Goal: Information Seeking & Learning: Learn about a topic

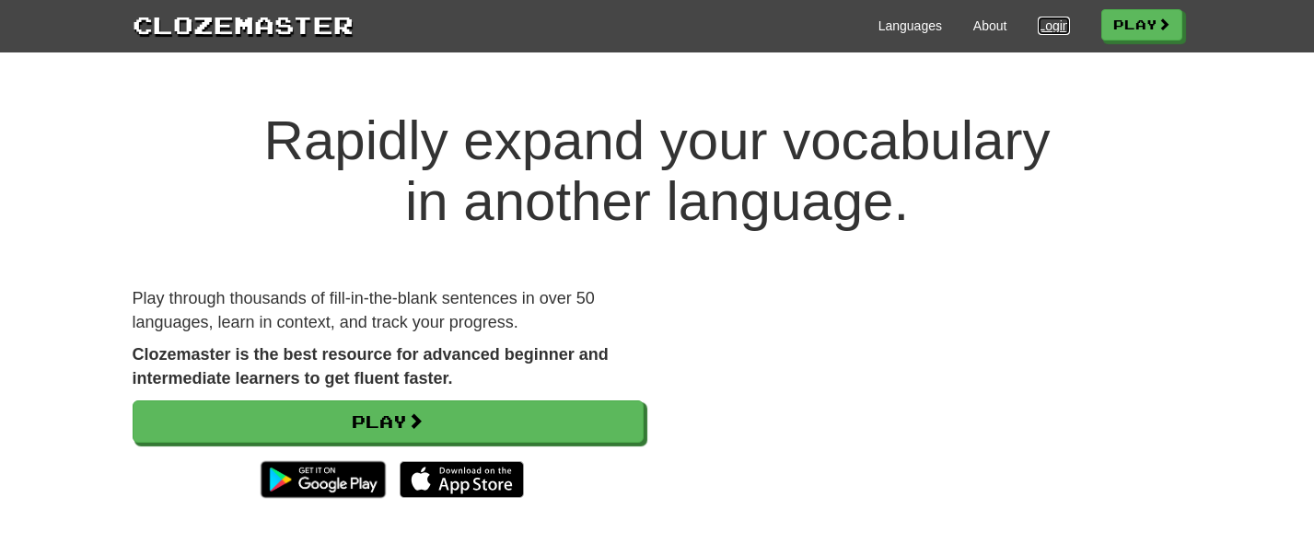
click at [1042, 28] on link "Login" at bounding box center [1053, 26] width 31 height 18
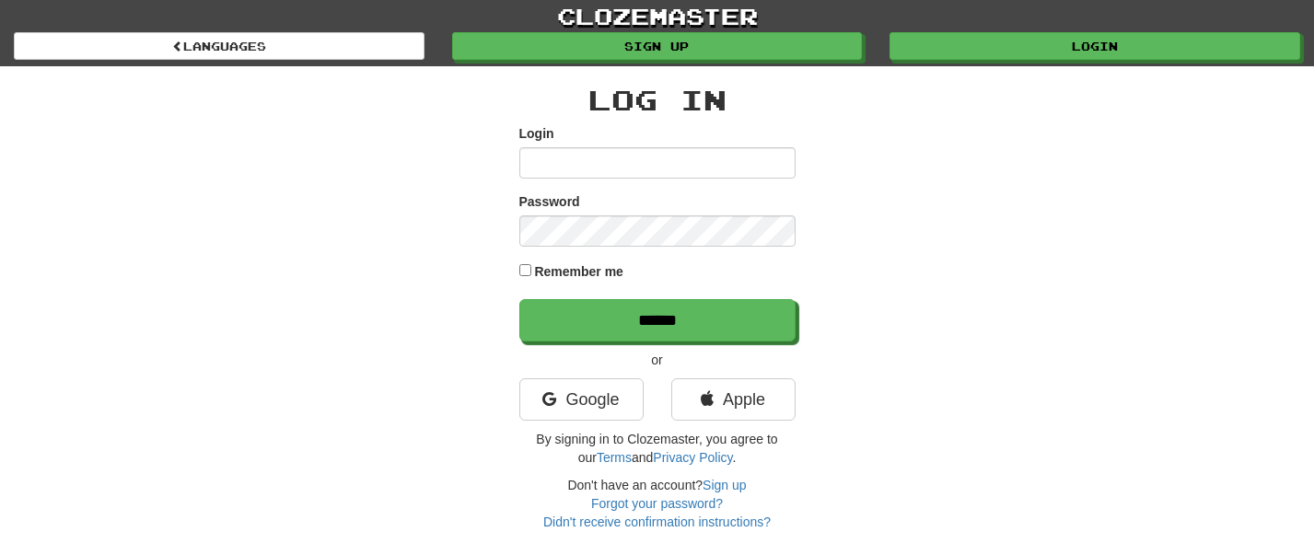
click at [616, 165] on input "Login" at bounding box center [657, 162] width 276 height 31
type input "**********"
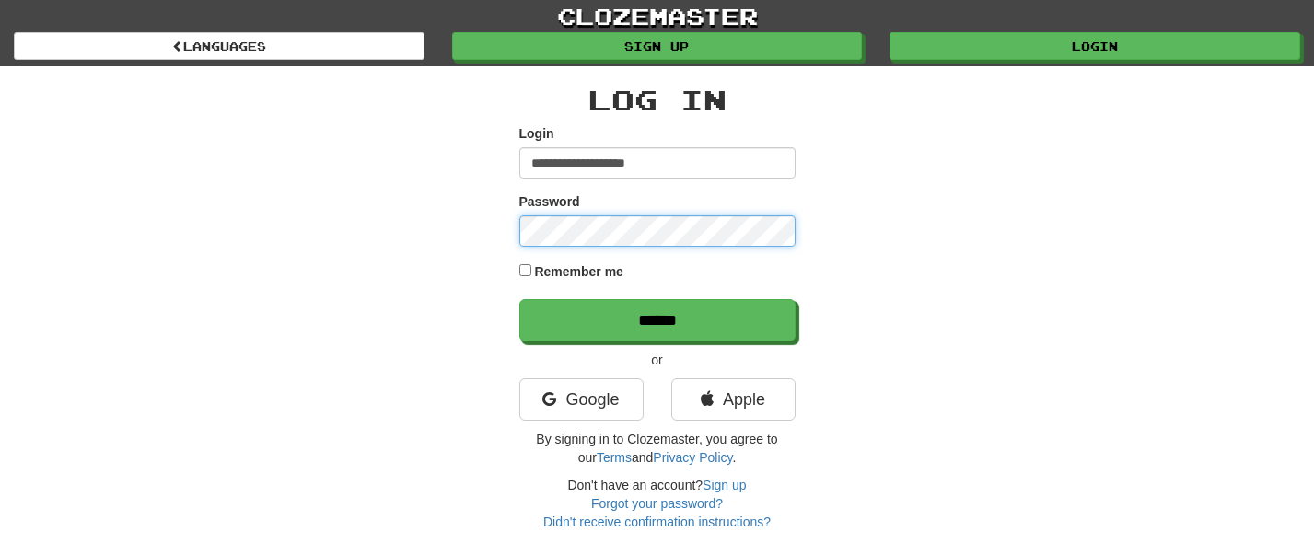
click at [519, 299] on input "******" at bounding box center [657, 320] width 276 height 42
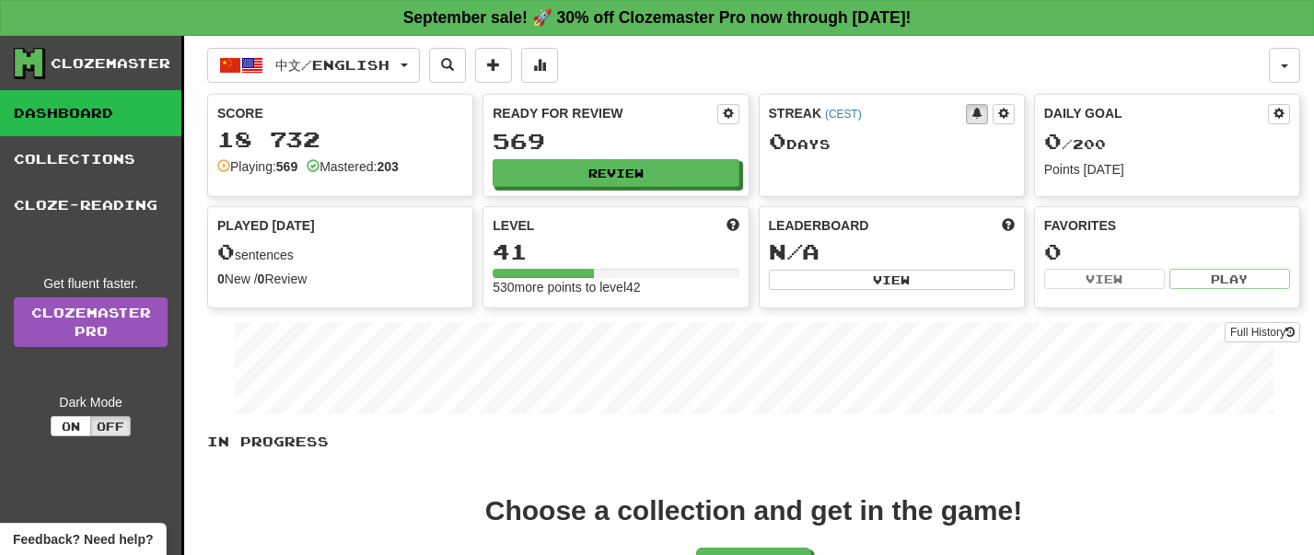
click at [66, 119] on link "Dashboard" at bounding box center [90, 113] width 181 height 46
click at [125, 60] on div "Clozemaster" at bounding box center [111, 63] width 120 height 18
click at [125, 66] on div "Clozemaster" at bounding box center [111, 63] width 120 height 18
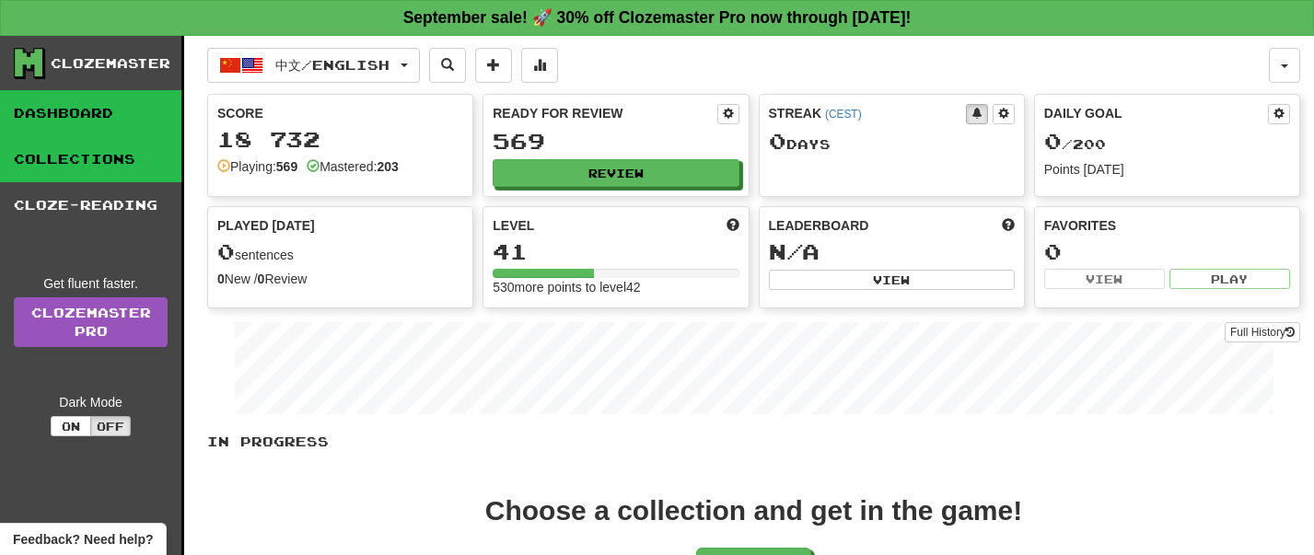
click at [120, 164] on link "Collections" at bounding box center [90, 159] width 181 height 46
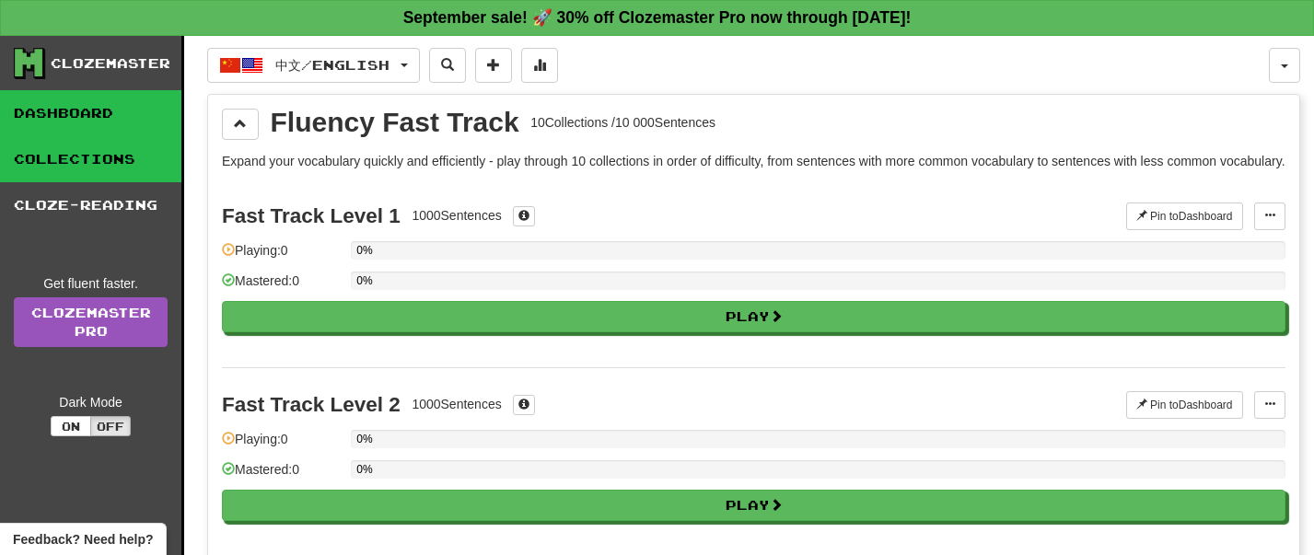
click at [52, 122] on link "Dashboard" at bounding box center [90, 113] width 181 height 46
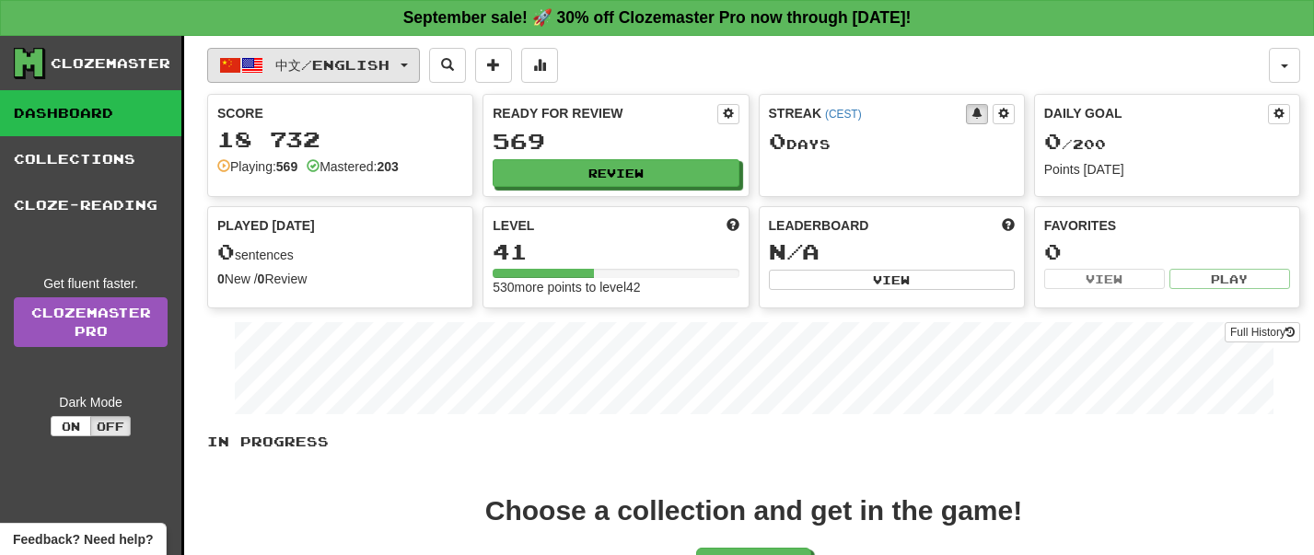
click at [420, 62] on button "中文 / English" at bounding box center [313, 65] width 213 height 35
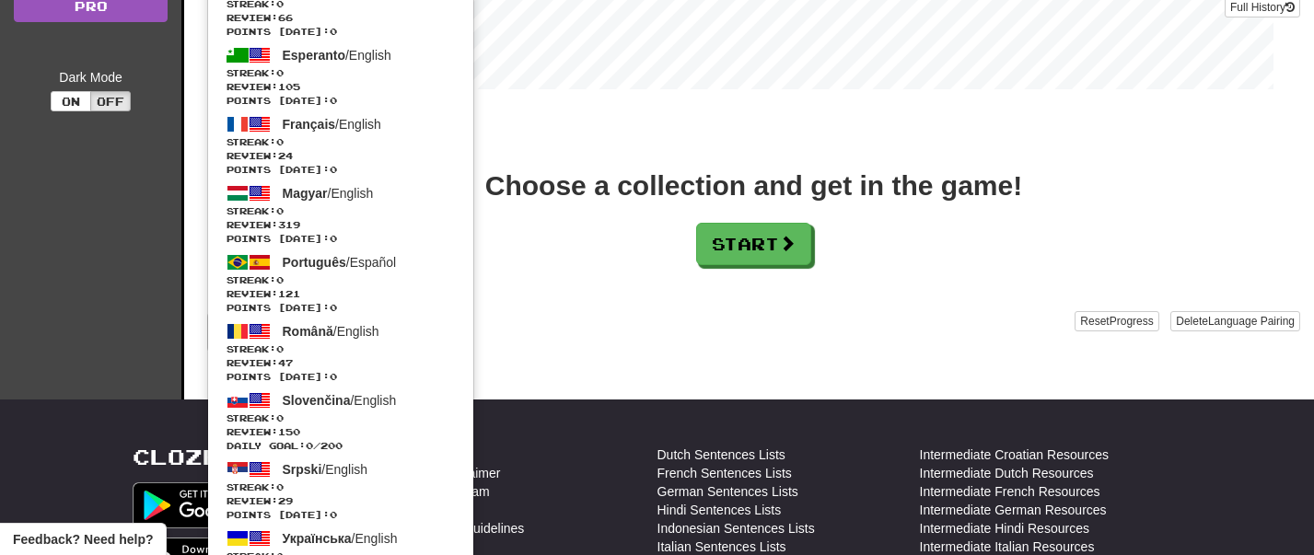
click at [643, 326] on div "Add Collection" at bounding box center [640, 332] width 867 height 42
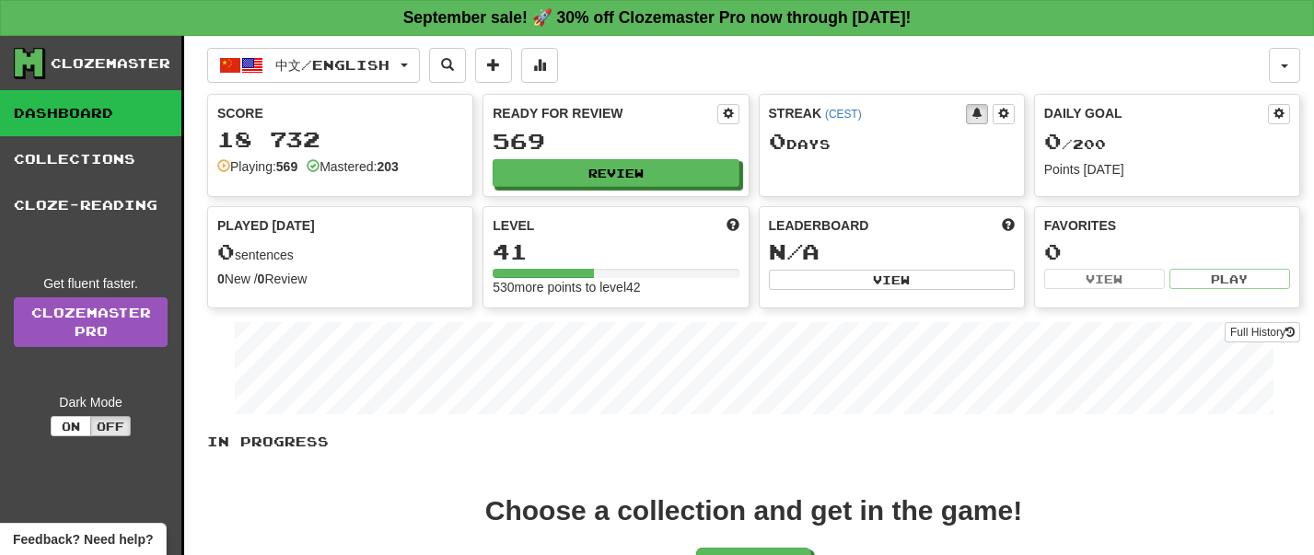
scroll to position [199, 0]
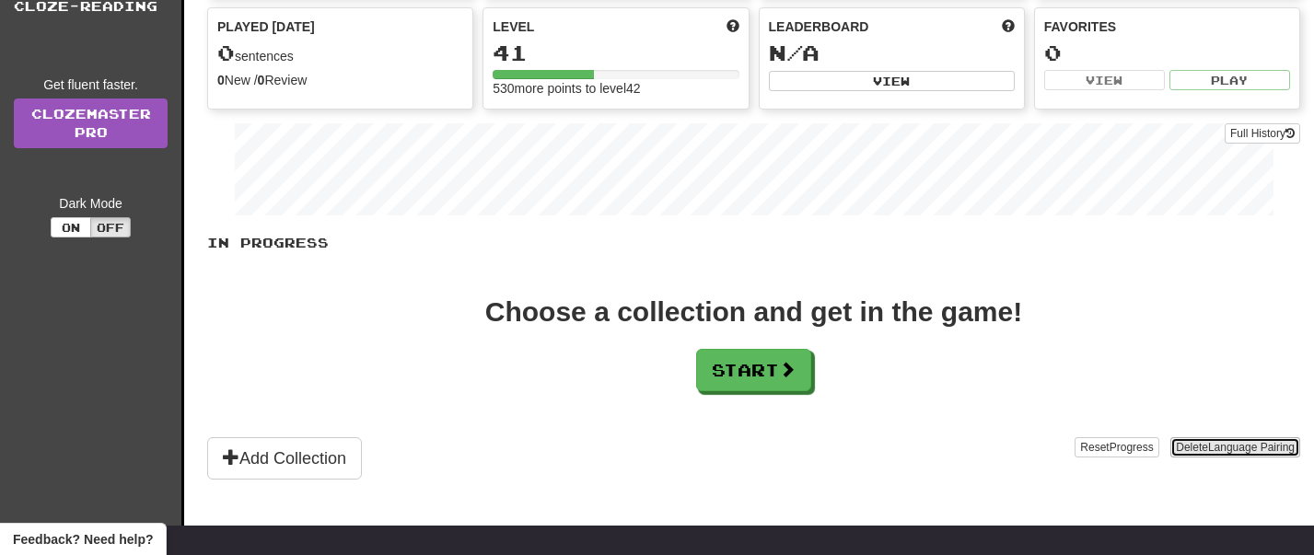
click at [1260, 444] on span "Language Pairing" at bounding box center [1251, 447] width 87 height 13
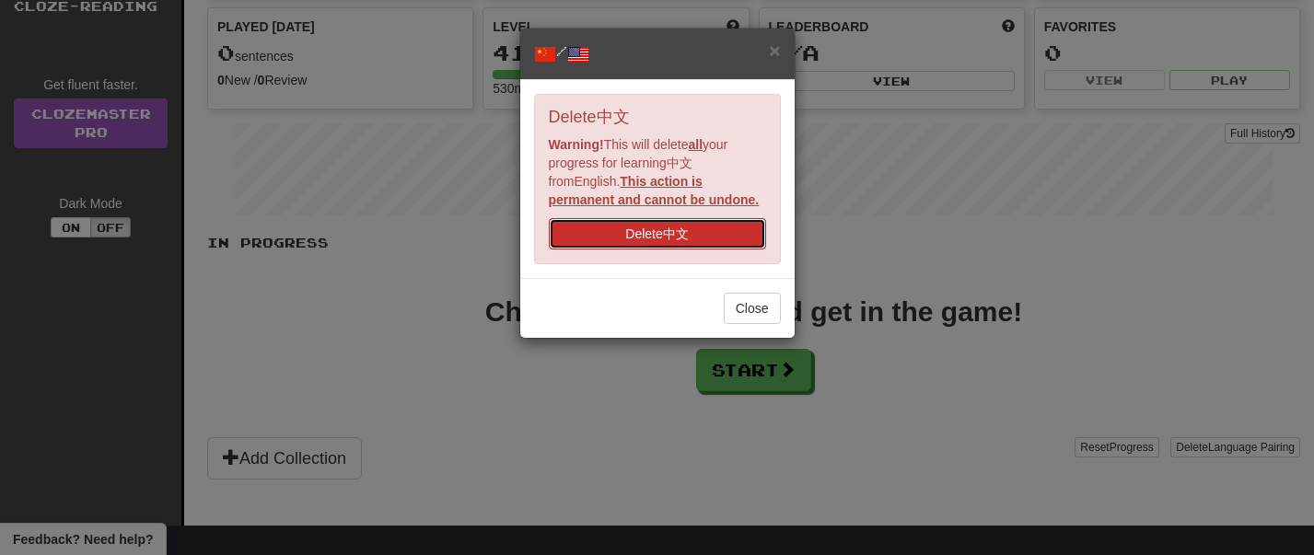
click at [686, 236] on button "Delete 中文" at bounding box center [657, 233] width 217 height 31
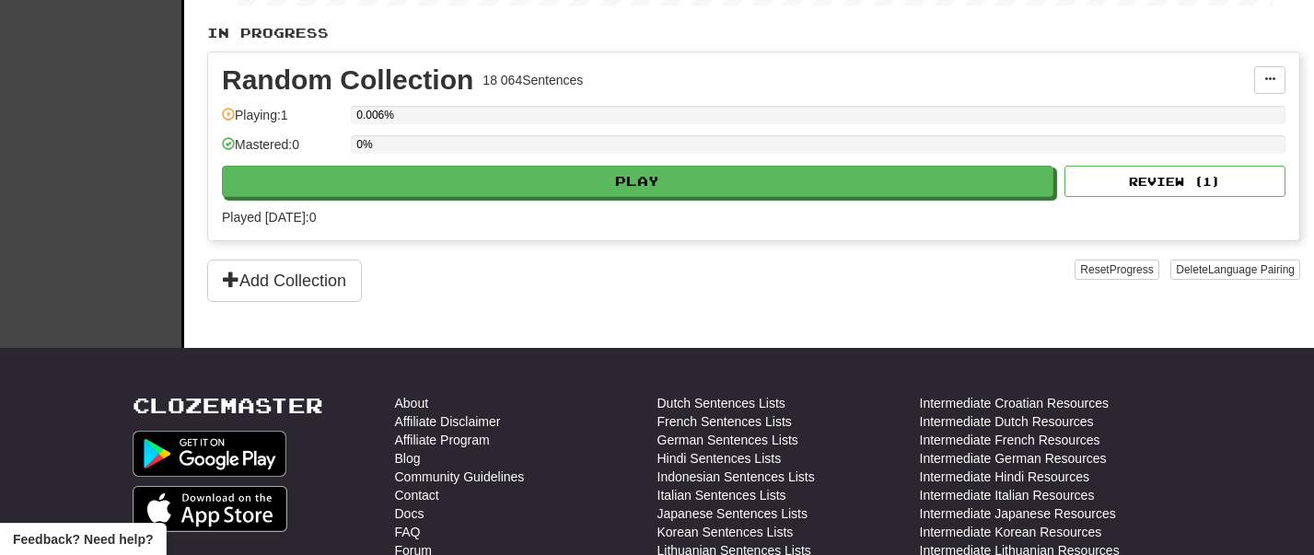
scroll to position [458, 0]
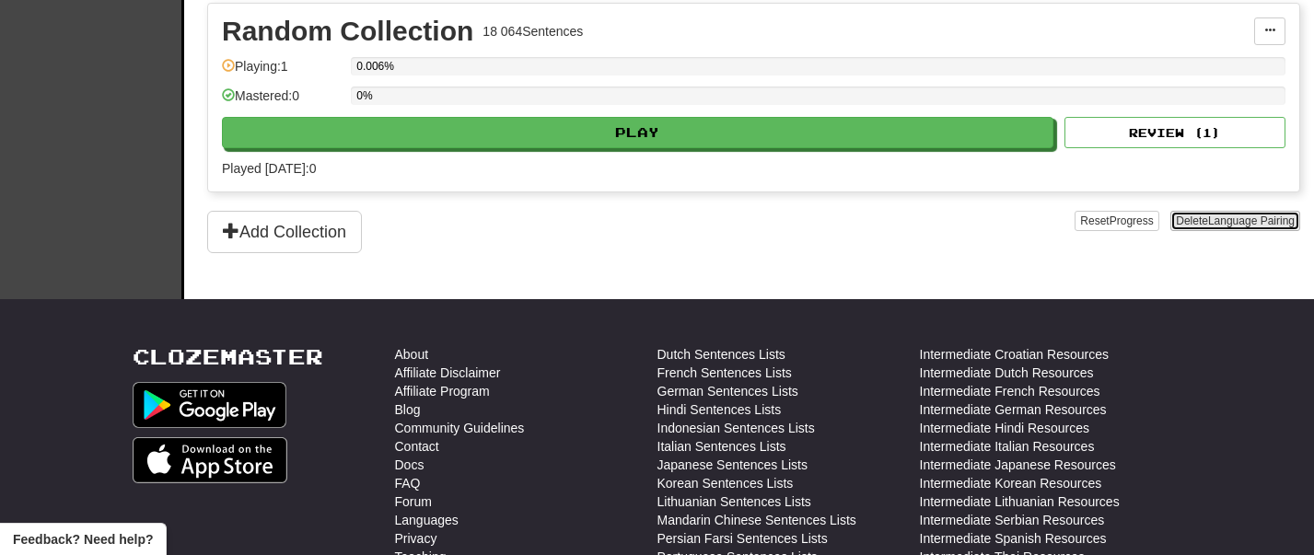
click at [1202, 223] on button "Delete Language Pairing" at bounding box center [1235, 221] width 130 height 20
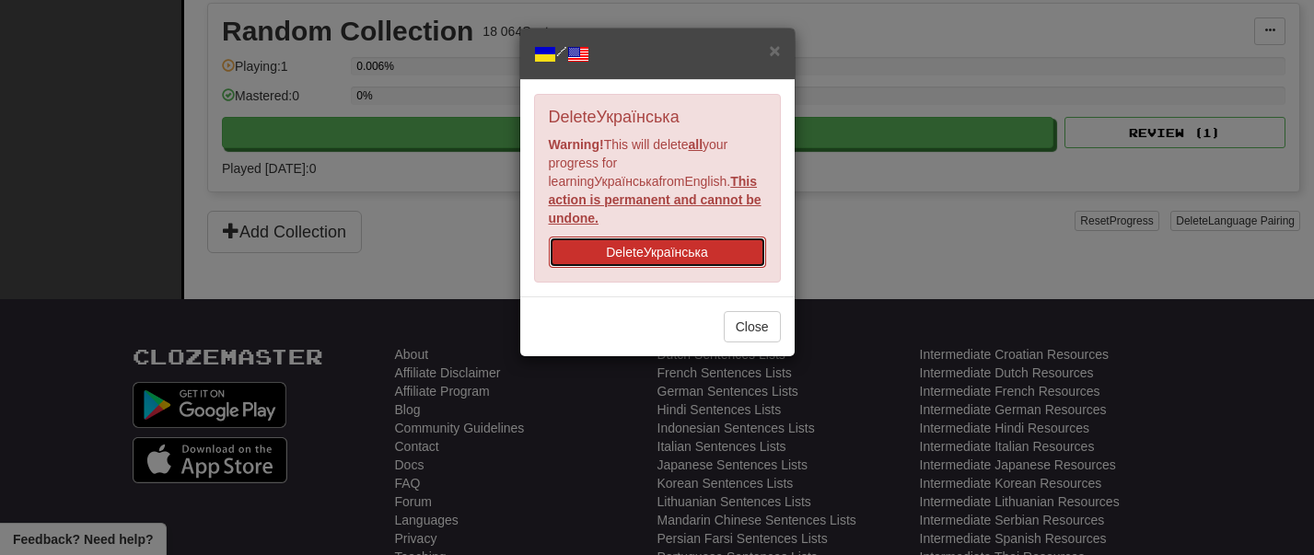
click at [702, 237] on button "Delete Українська" at bounding box center [657, 252] width 217 height 31
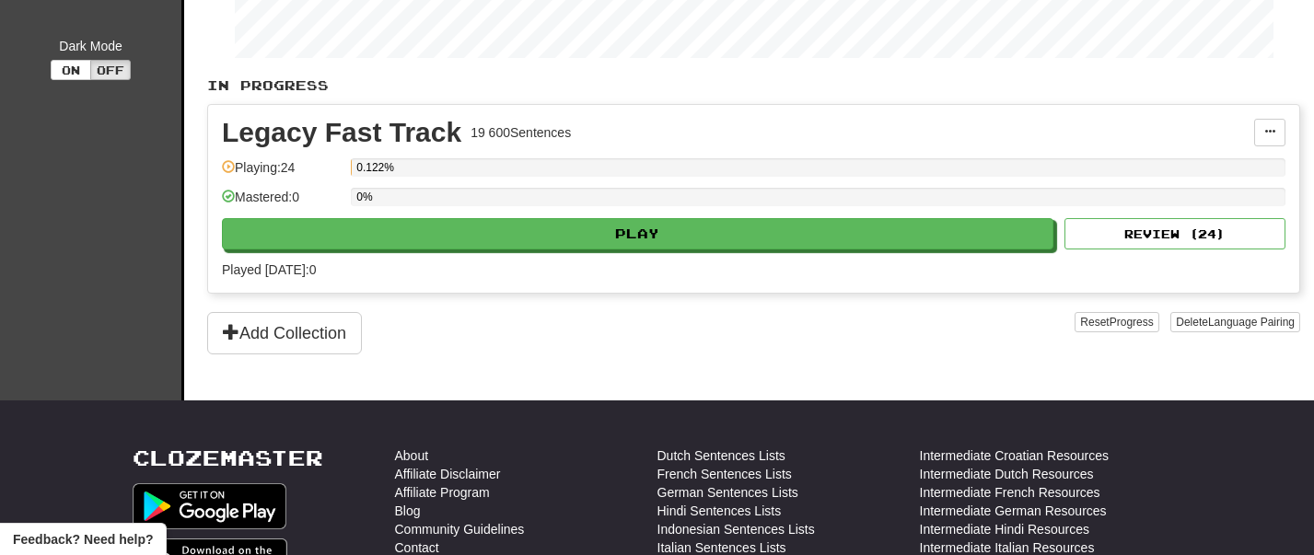
scroll to position [362, 0]
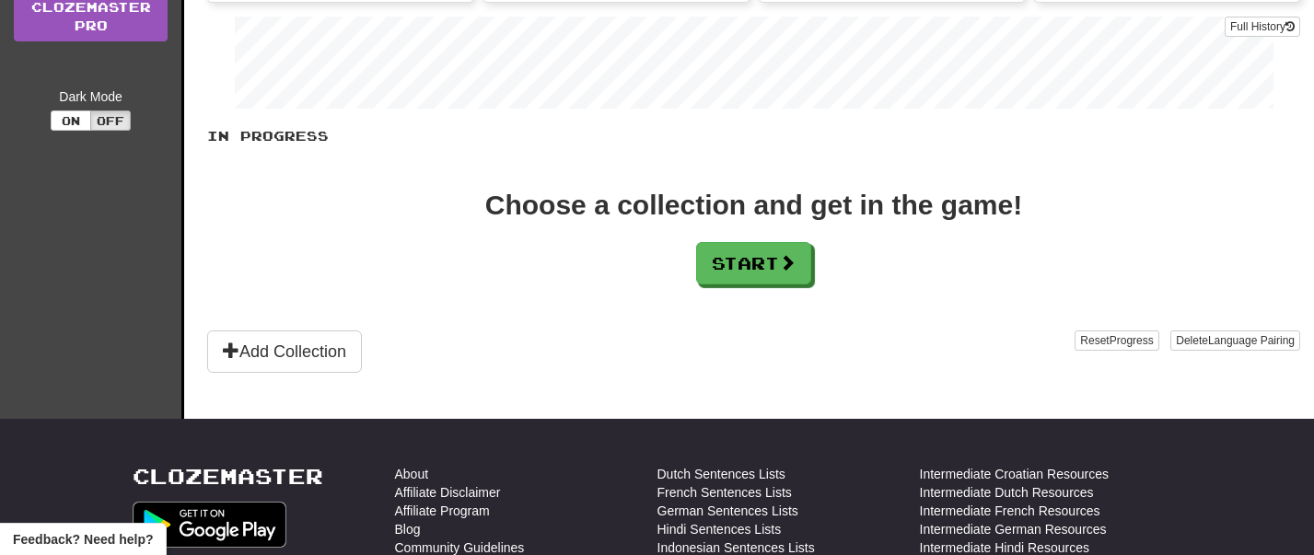
scroll to position [308, 0]
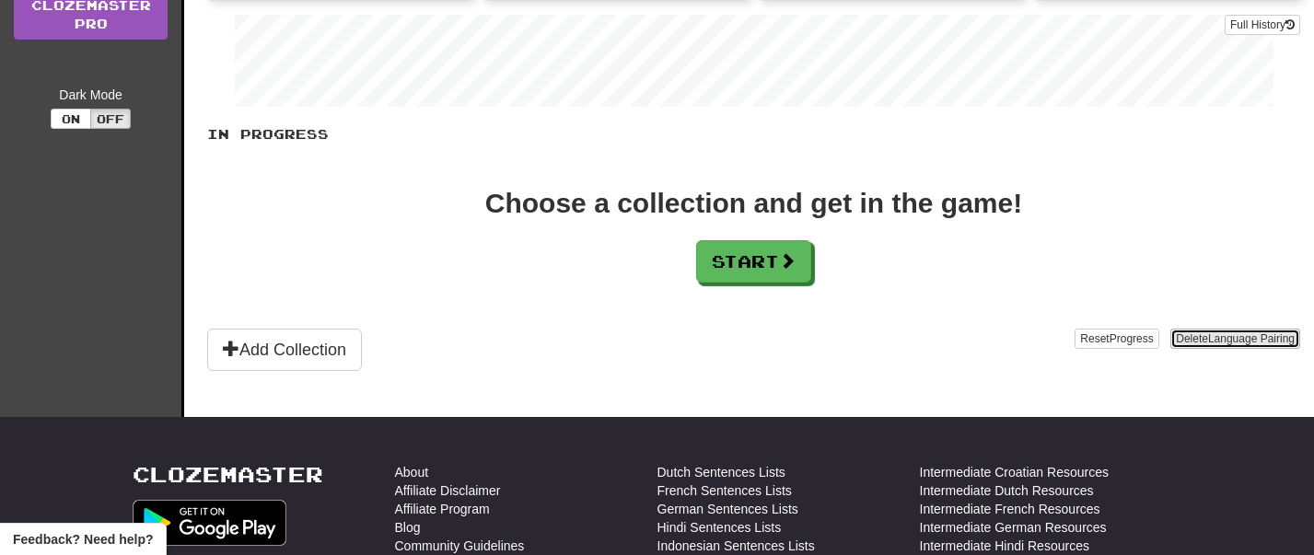
click at [1237, 337] on span "Language Pairing" at bounding box center [1251, 338] width 87 height 13
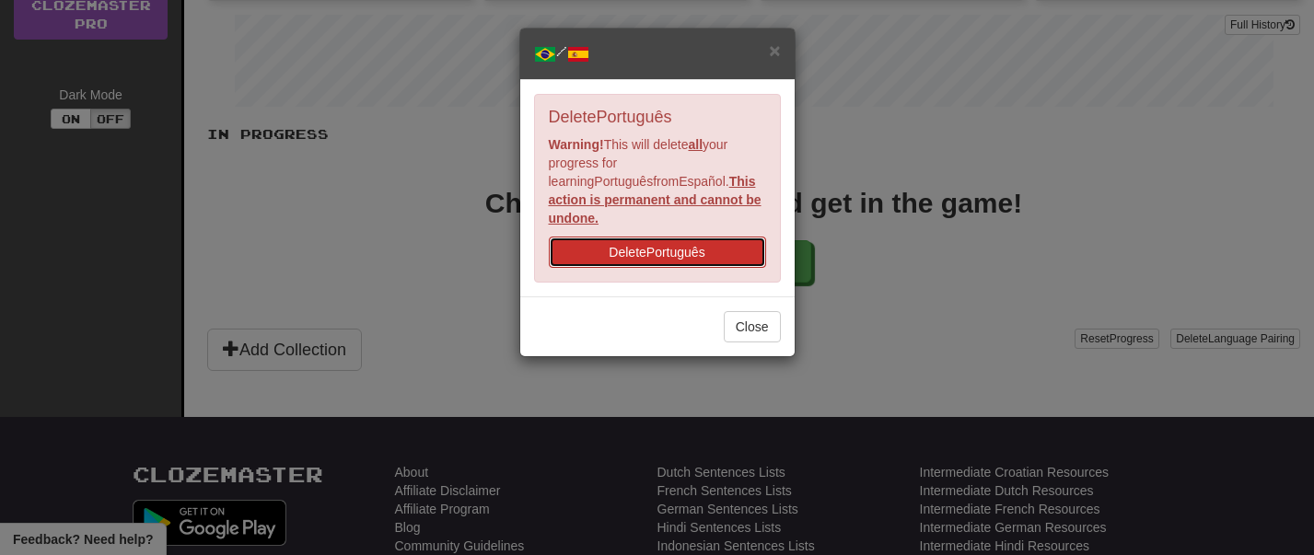
click at [713, 237] on button "Delete Português" at bounding box center [657, 252] width 217 height 31
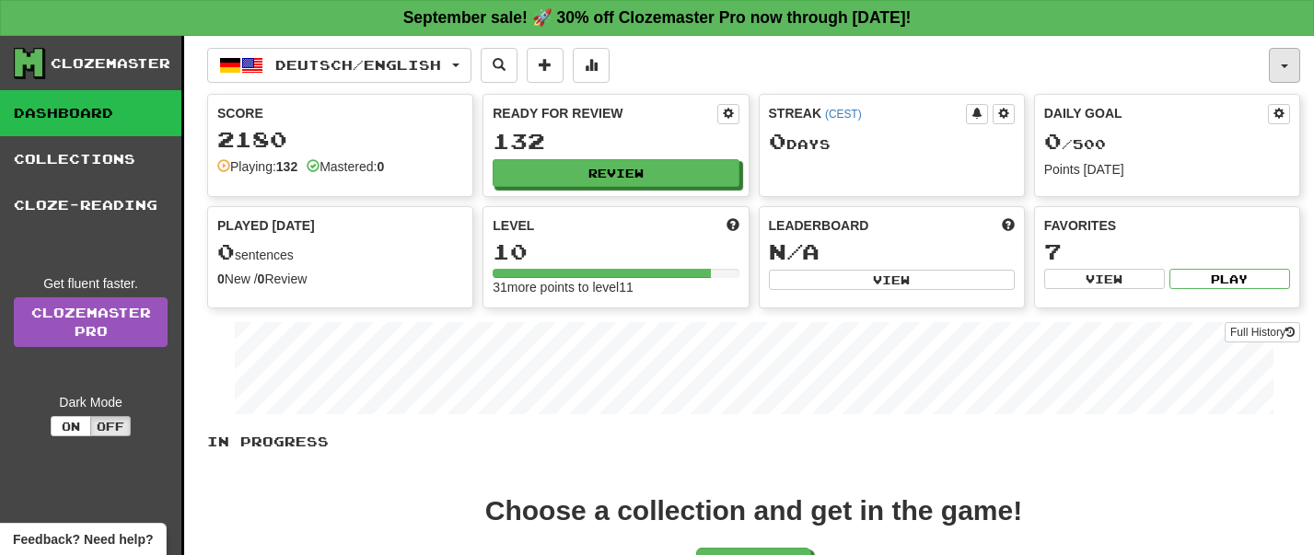
click at [1283, 71] on button "button" at bounding box center [1284, 65] width 31 height 35
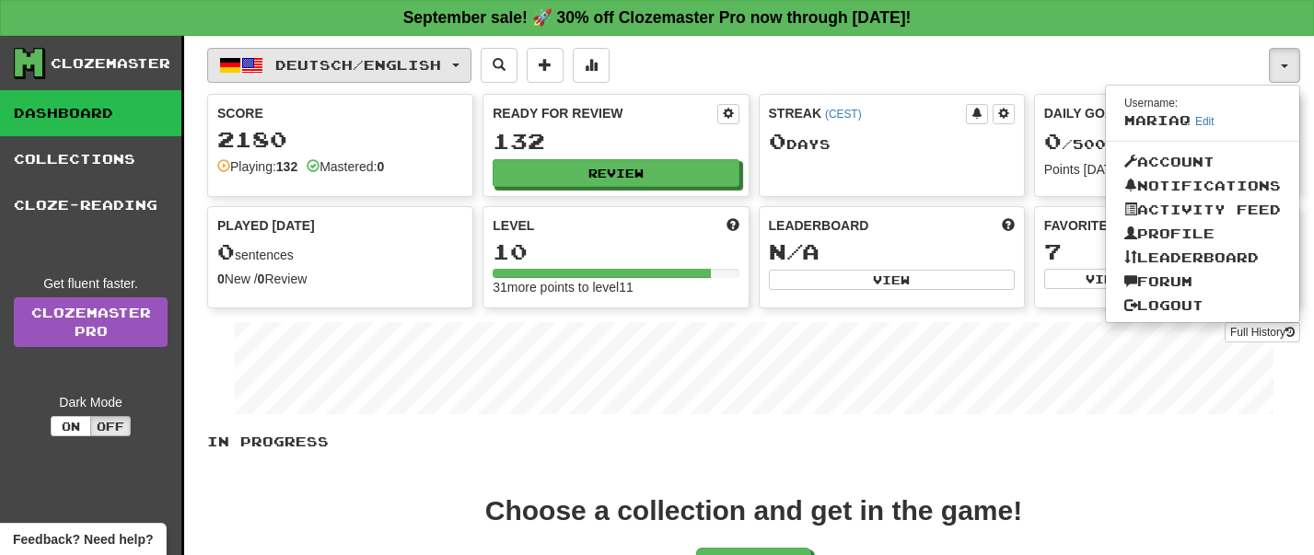
click at [461, 65] on button "Deutsch / English" at bounding box center [339, 65] width 264 height 35
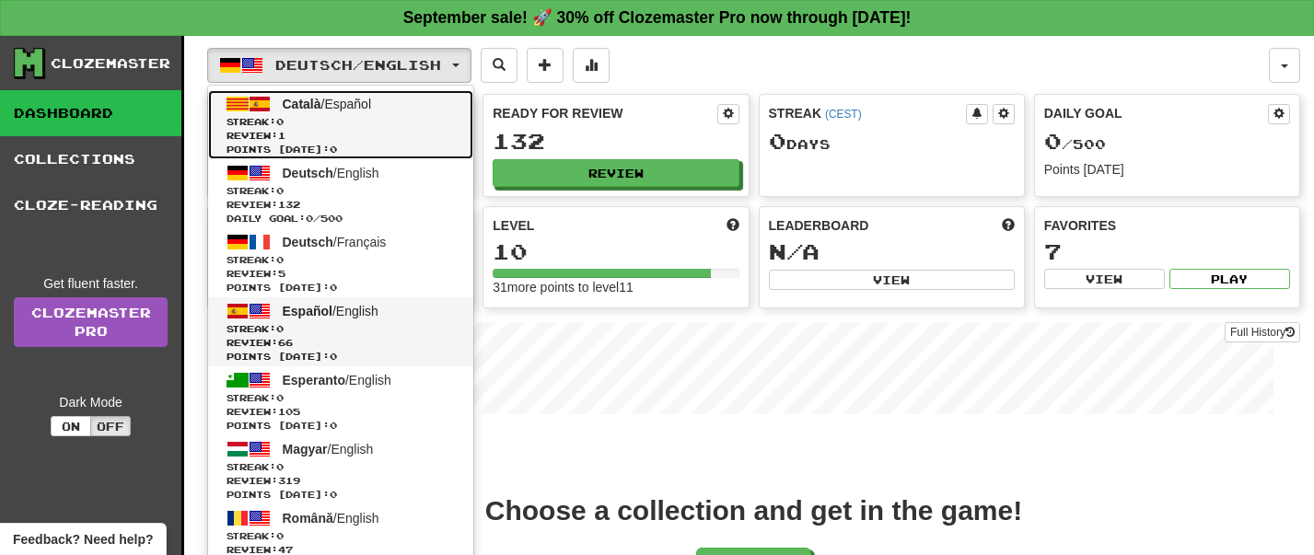
scroll to position [6, 0]
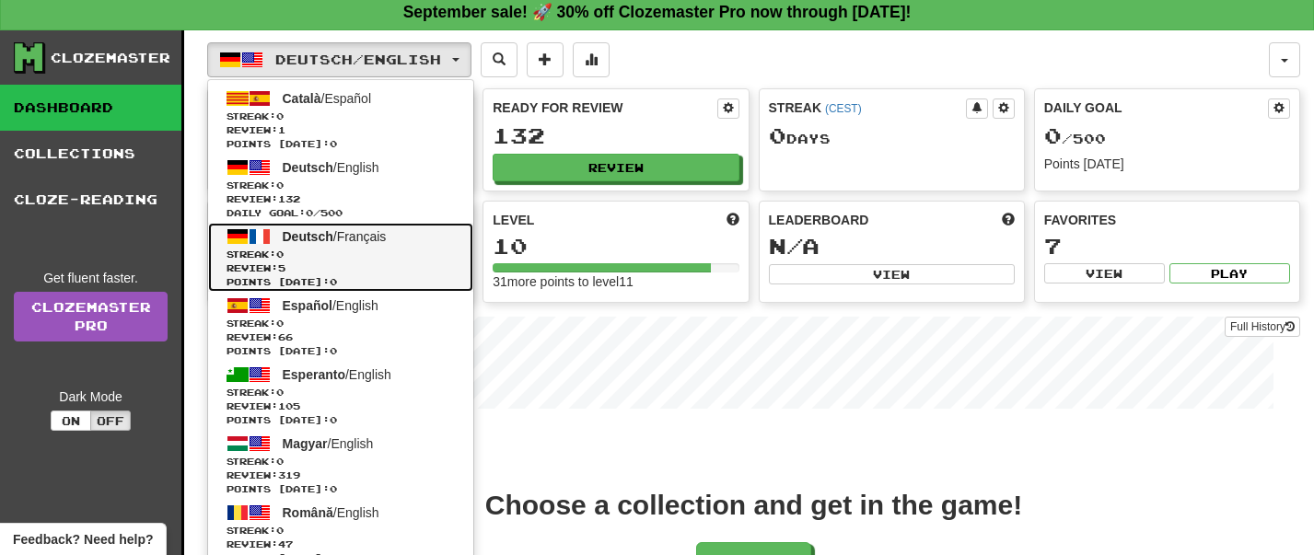
click at [389, 245] on link "Deutsch / Français Streak: 0 Review: 5 Points today: 0" at bounding box center [340, 257] width 265 height 69
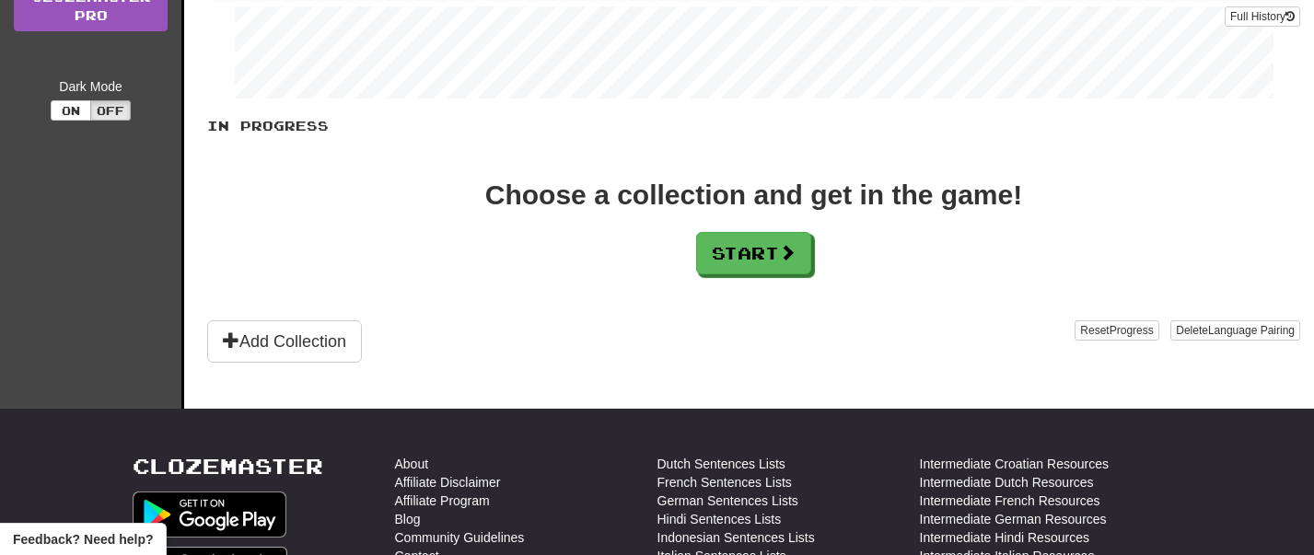
scroll to position [314, 0]
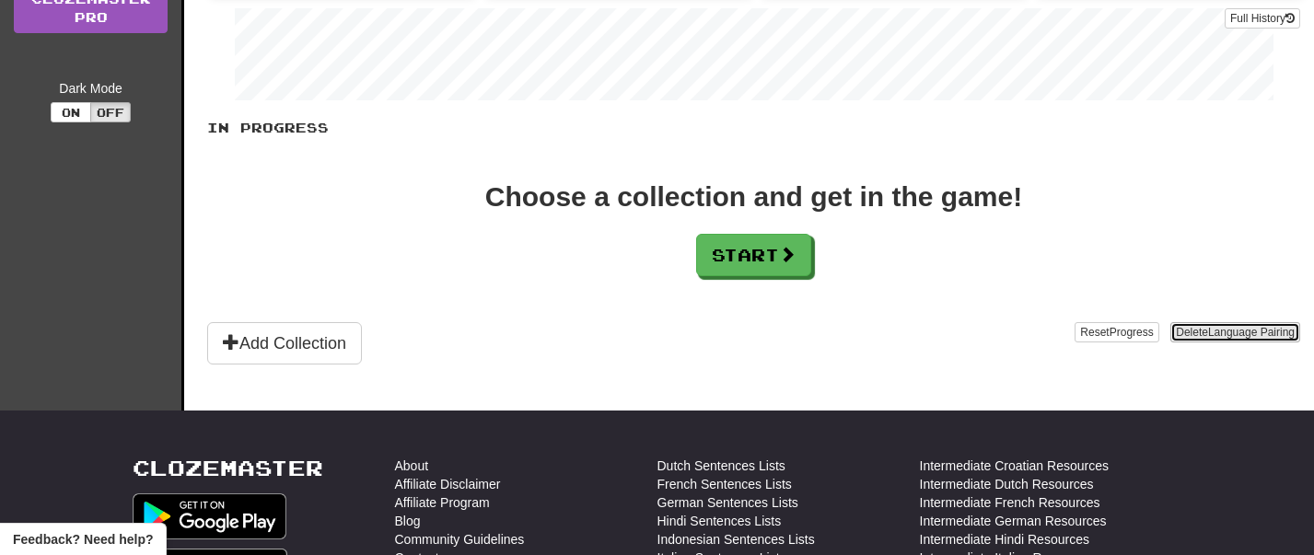
click at [1212, 333] on span "Language Pairing" at bounding box center [1251, 332] width 87 height 13
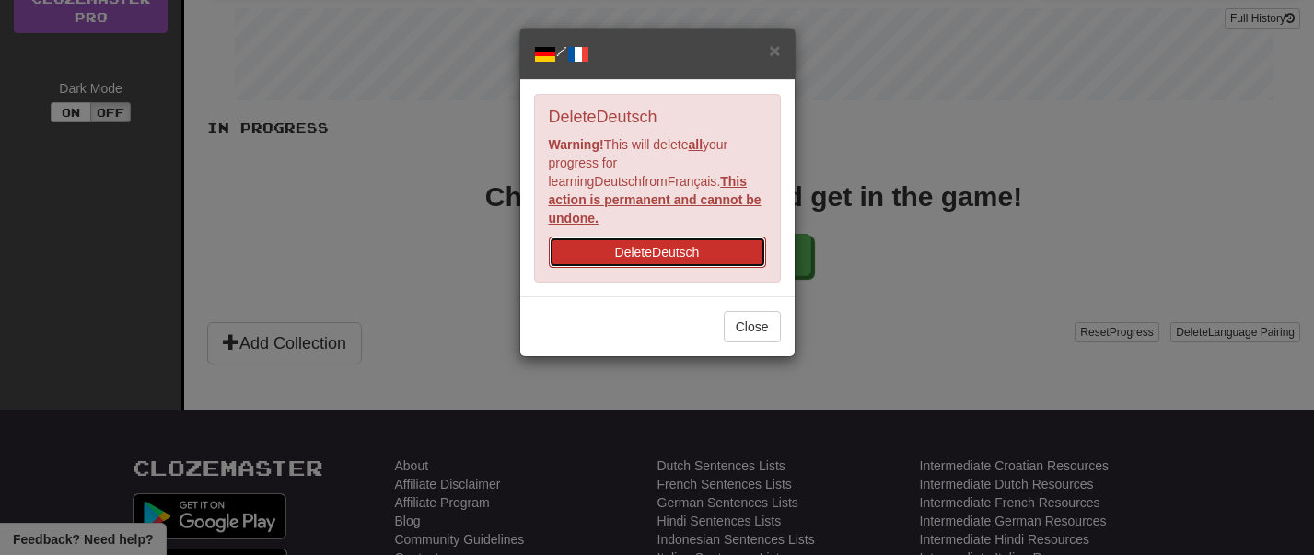
click at [683, 237] on button "Delete Deutsch" at bounding box center [657, 252] width 217 height 31
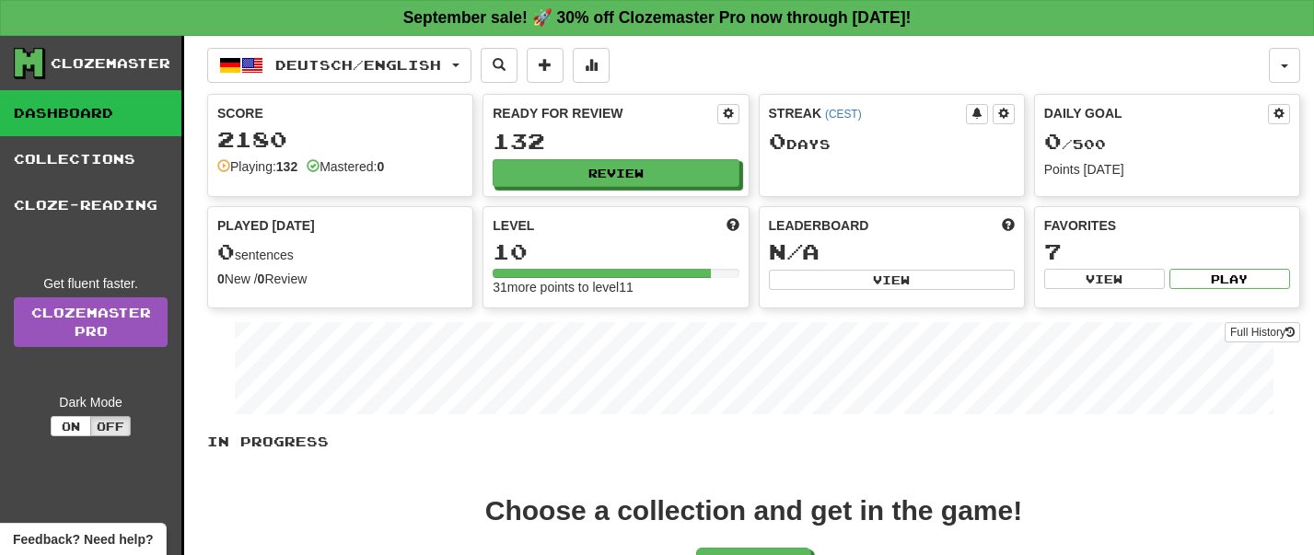
click at [371, 145] on div "2180" at bounding box center [340, 139] width 246 height 23
click at [386, 66] on span "Deutsch / English" at bounding box center [358, 65] width 166 height 16
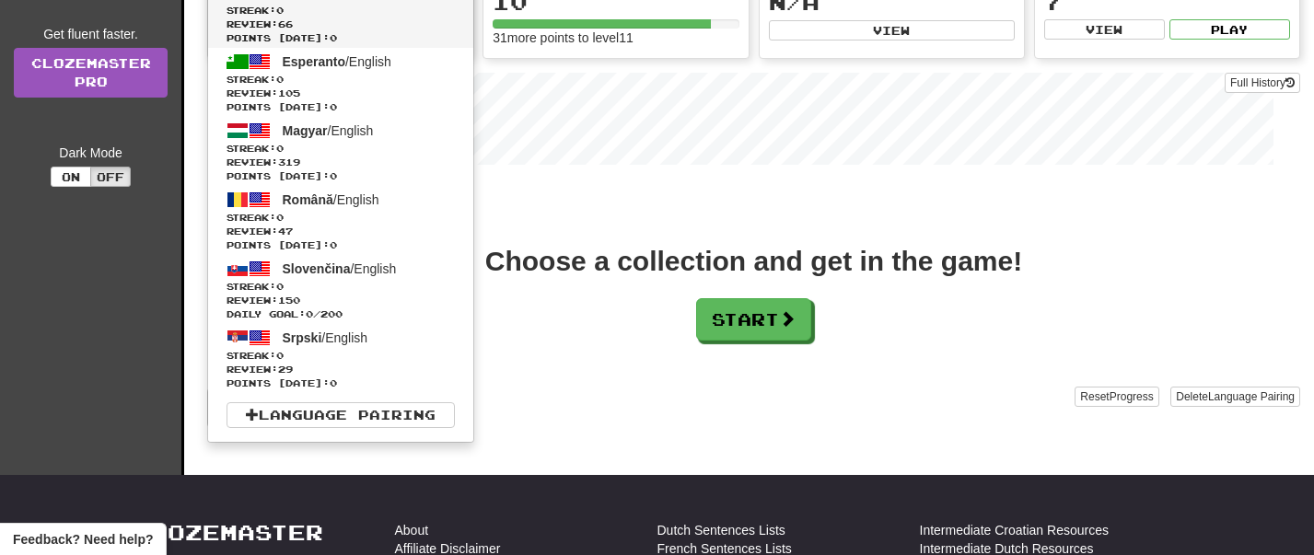
scroll to position [317, 0]
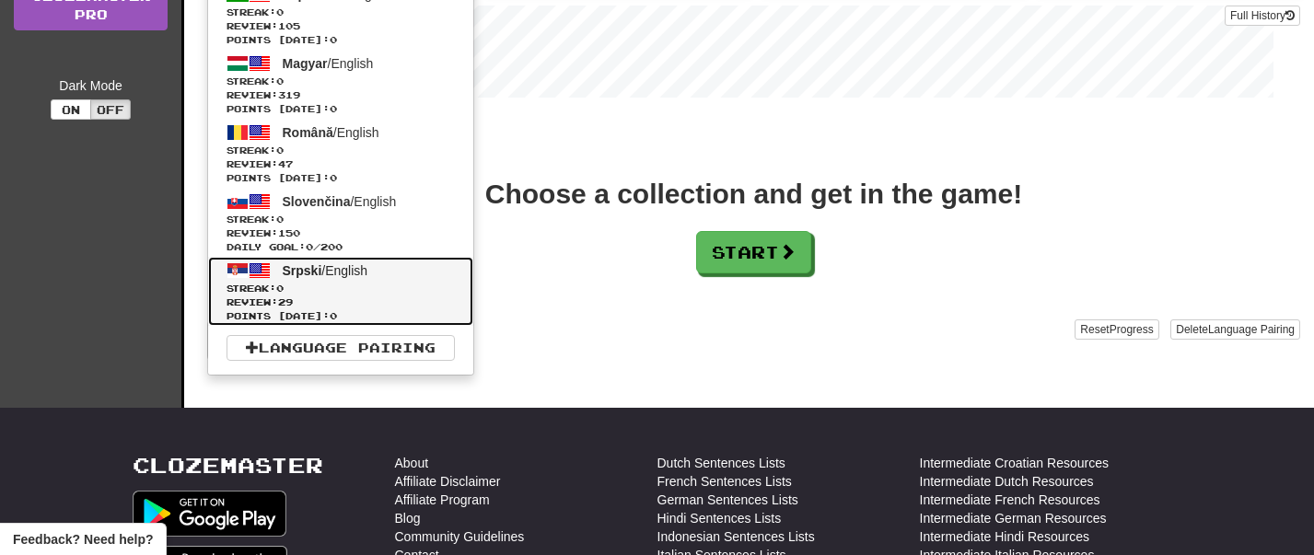
click at [332, 291] on span "Streak: 0" at bounding box center [341, 289] width 228 height 14
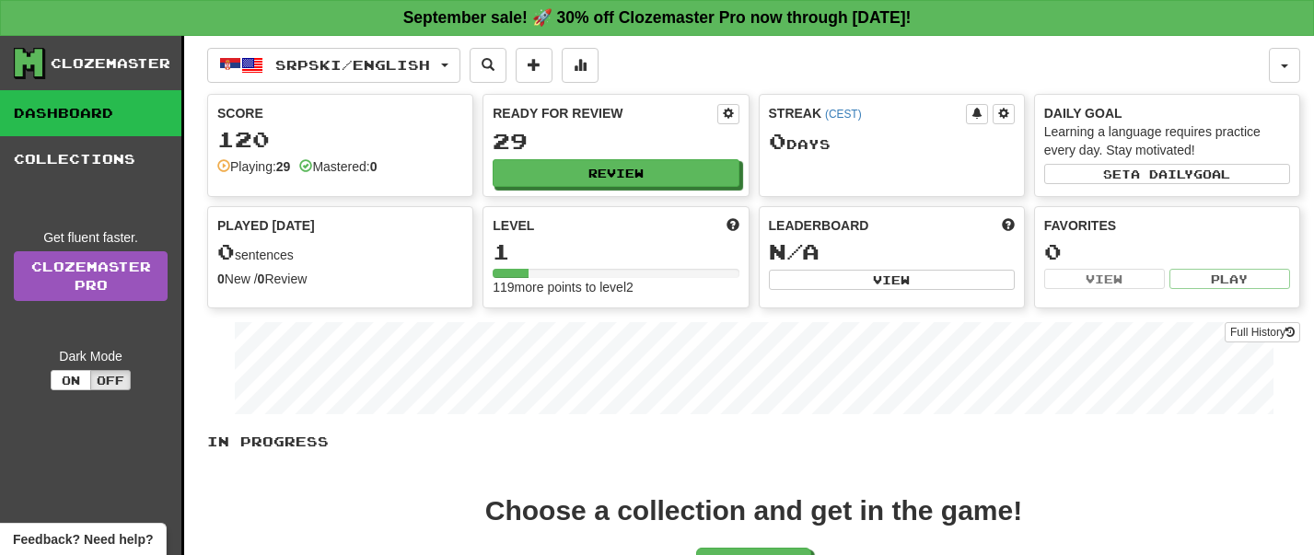
scroll to position [272, 0]
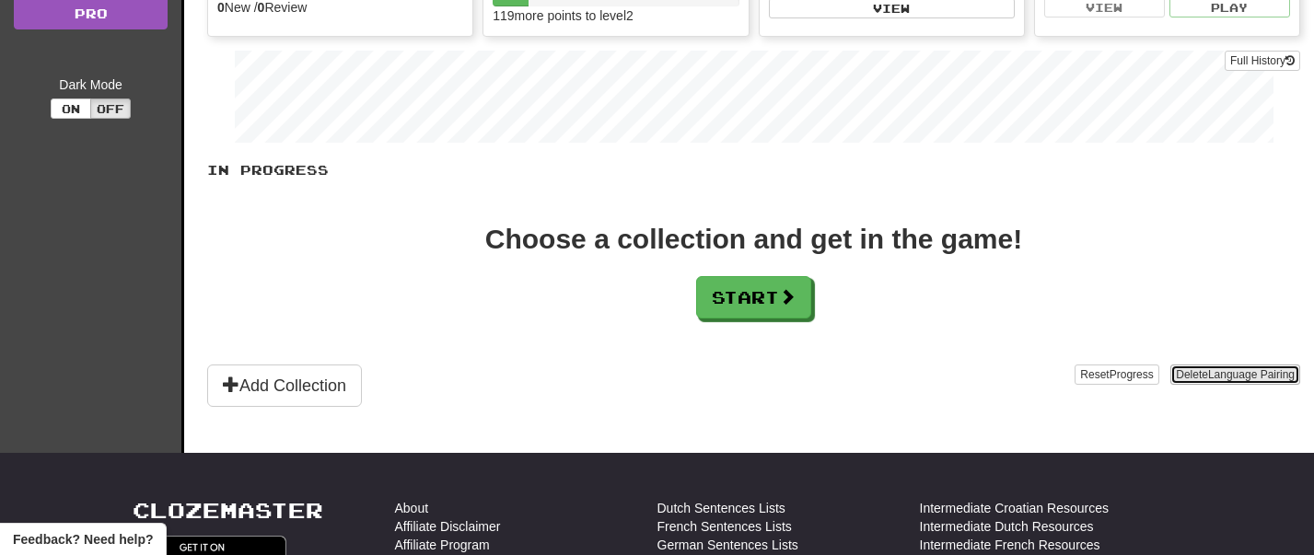
click at [1229, 381] on span "Language Pairing" at bounding box center [1251, 374] width 87 height 13
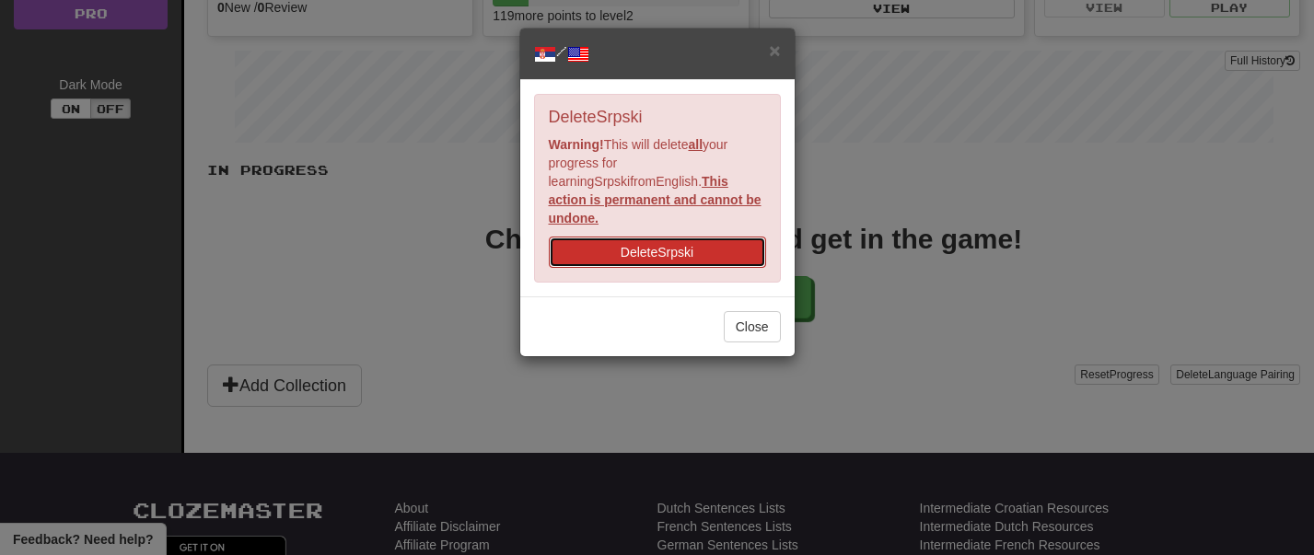
click at [678, 237] on button "Delete Srpski" at bounding box center [657, 252] width 217 height 31
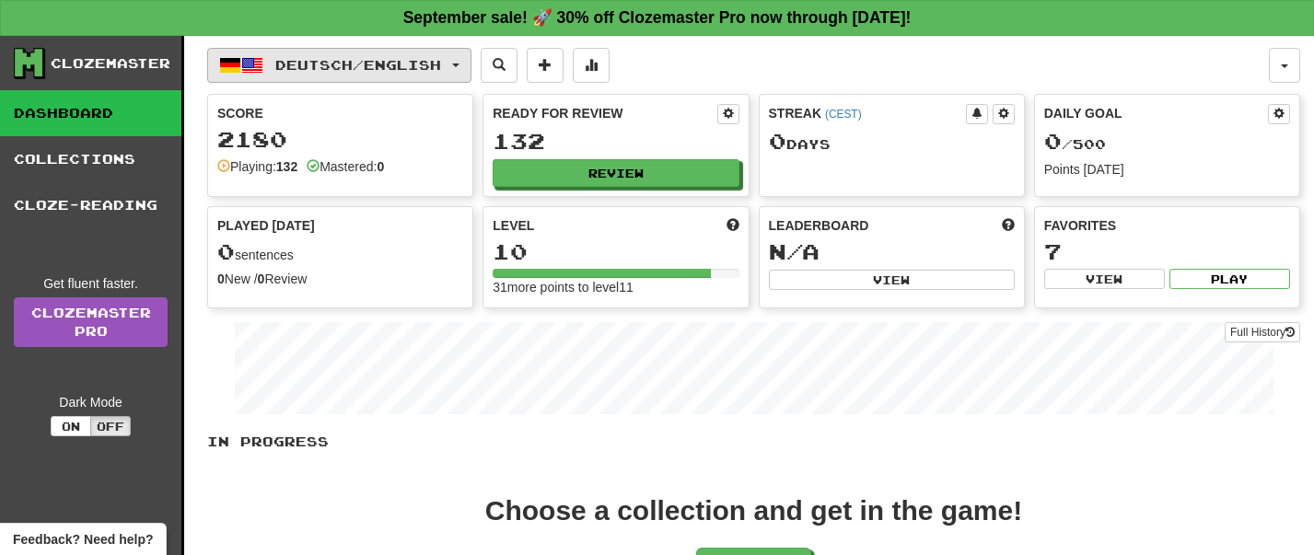
click at [304, 66] on span "Deutsch / English" at bounding box center [358, 65] width 166 height 16
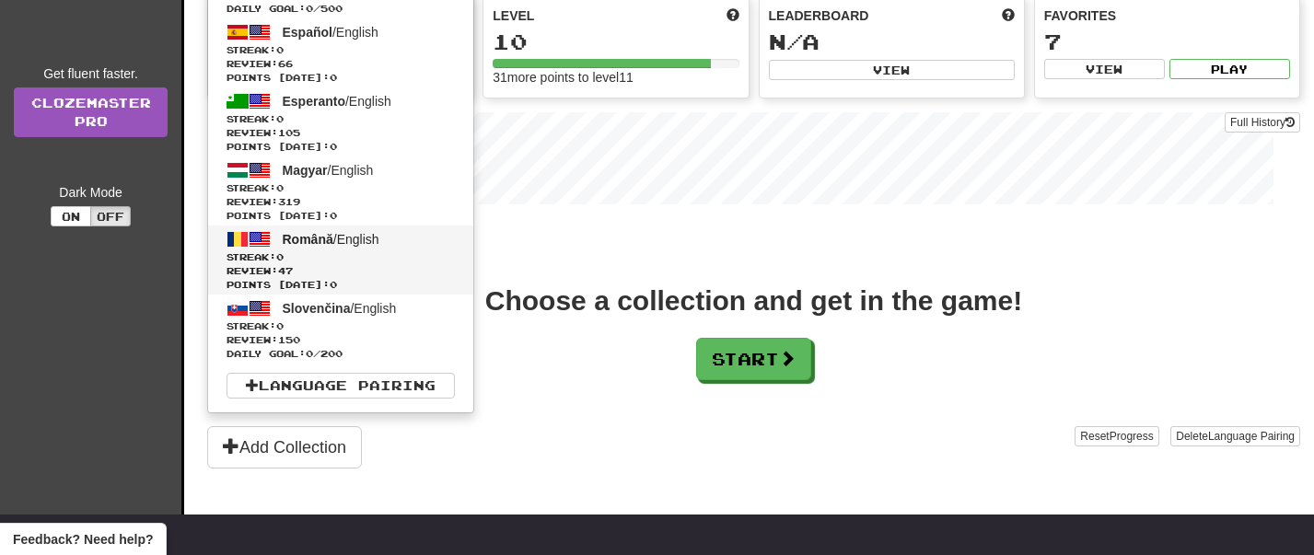
scroll to position [209, 0]
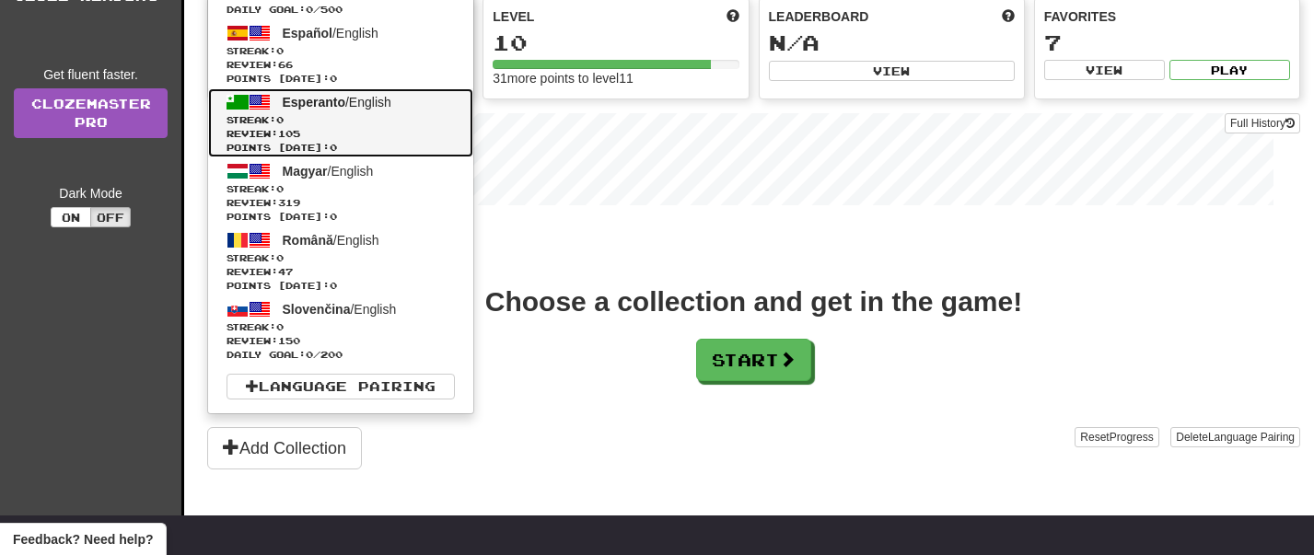
click at [374, 99] on span "Esperanto / English" at bounding box center [337, 102] width 109 height 15
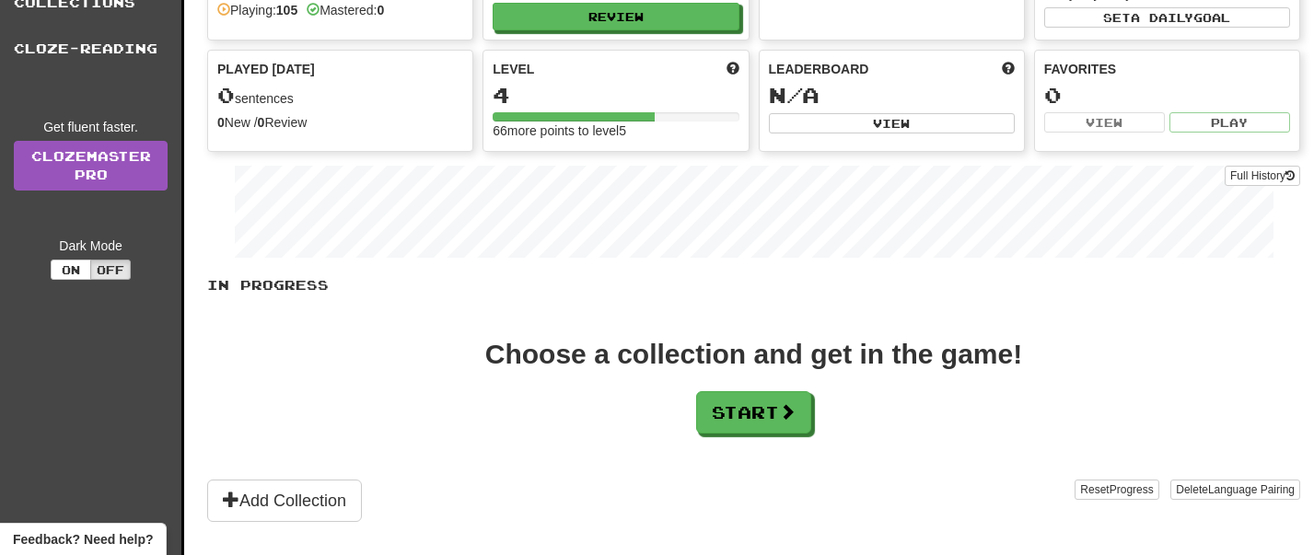
scroll to position [253, 0]
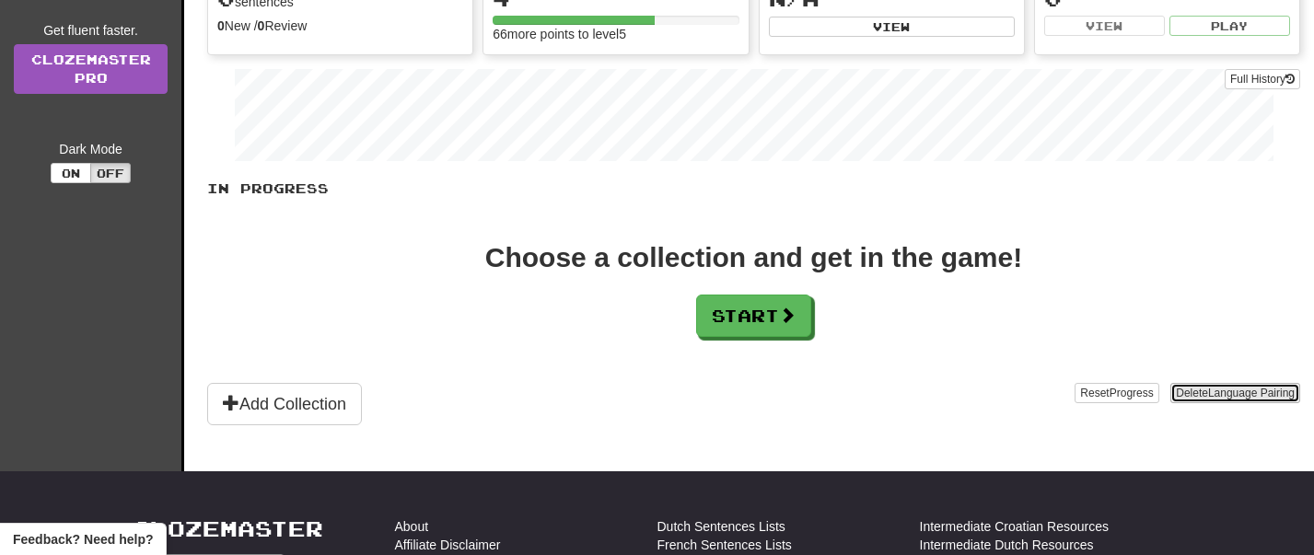
click at [1211, 402] on button "Delete Language Pairing" at bounding box center [1235, 393] width 130 height 20
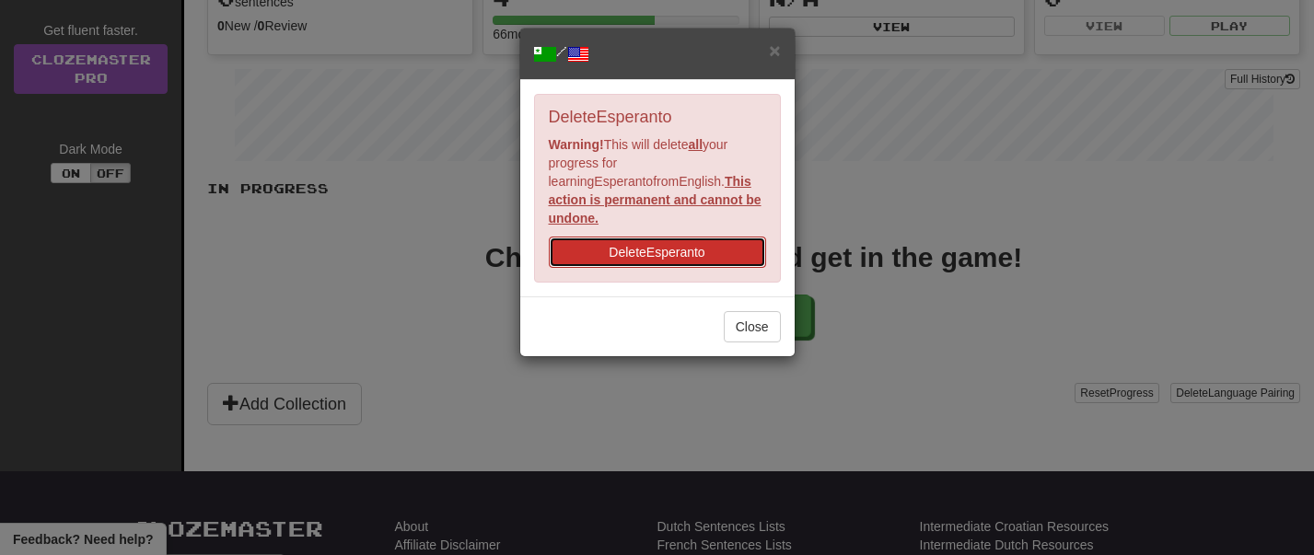
click at [665, 237] on button "Delete Esperanto" at bounding box center [657, 252] width 217 height 31
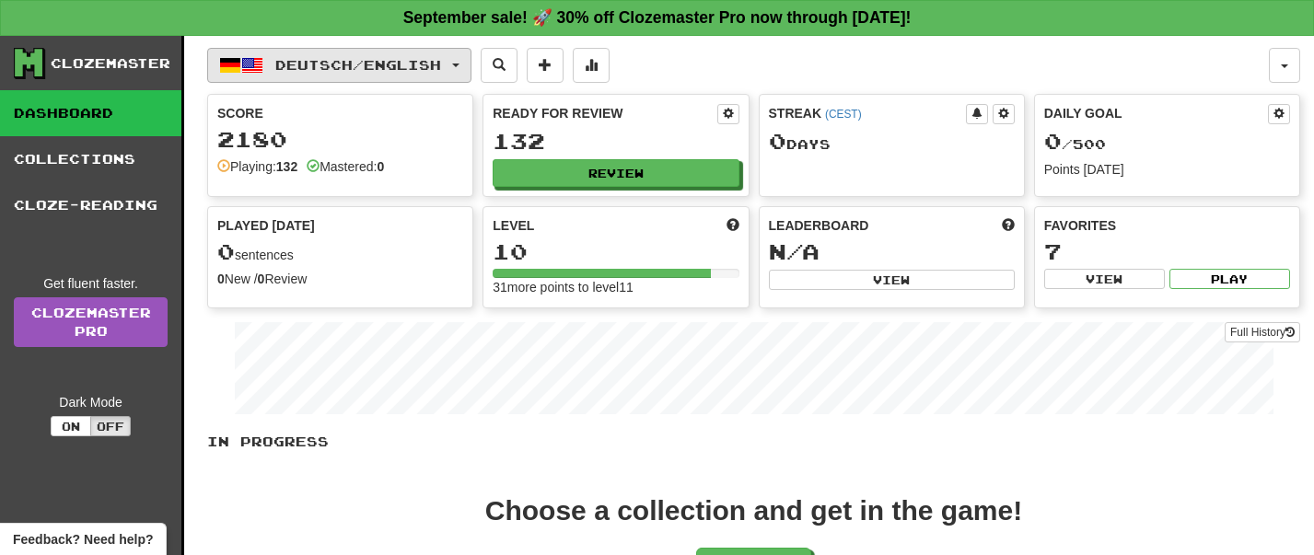
click at [338, 62] on span "Deutsch / English" at bounding box center [358, 65] width 166 height 16
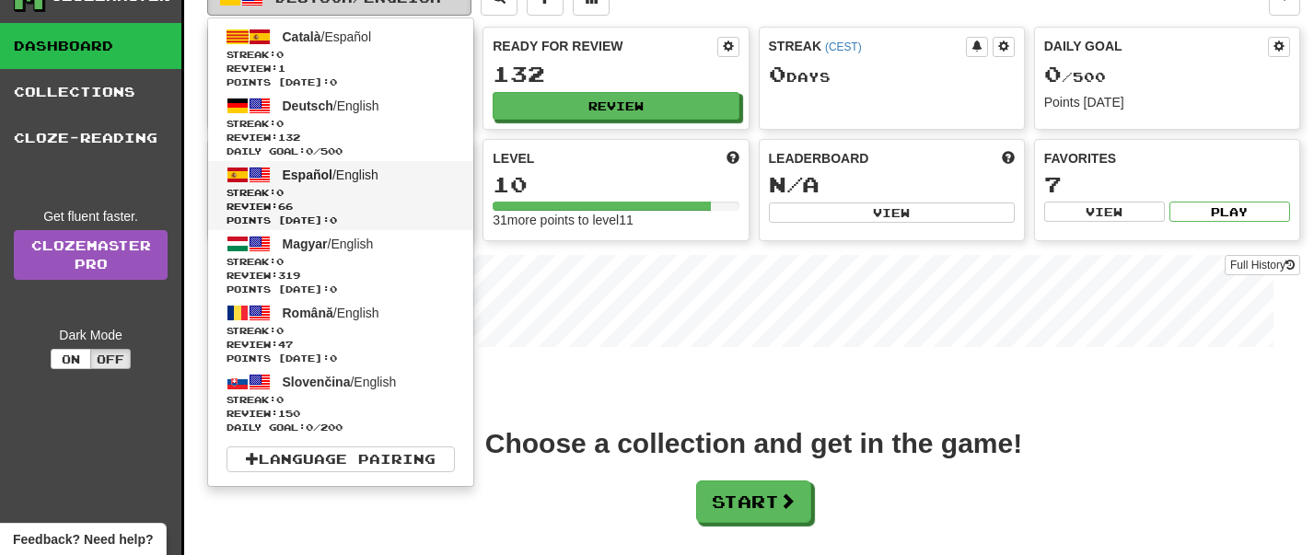
scroll to position [70, 0]
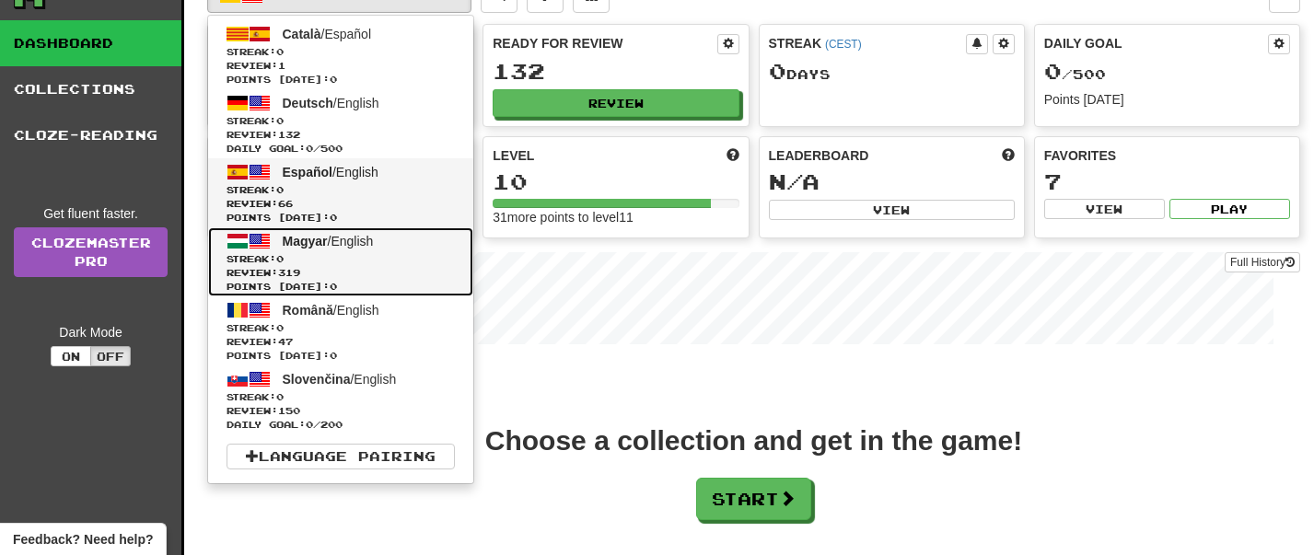
click at [322, 242] on span "Magyar" at bounding box center [305, 241] width 45 height 15
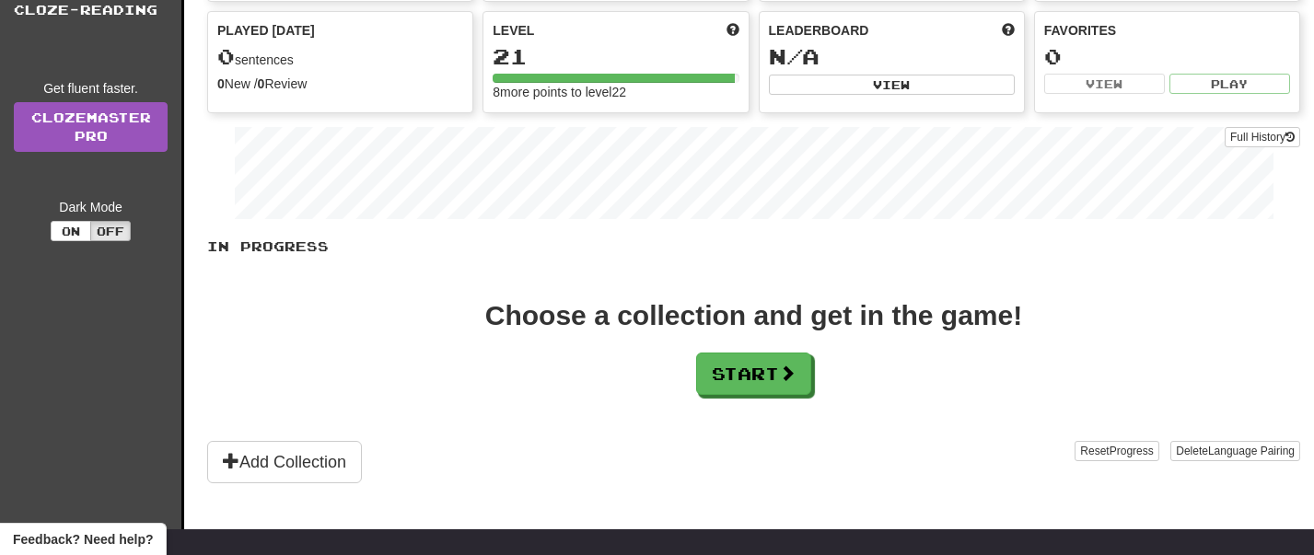
scroll to position [196, 0]
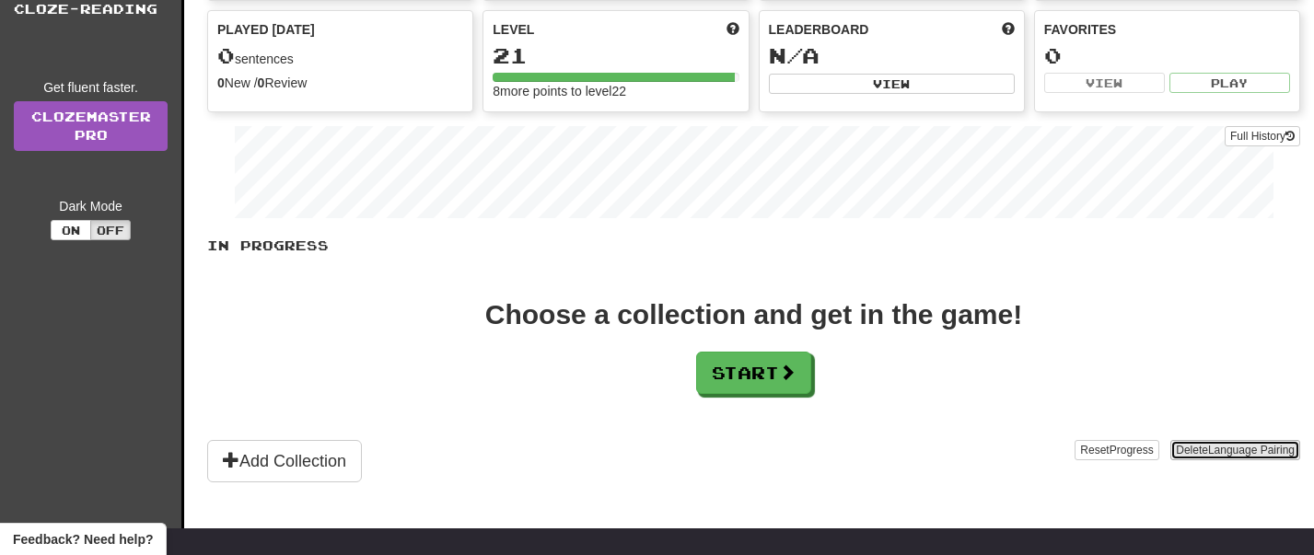
click at [1248, 448] on span "Language Pairing" at bounding box center [1251, 450] width 87 height 13
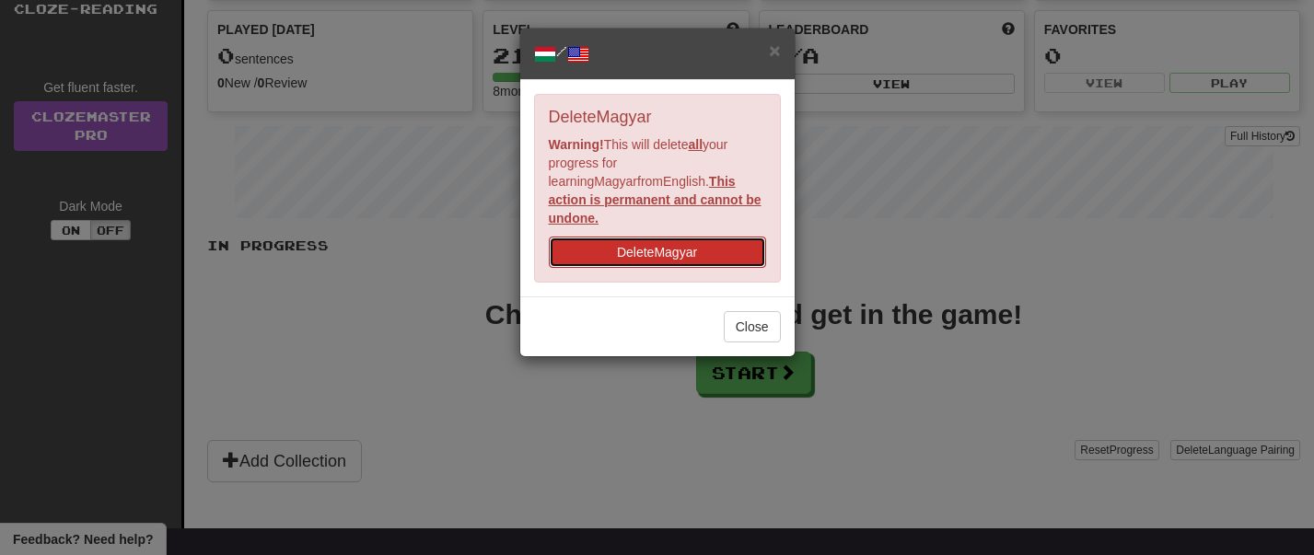
click at [666, 237] on button "Delete Magyar" at bounding box center [657, 252] width 217 height 31
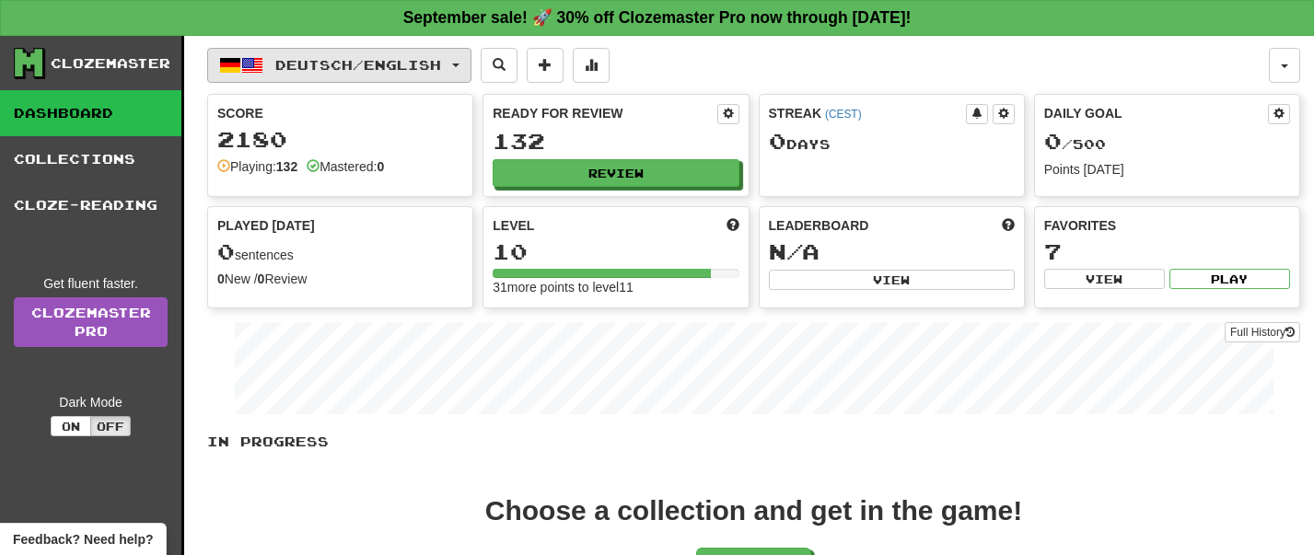
click at [441, 61] on span "Deutsch / English" at bounding box center [358, 65] width 166 height 16
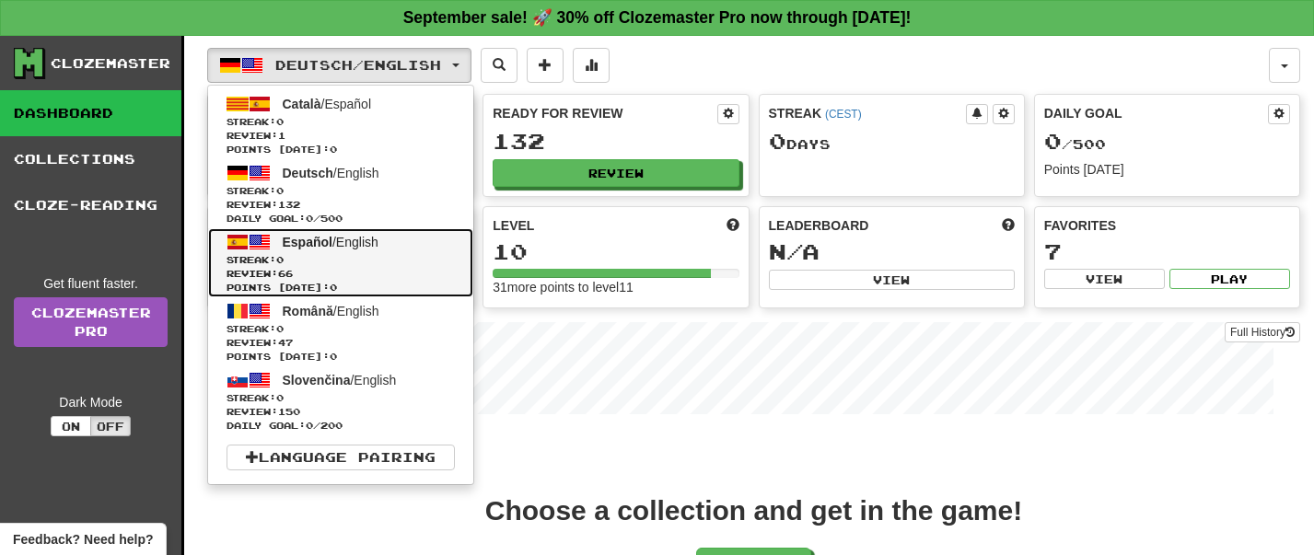
click at [378, 239] on span "Español / English" at bounding box center [331, 242] width 96 height 15
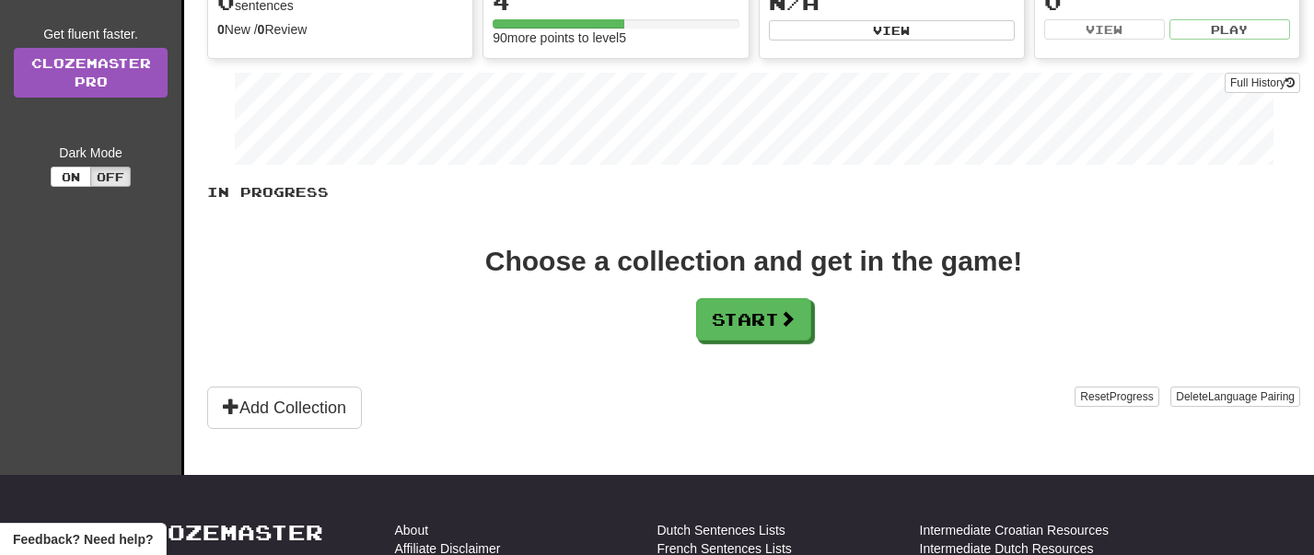
scroll to position [275, 0]
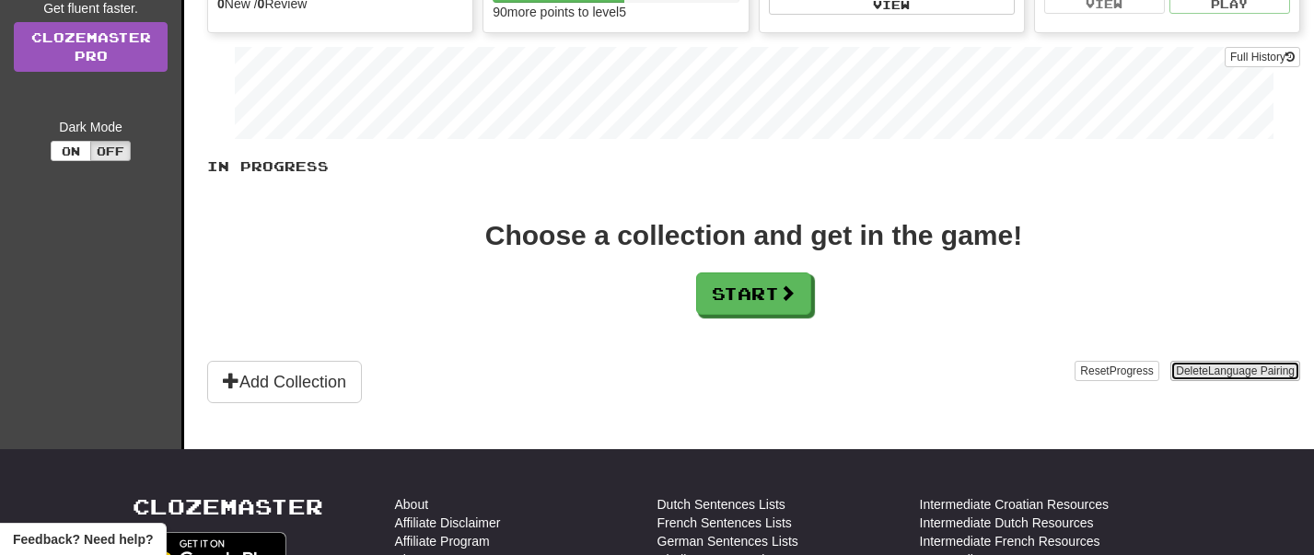
click at [1214, 367] on span "Language Pairing" at bounding box center [1251, 371] width 87 height 13
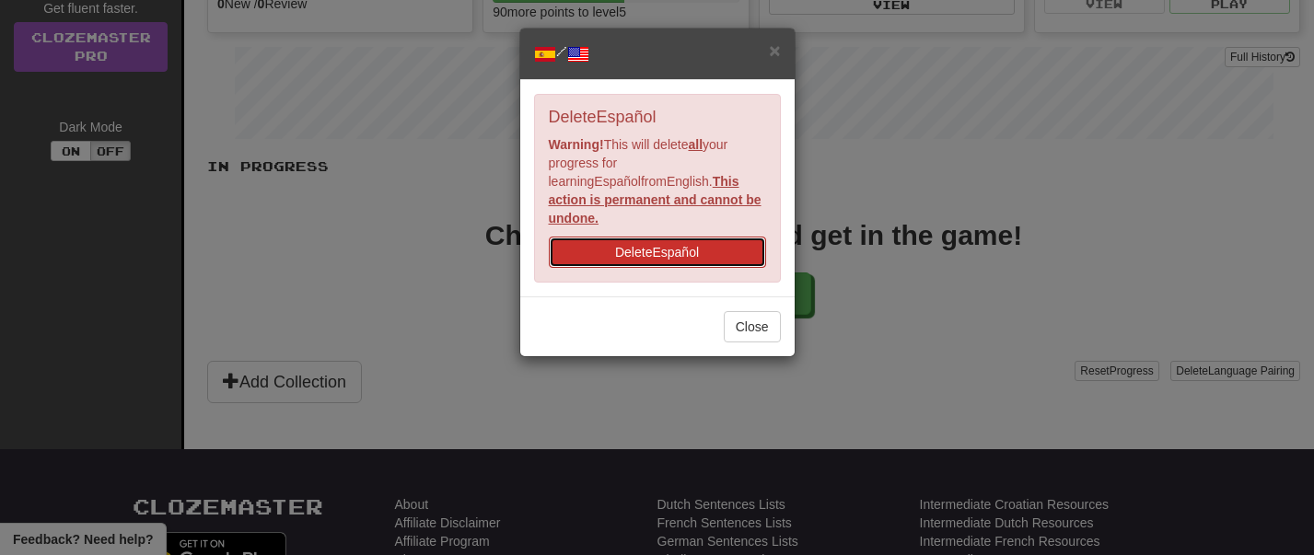
click at [668, 237] on button "Delete Español" at bounding box center [657, 252] width 217 height 31
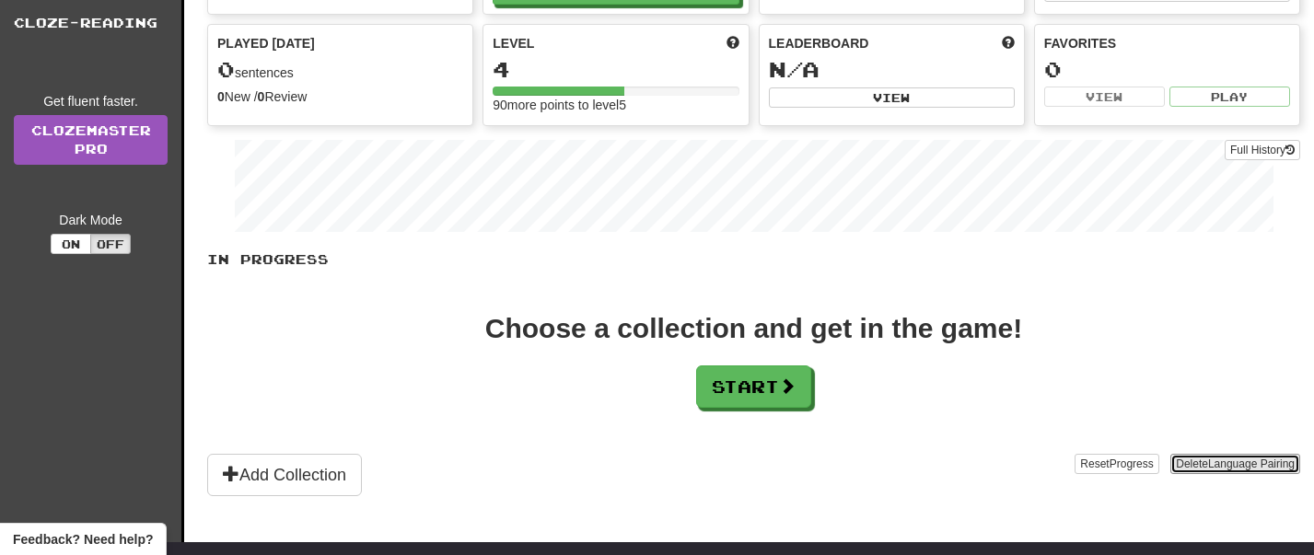
scroll to position [153, 0]
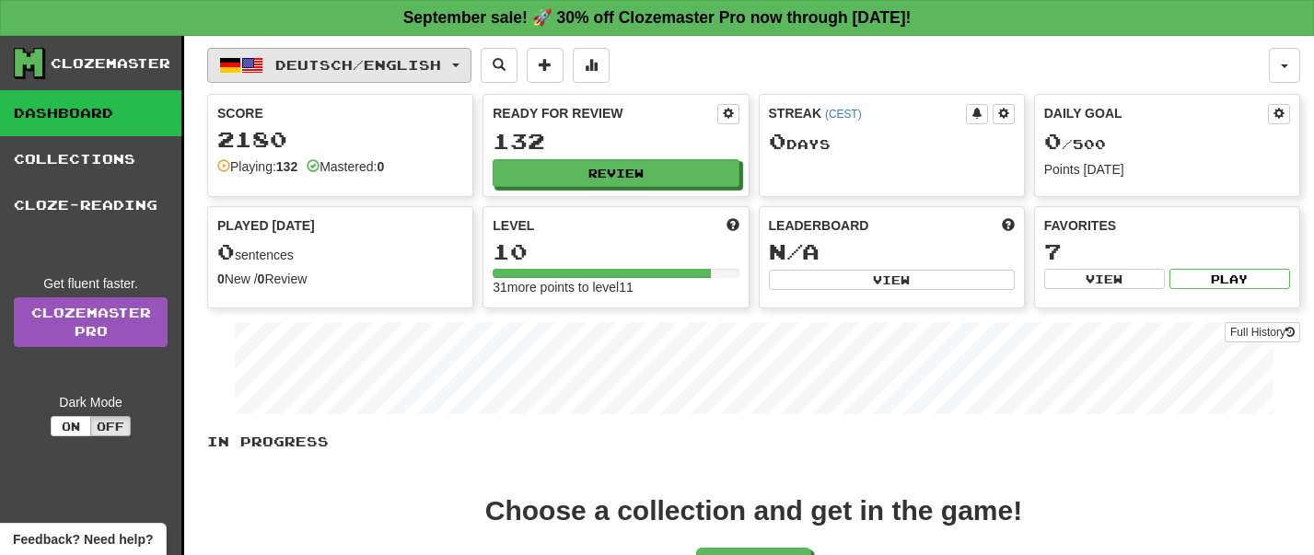
click at [370, 79] on button "Deutsch / English" at bounding box center [339, 65] width 264 height 35
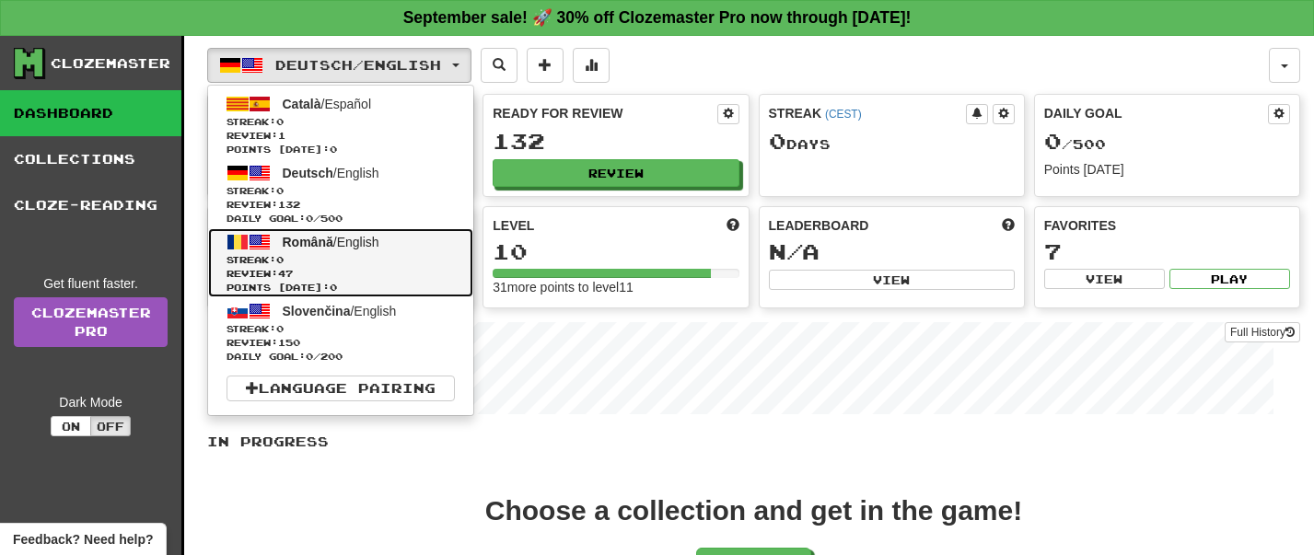
click at [361, 261] on span "Streak: 0" at bounding box center [341, 260] width 228 height 14
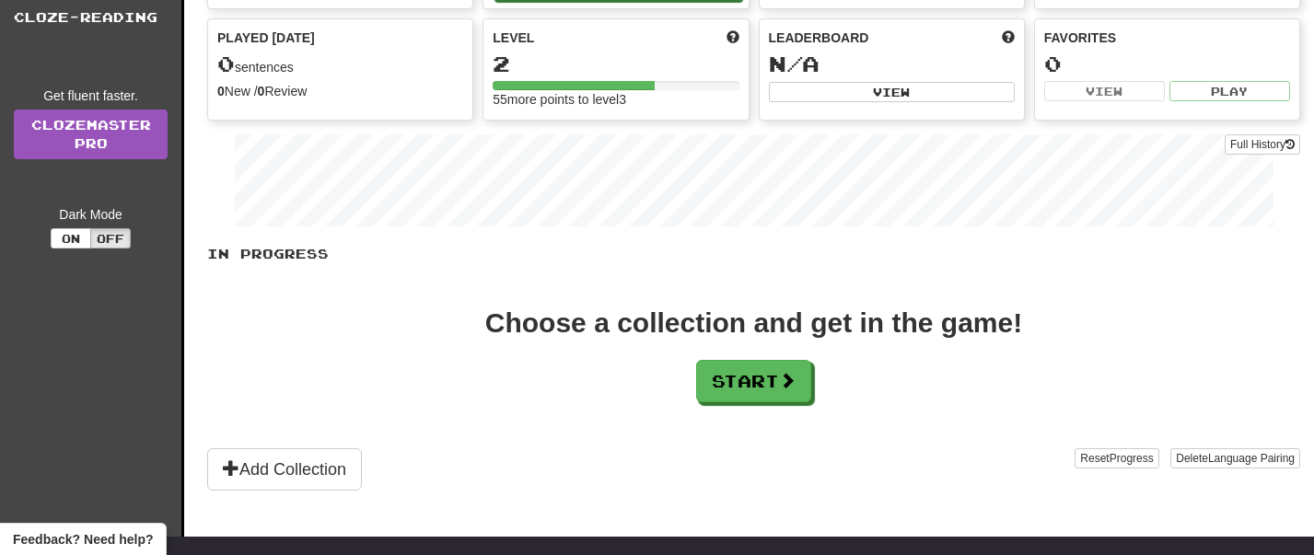
scroll to position [204, 0]
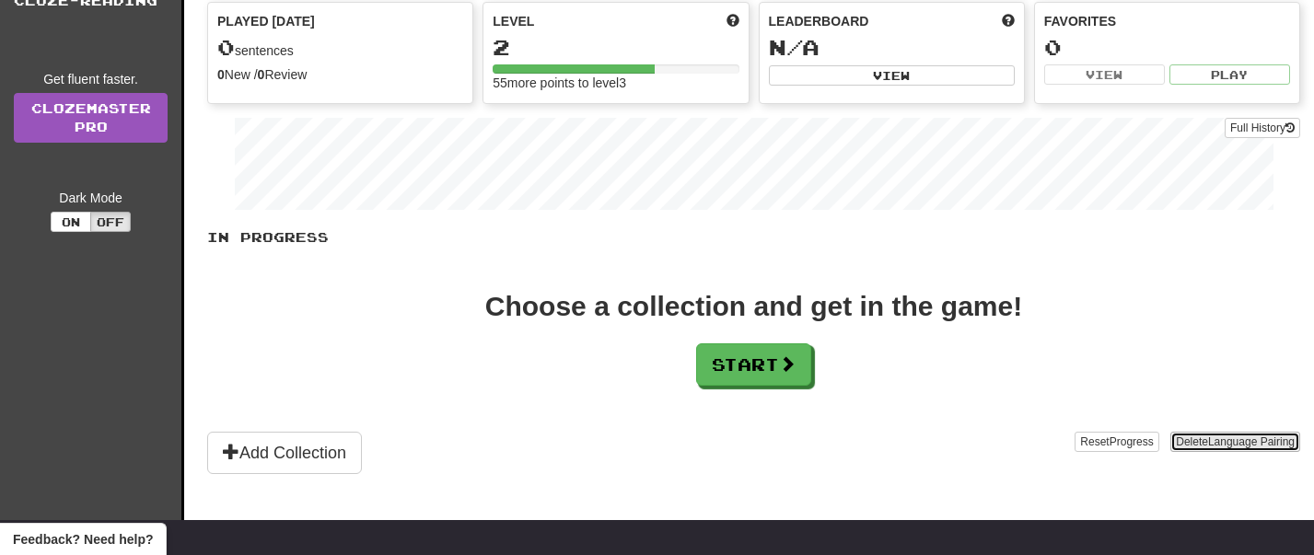
click at [1245, 446] on span "Language Pairing" at bounding box center [1251, 442] width 87 height 13
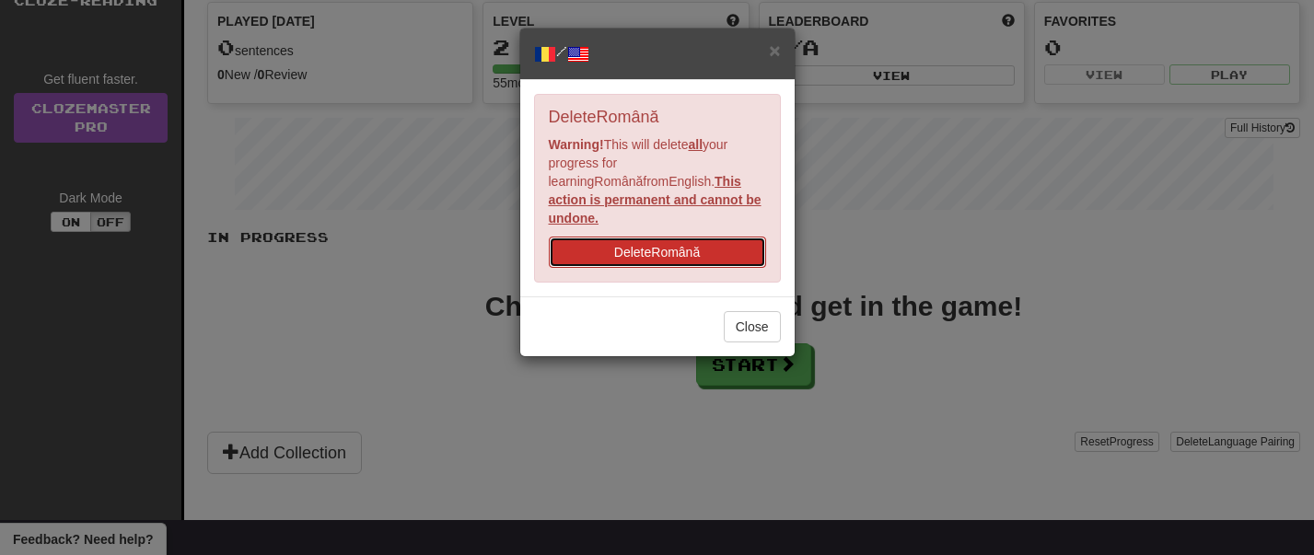
click at [675, 243] on button "Delete Română" at bounding box center [657, 252] width 217 height 31
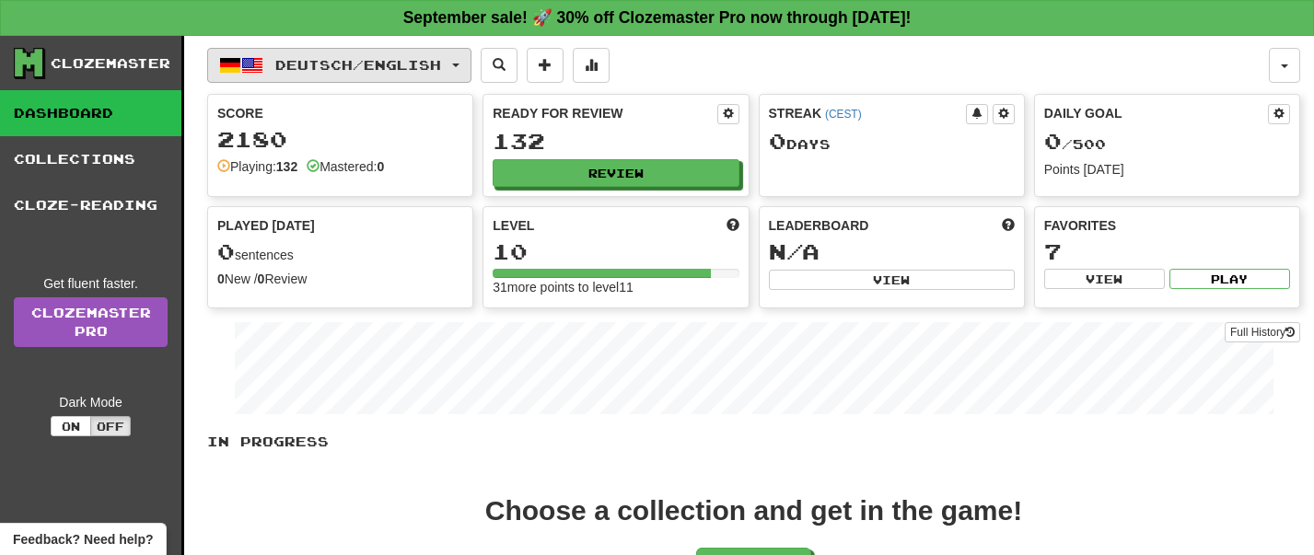
click at [280, 66] on span "Deutsch / English" at bounding box center [358, 65] width 166 height 16
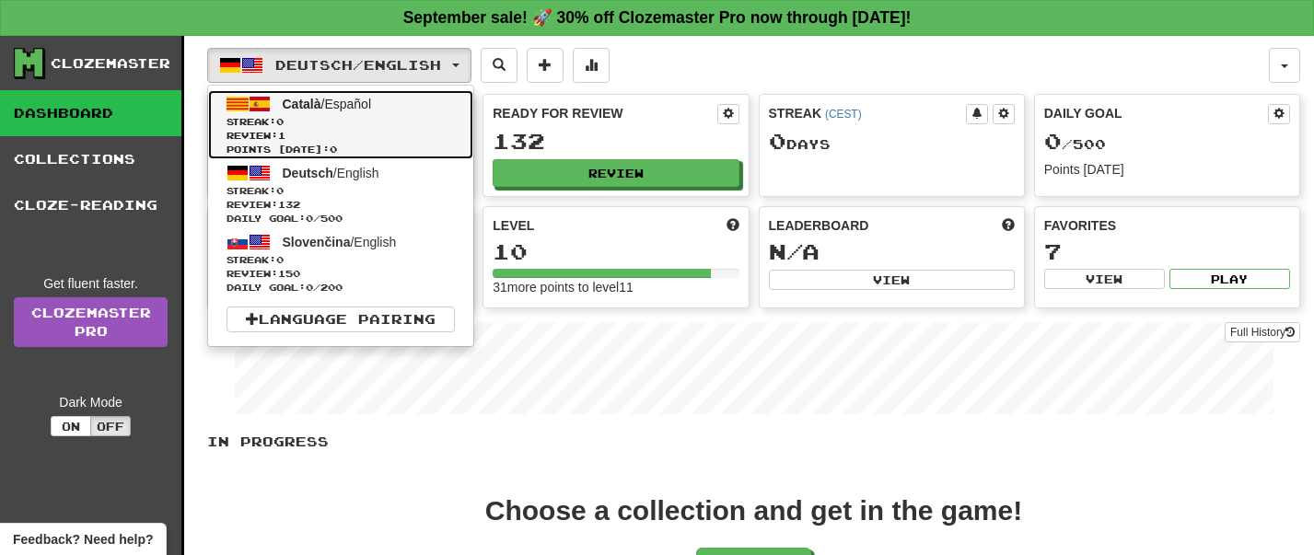
click at [421, 99] on link "Català / Español Streak: 0 Review: 1 Points [DATE]: 0" at bounding box center [340, 124] width 265 height 69
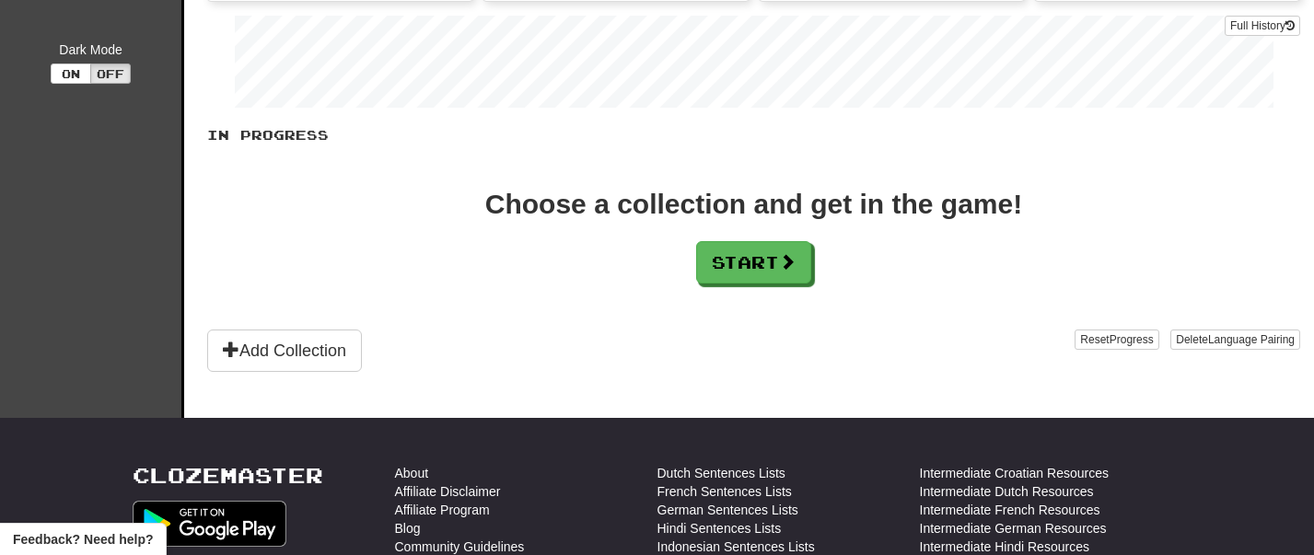
scroll to position [334, 0]
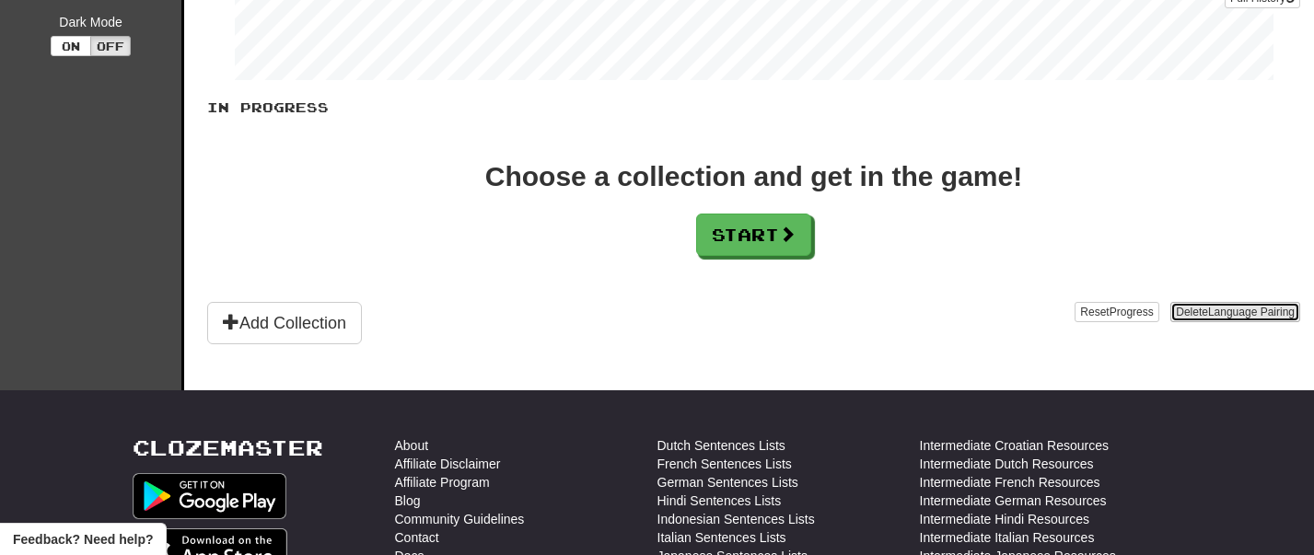
click at [1200, 302] on button "Delete Language Pairing" at bounding box center [1235, 312] width 130 height 20
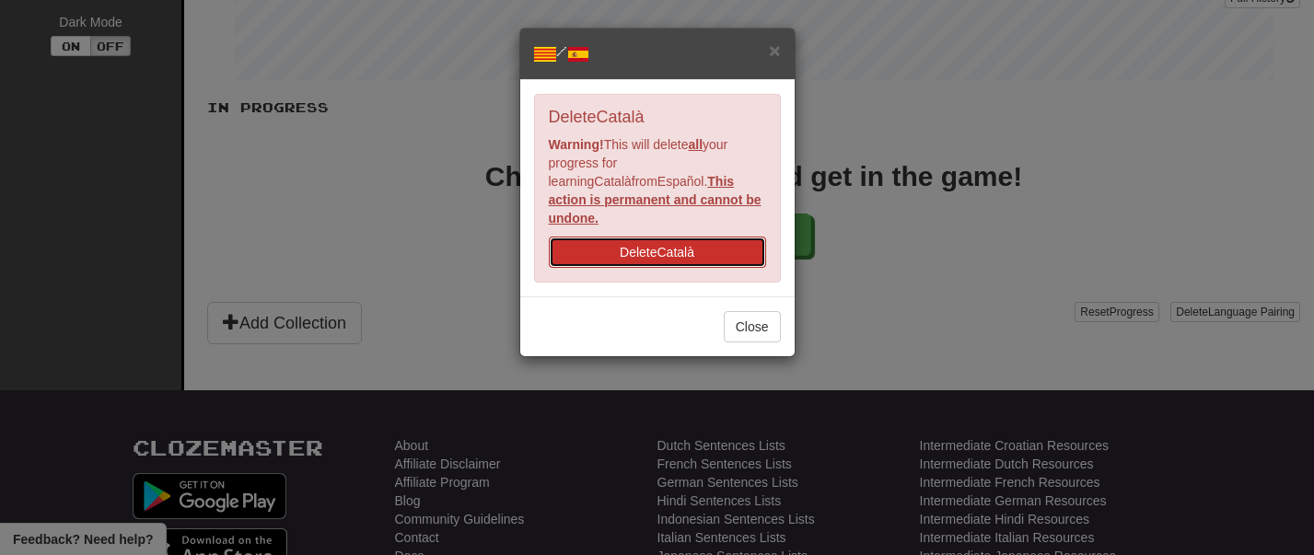
click at [694, 237] on button "Delete Català" at bounding box center [657, 252] width 217 height 31
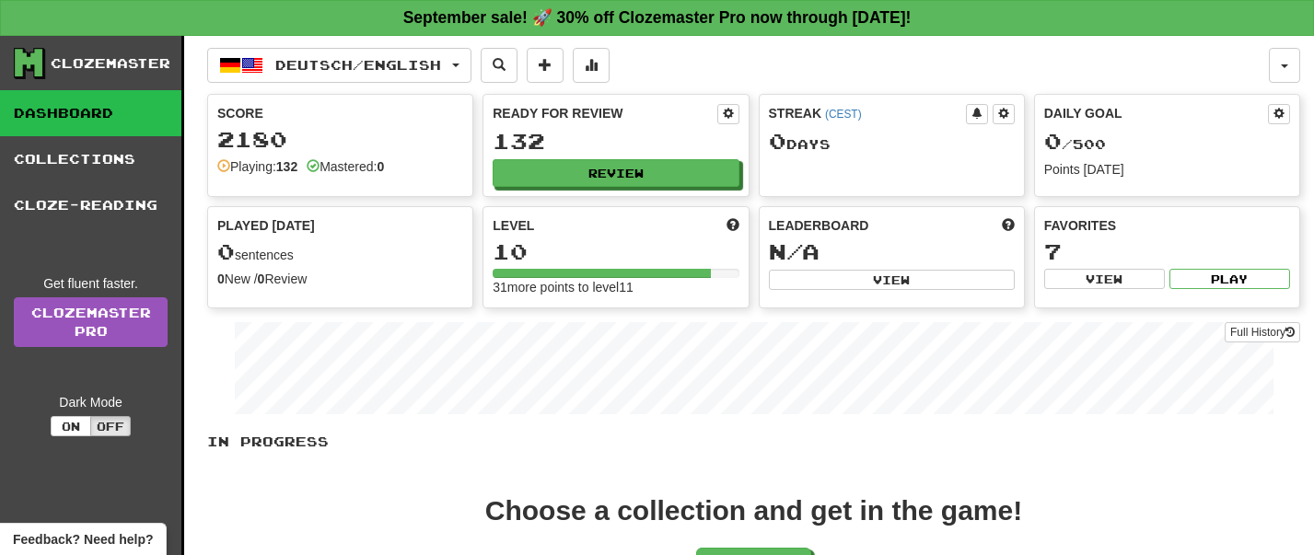
click at [425, 45] on div "Deutsch / English Deutsch / English Streak: 0 Review: 132 Daily Goal: 0 / 500 S…" at bounding box center [753, 380] width 1093 height 689
click at [422, 60] on span "Deutsch / English" at bounding box center [358, 65] width 166 height 16
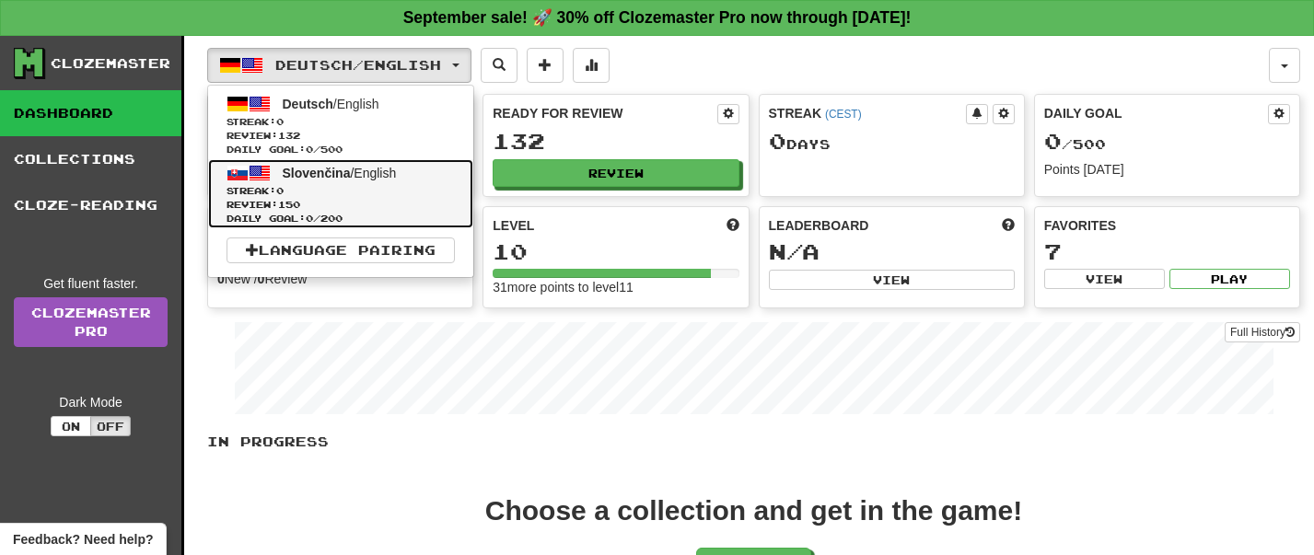
click at [407, 181] on link "Slovenčina / English Streak: 0 Review: 150 Daily Goal: 0 / 200" at bounding box center [340, 193] width 265 height 69
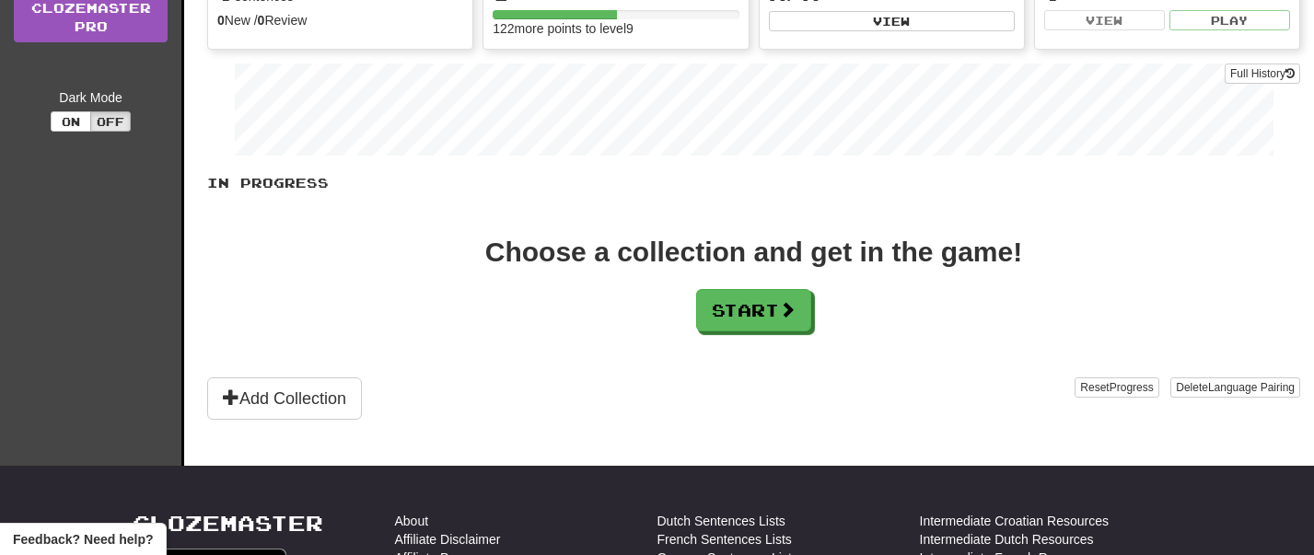
scroll to position [271, 0]
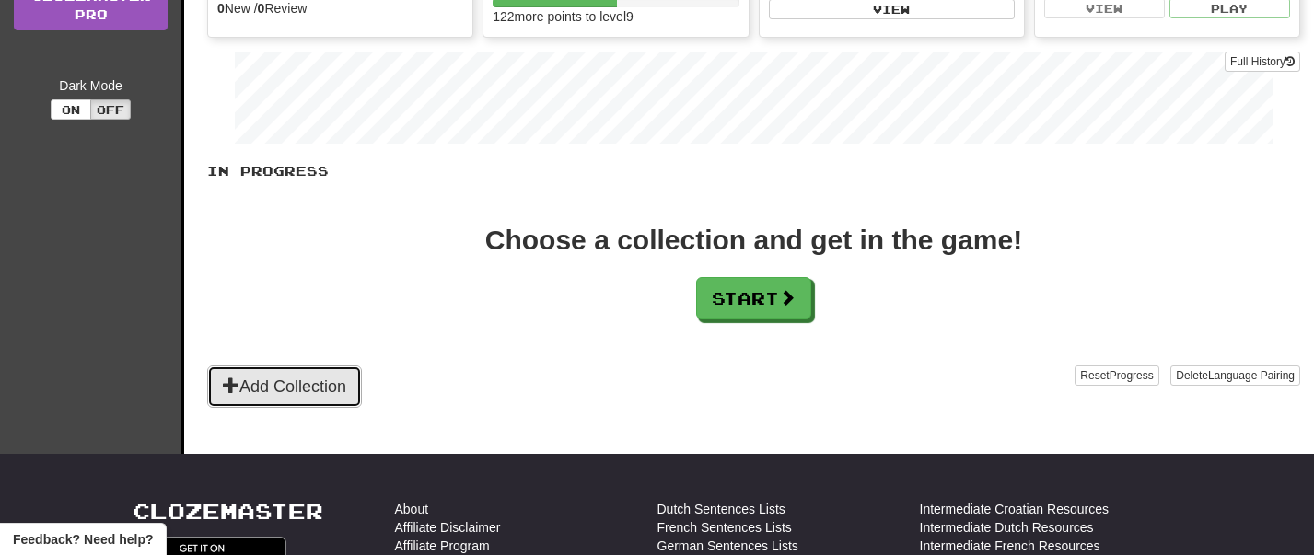
click at [314, 377] on button "Add Collection" at bounding box center [284, 387] width 155 height 42
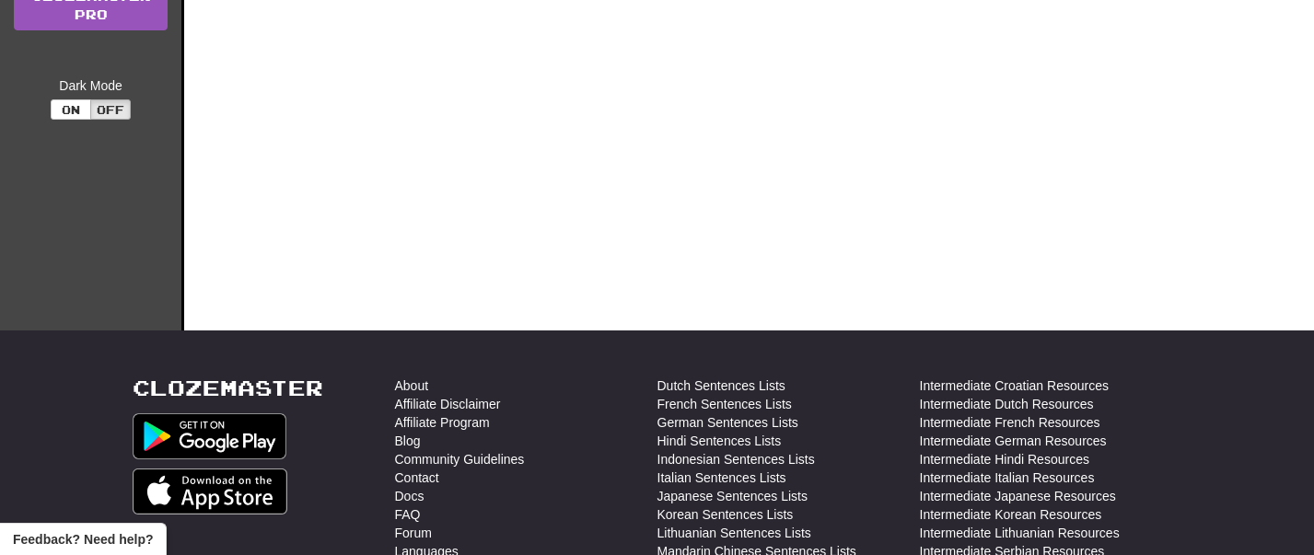
scroll to position [0, 0]
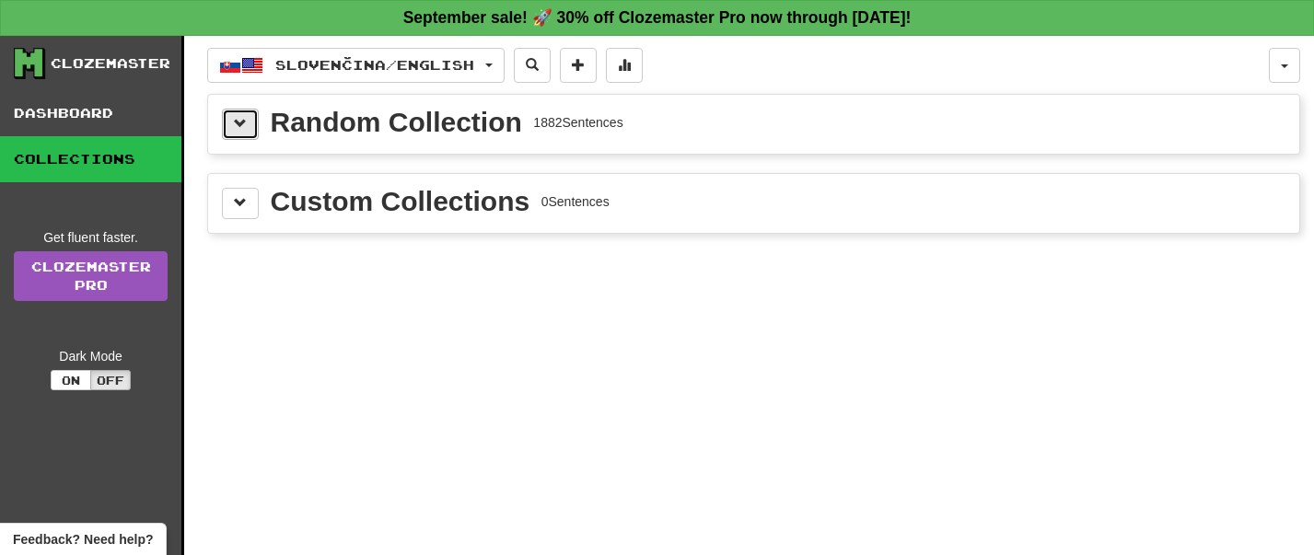
click at [229, 120] on button at bounding box center [240, 124] width 37 height 31
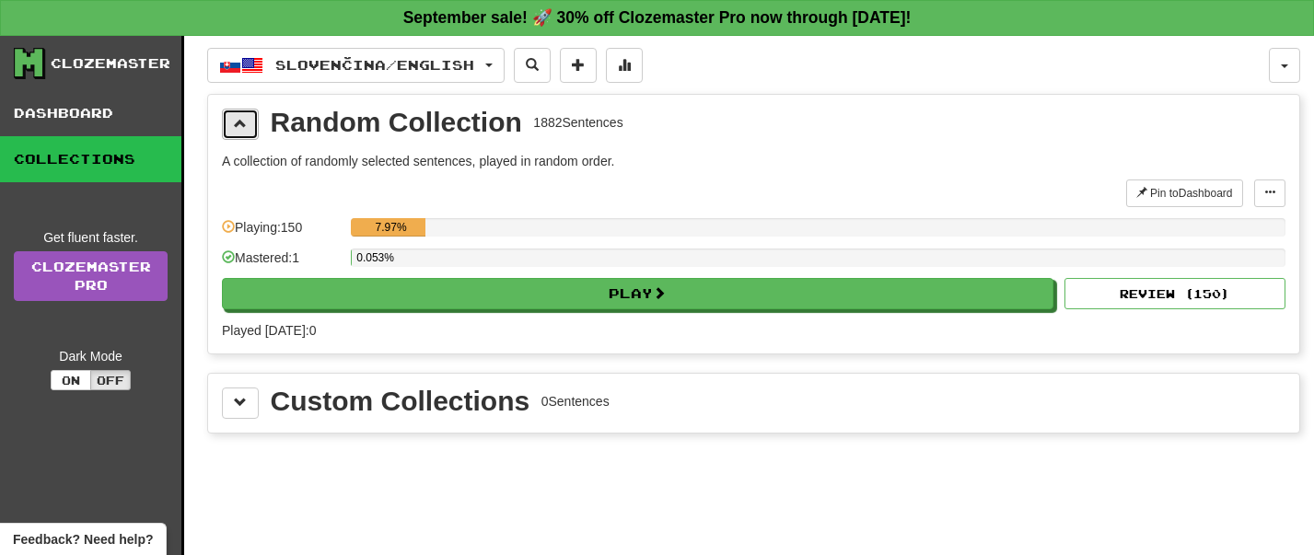
click at [229, 123] on button at bounding box center [240, 124] width 37 height 31
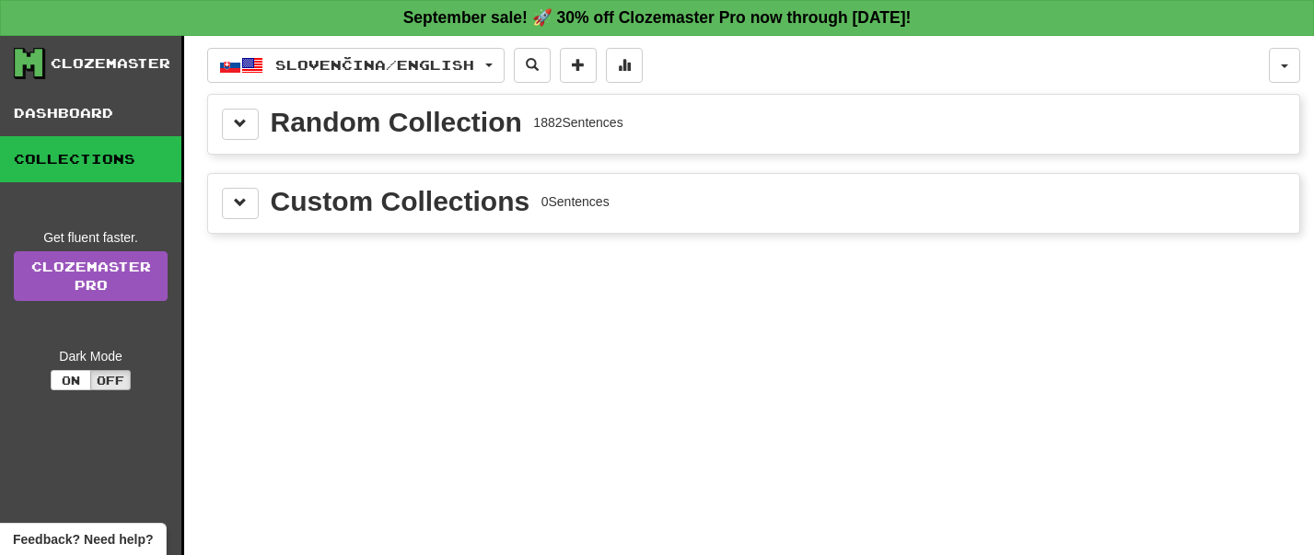
click at [111, 163] on link "Collections" at bounding box center [90, 159] width 181 height 46
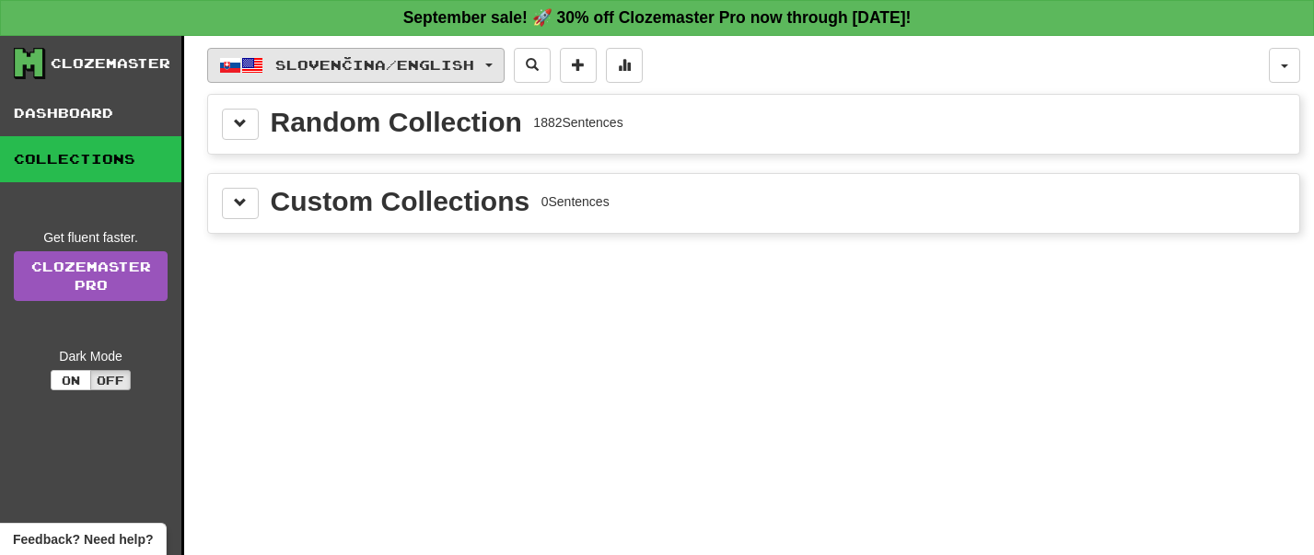
click at [396, 67] on span "Slovenčina / English" at bounding box center [374, 65] width 199 height 16
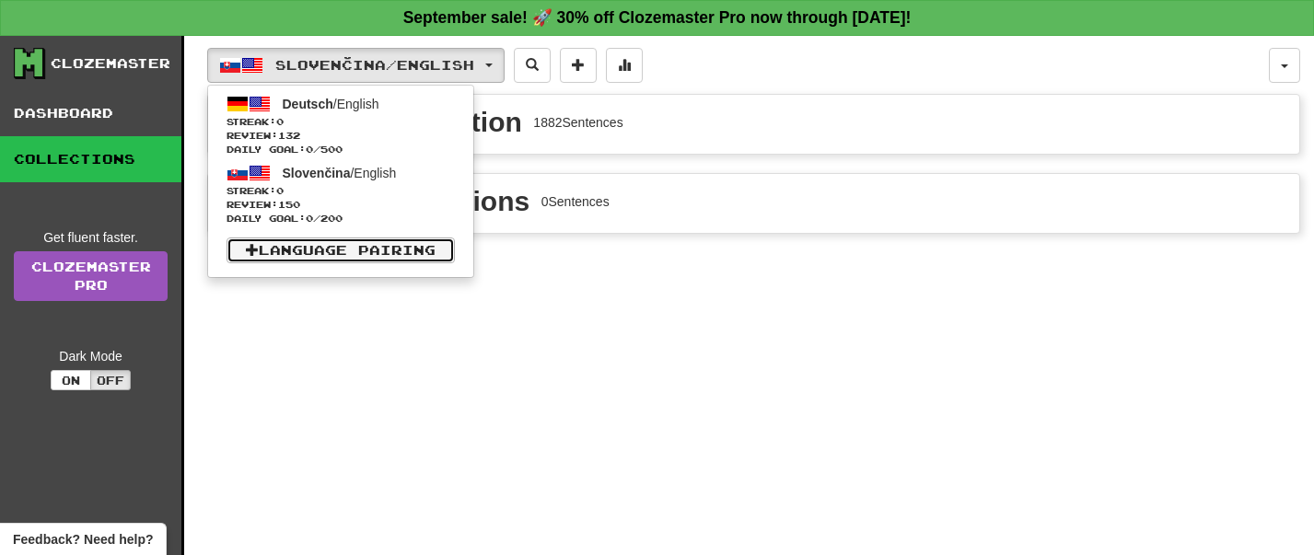
click at [378, 245] on link "Language Pairing" at bounding box center [341, 251] width 228 height 26
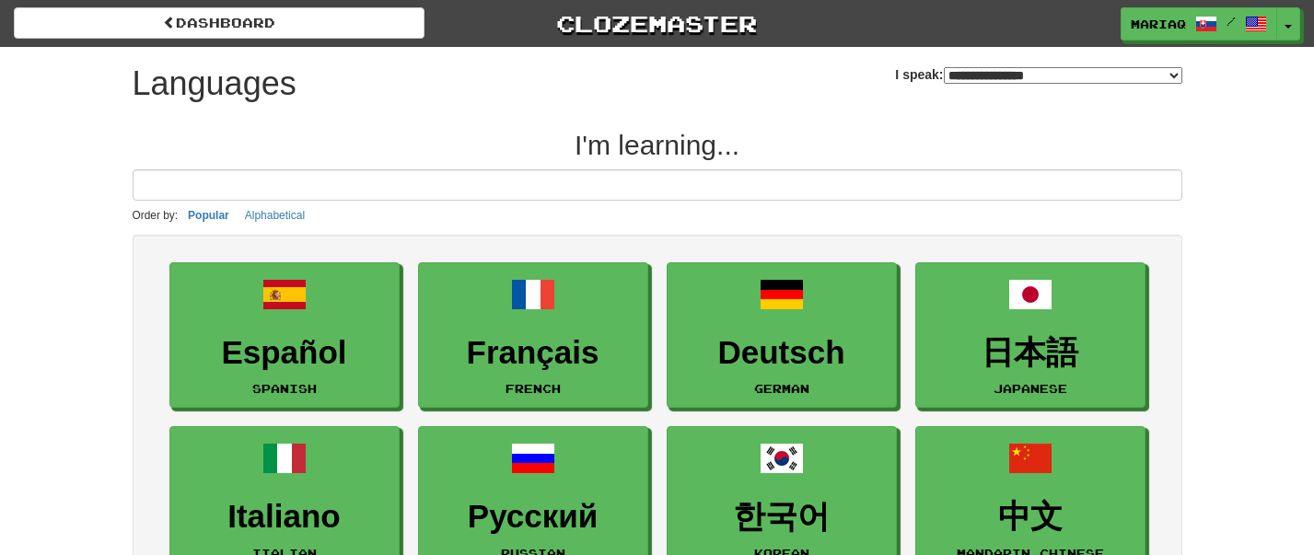
select select "*******"
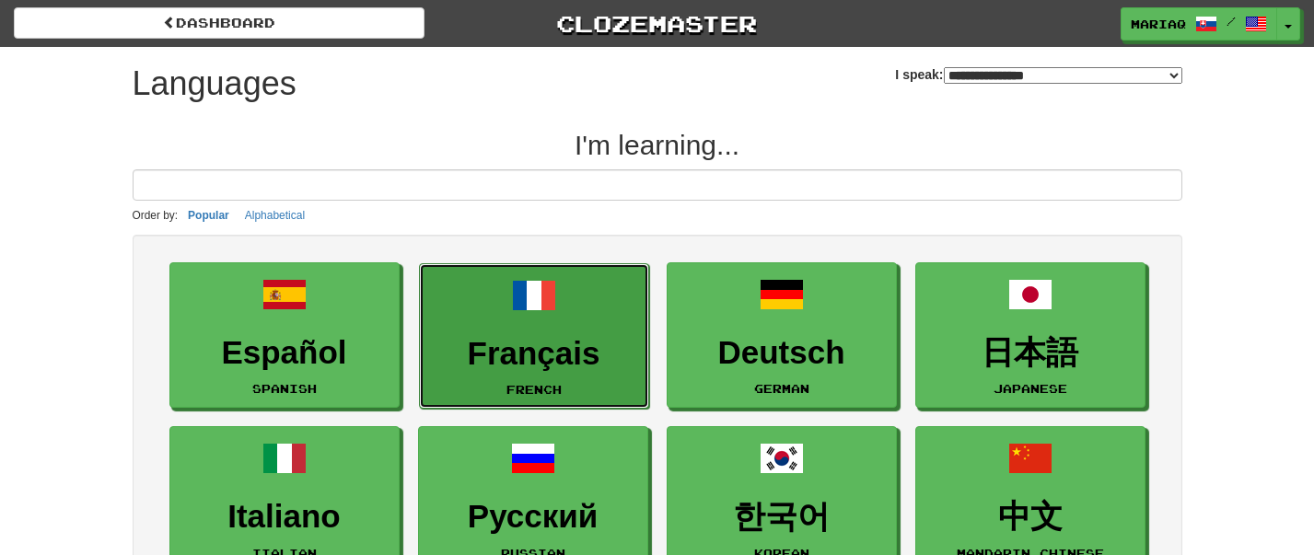
click at [543, 298] on span at bounding box center [534, 296] width 44 height 44
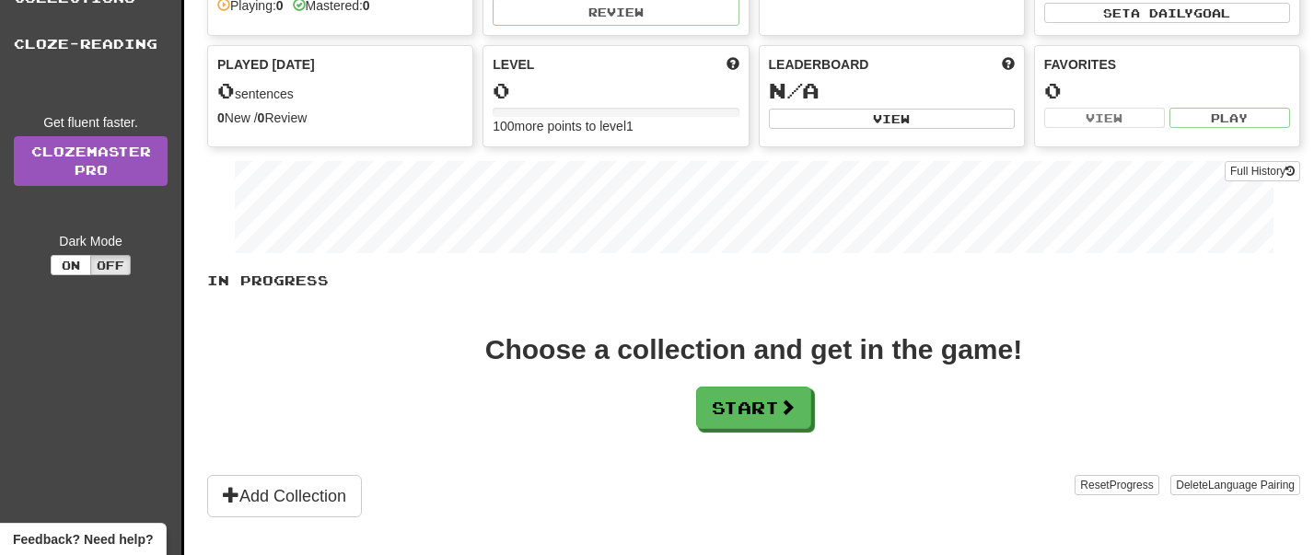
scroll to position [179, 0]
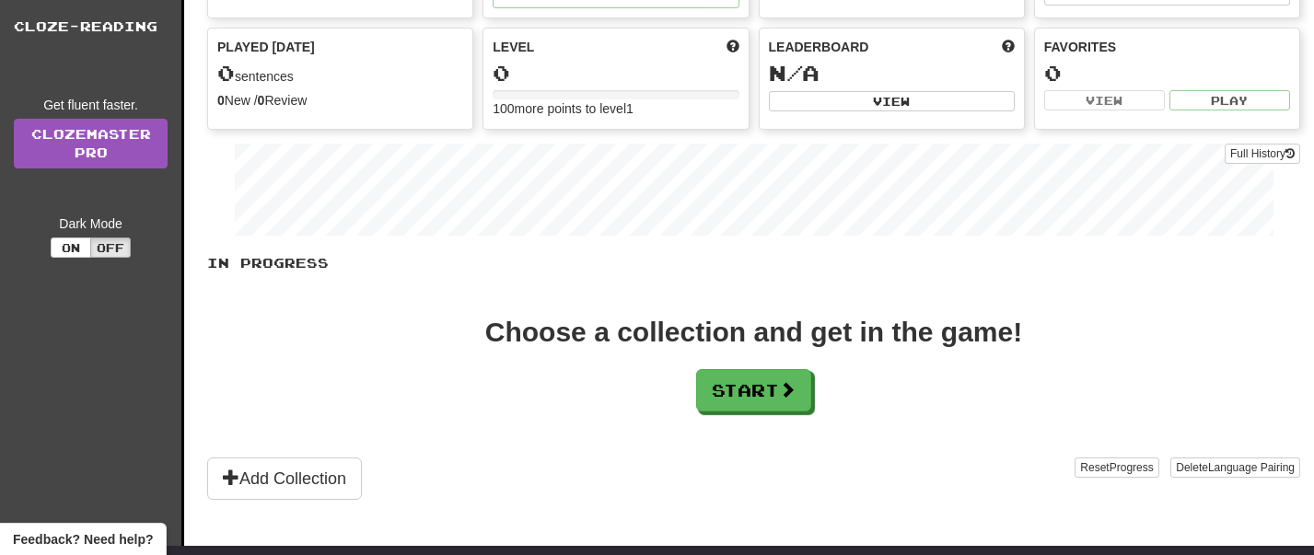
click at [744, 356] on div "Choose a collection and get in the game! Start" at bounding box center [753, 365] width 1093 height 93
click at [733, 402] on button "Start" at bounding box center [754, 391] width 115 height 42
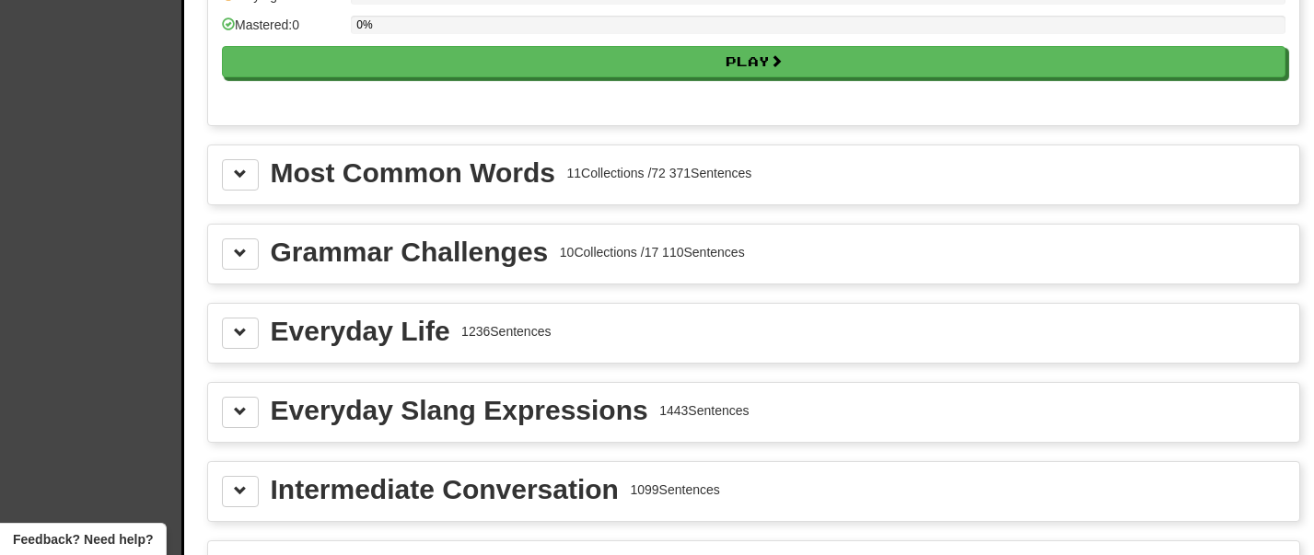
scroll to position [1905, 0]
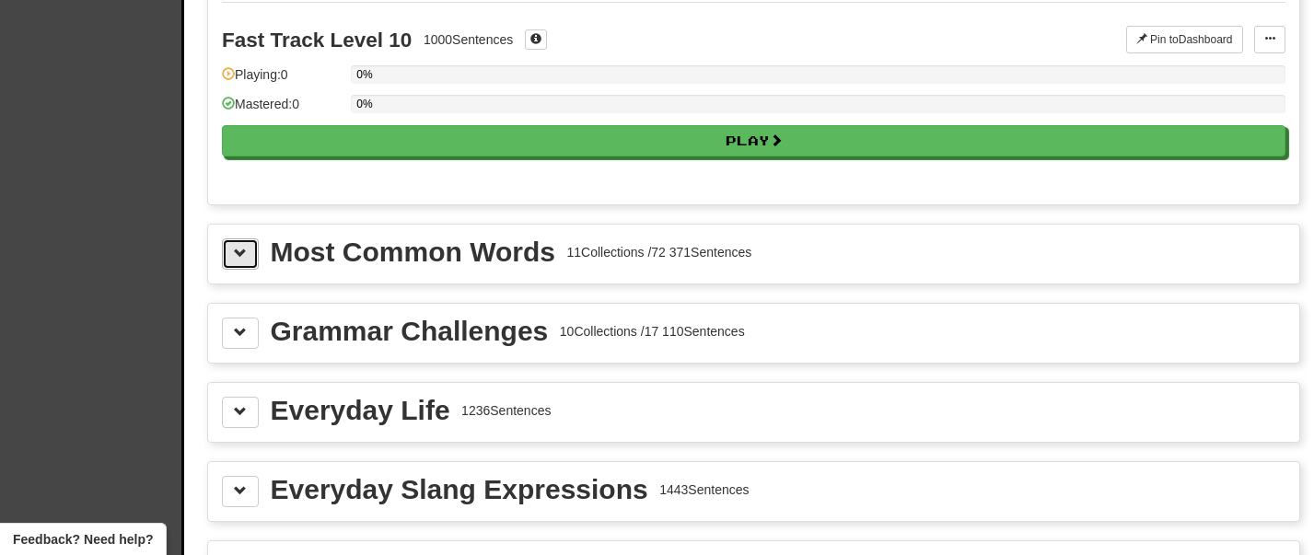
click at [237, 260] on span at bounding box center [240, 253] width 13 height 13
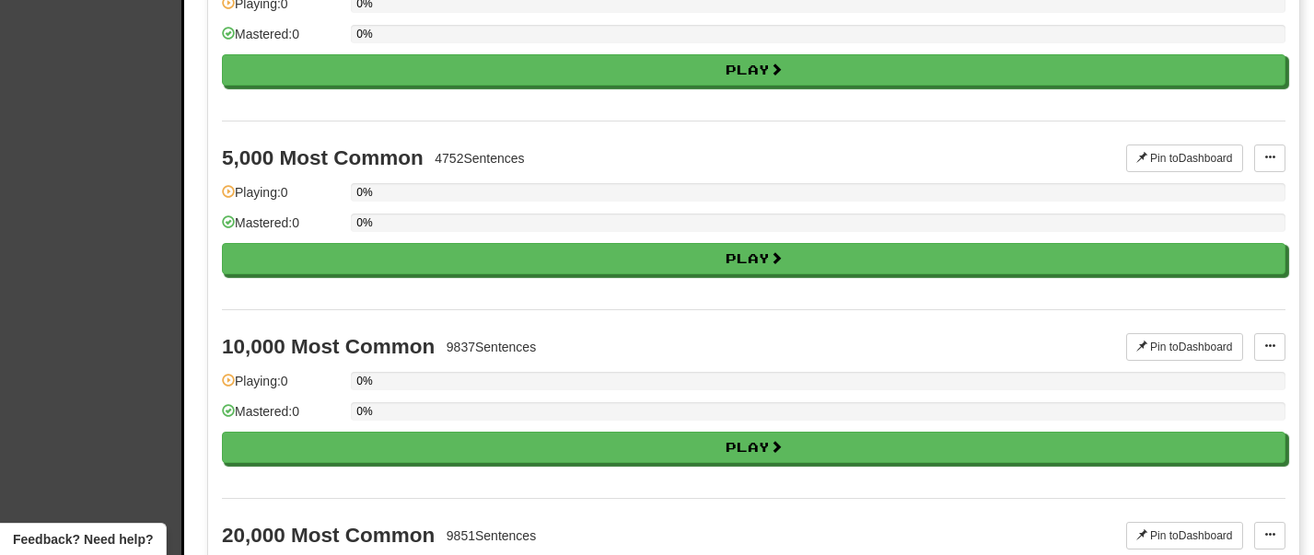
scroll to position [3200, 0]
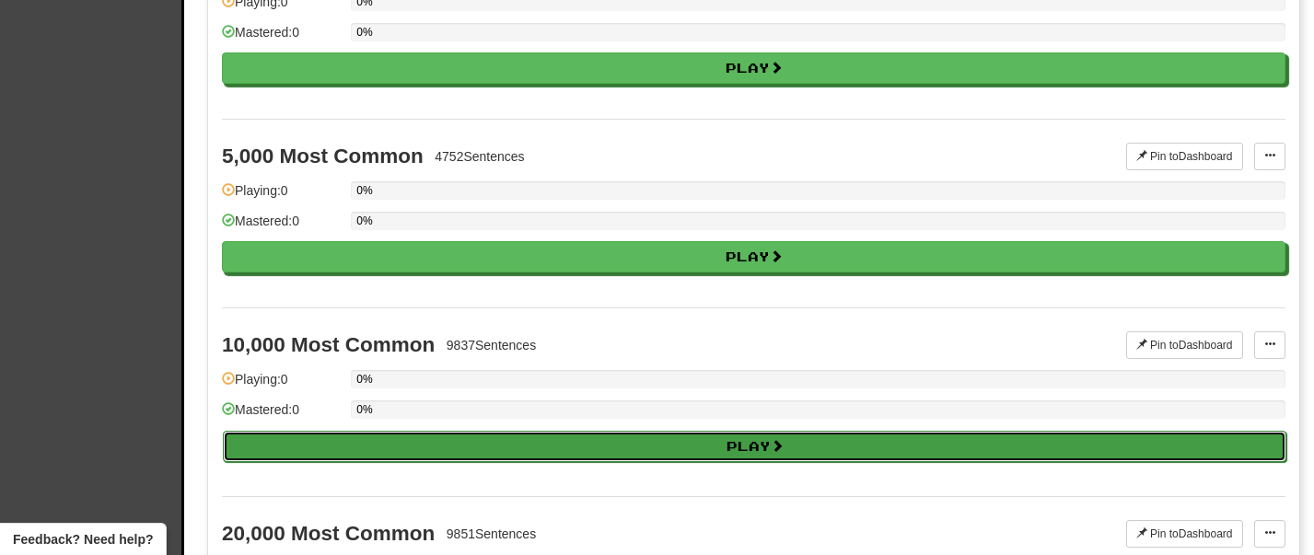
click at [340, 457] on button "Play" at bounding box center [755, 446] width 1064 height 31
select select "**"
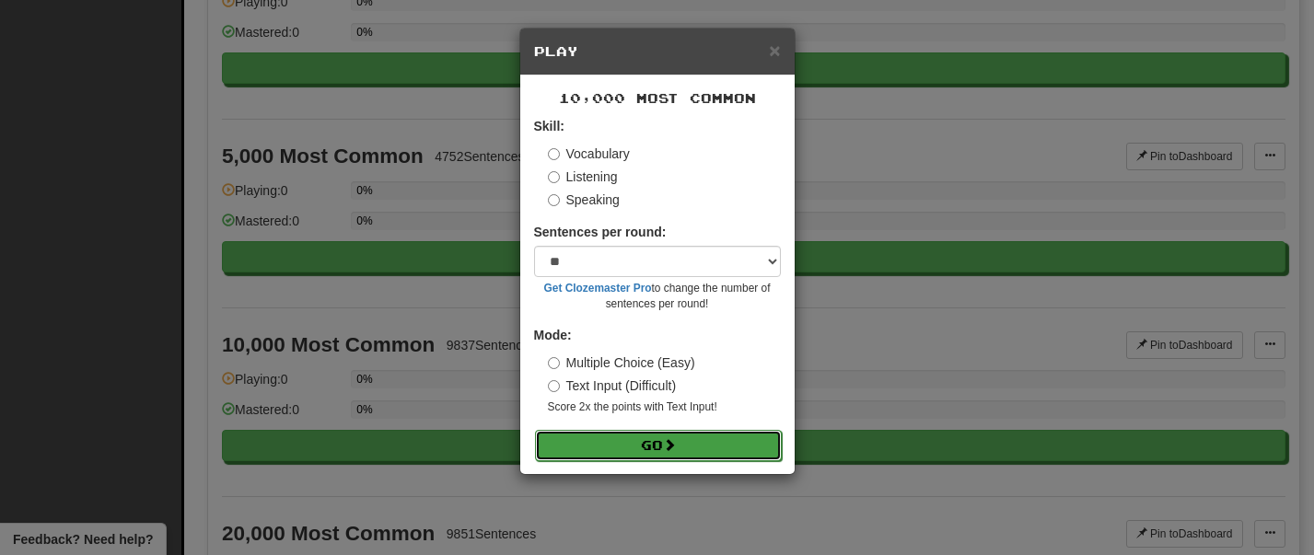
click at [688, 441] on button "Go" at bounding box center [658, 445] width 247 height 31
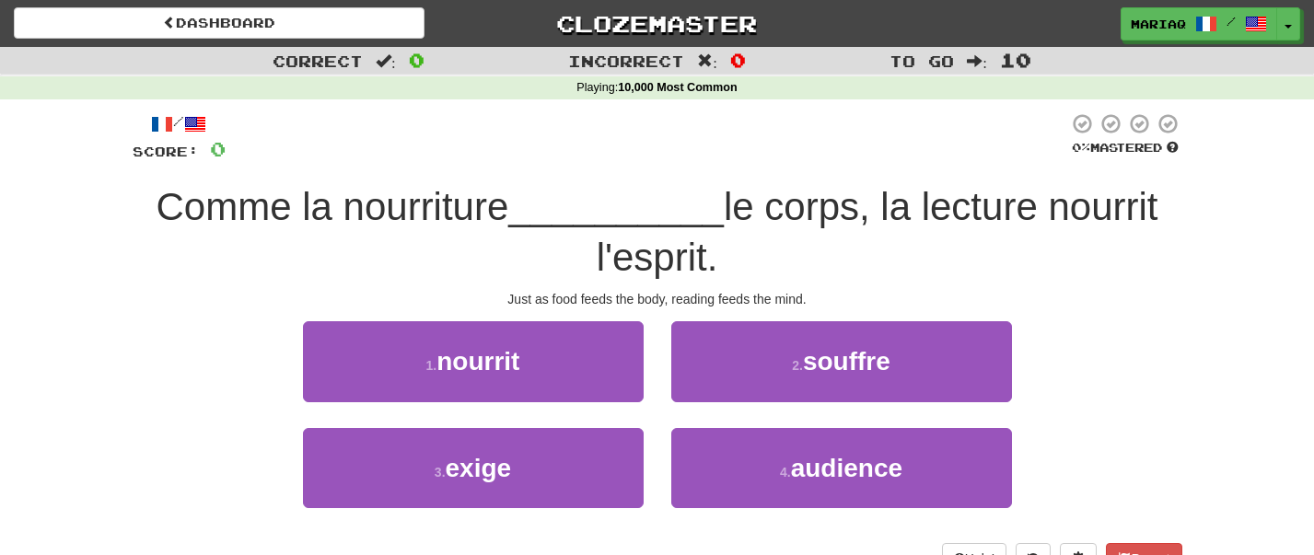
click at [1090, 410] on div "1 . nourrit 2 . souffre" at bounding box center [657, 374] width 1105 height 106
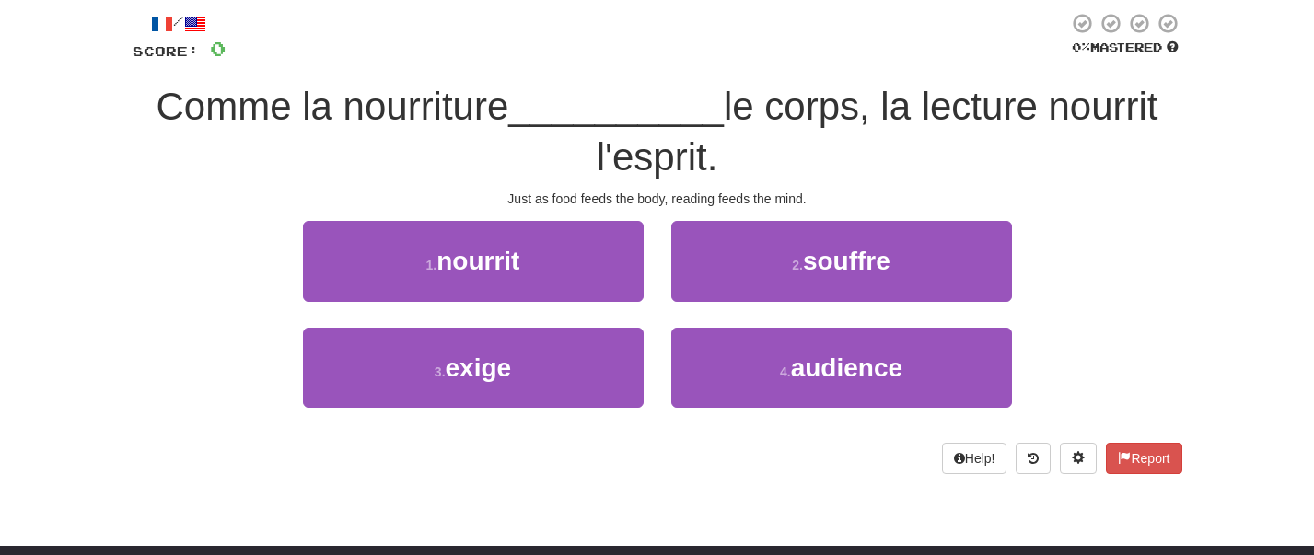
scroll to position [126, 0]
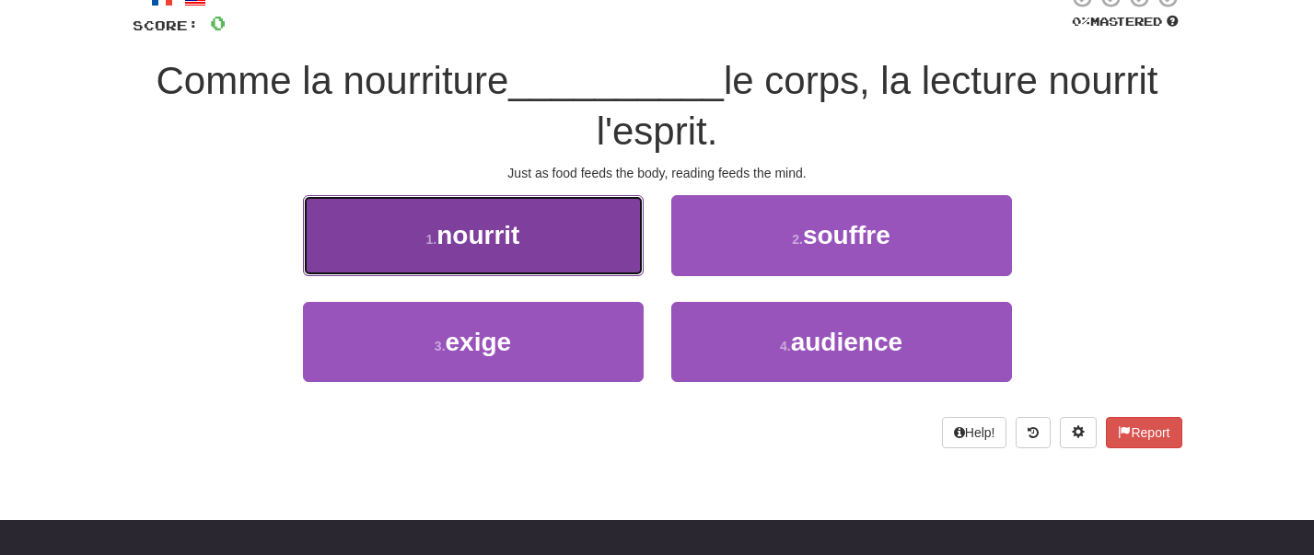
click at [592, 250] on button "1 . nourrit" at bounding box center [473, 235] width 341 height 80
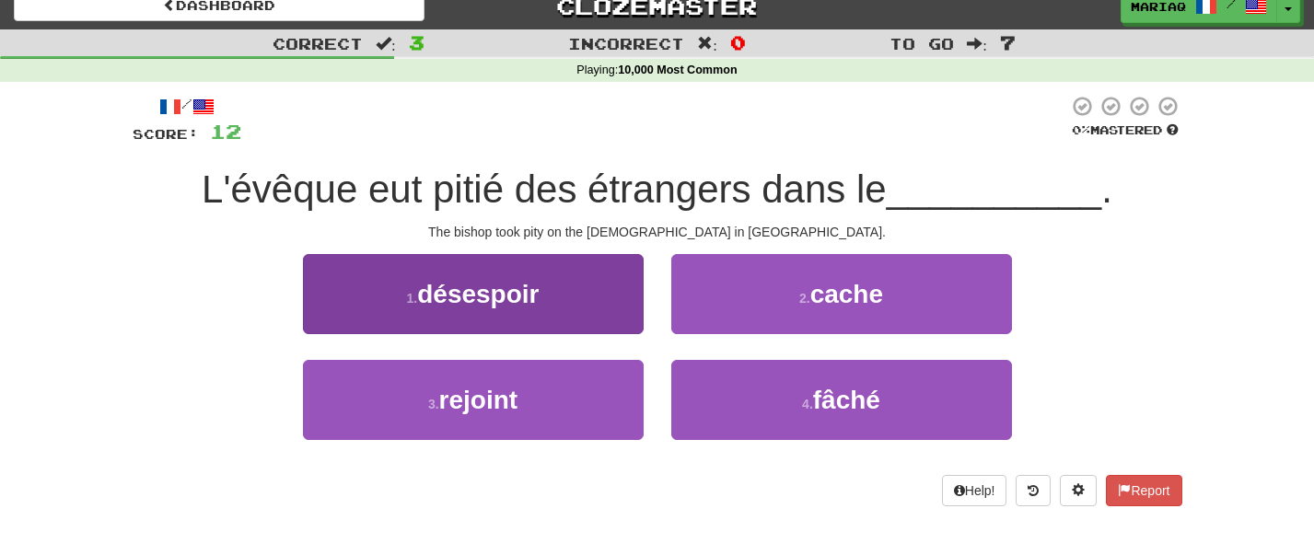
scroll to position [0, 0]
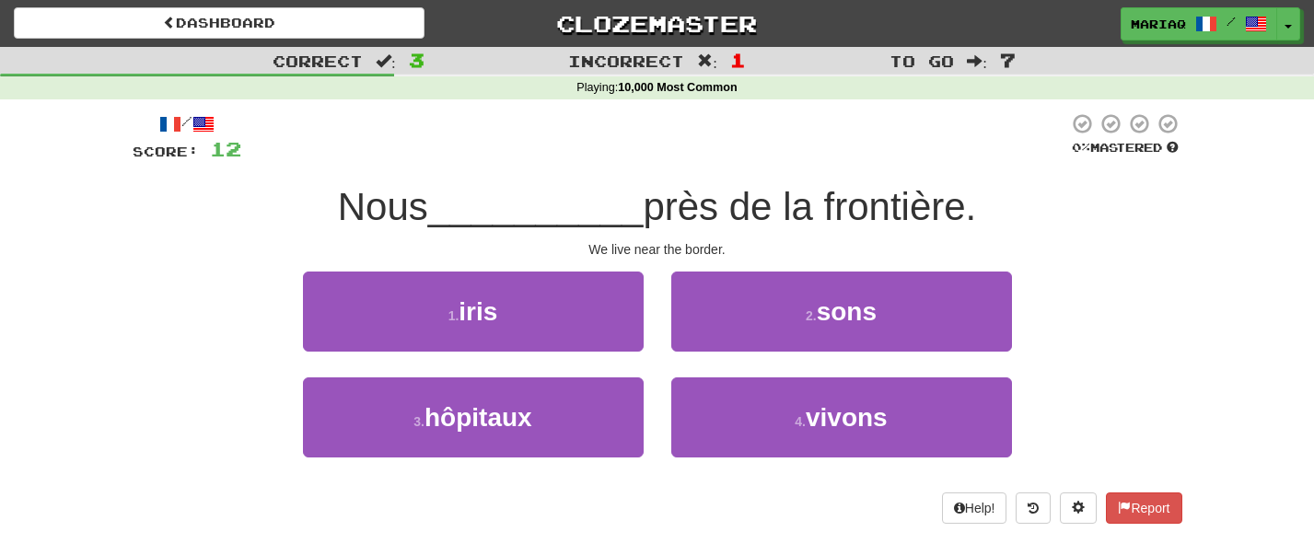
click at [1098, 506] on div "Help! Report" at bounding box center [658, 508] width 1050 height 31
click at [1082, 506] on button at bounding box center [1078, 508] width 37 height 31
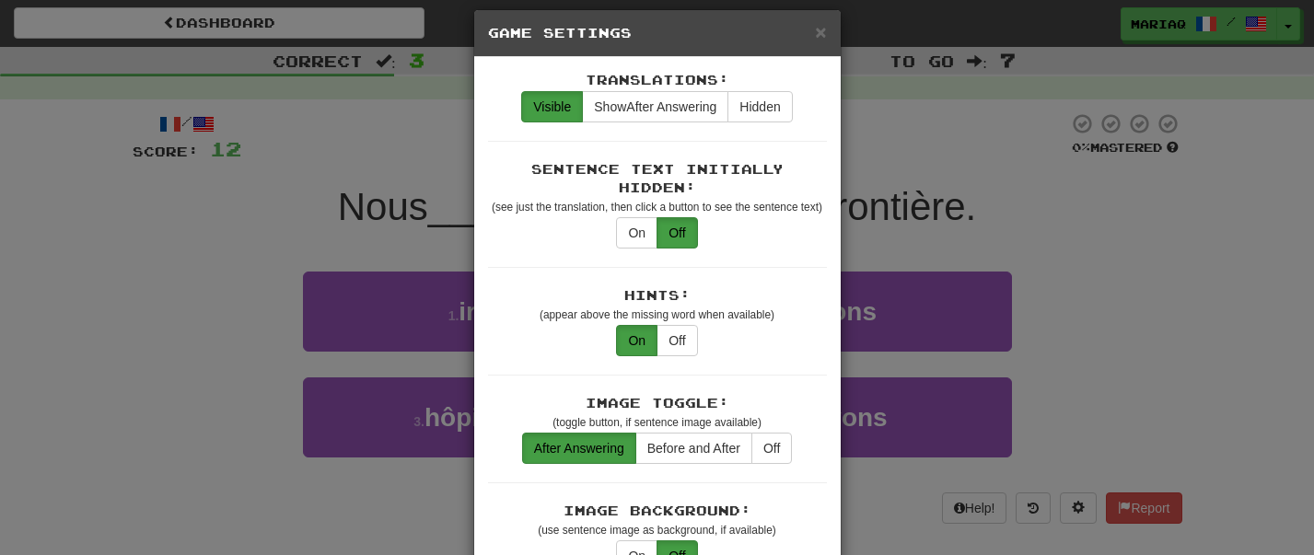
scroll to position [21, 0]
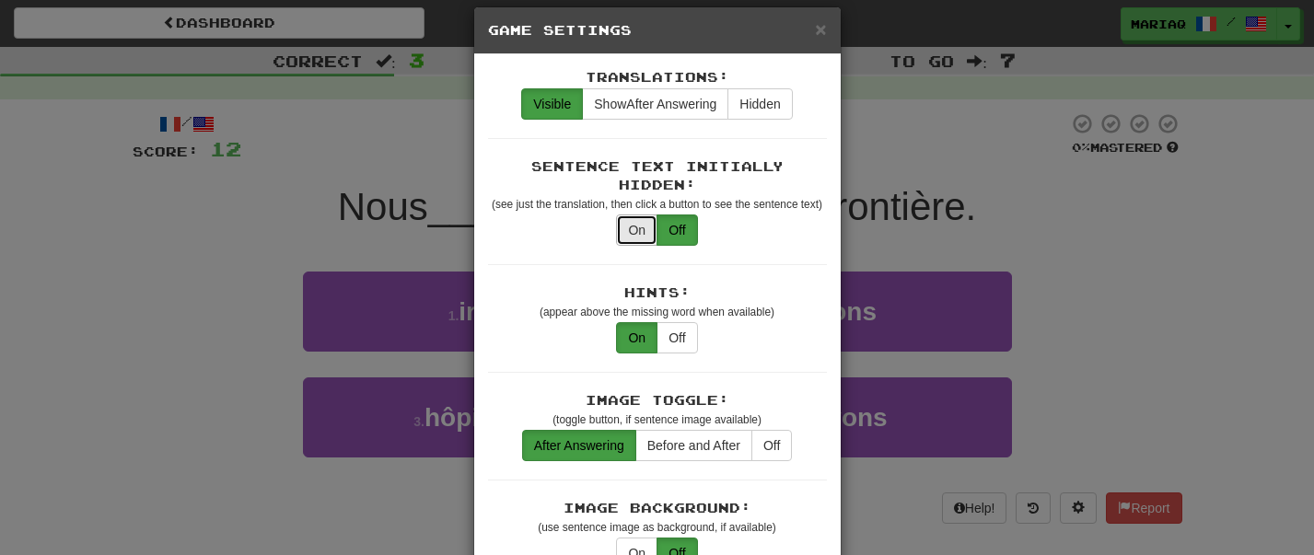
click at [650, 215] on button "On" at bounding box center [636, 230] width 41 height 31
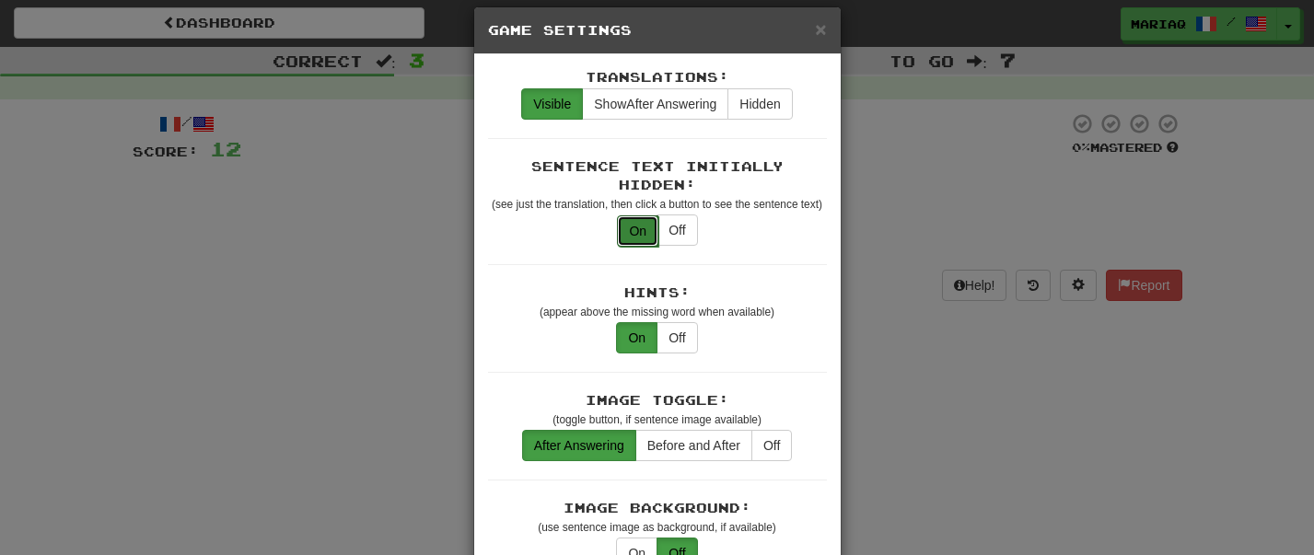
click at [635, 215] on button "On" at bounding box center [637, 230] width 41 height 31
click at [674, 215] on button "Off" at bounding box center [677, 230] width 41 height 31
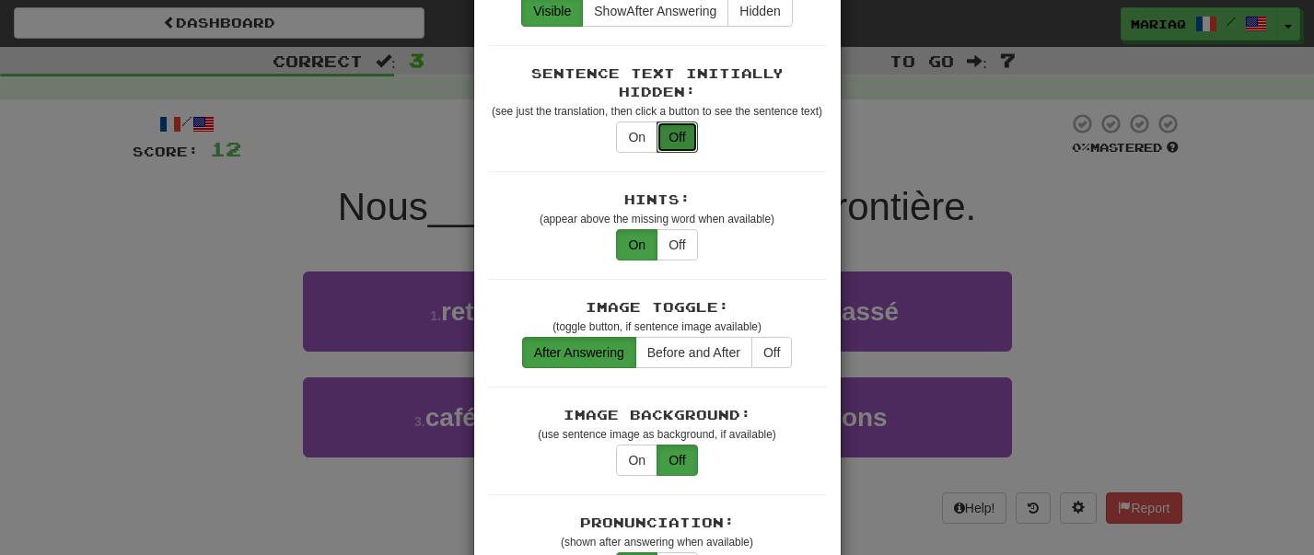
scroll to position [115, 0]
click at [676, 239] on button "Off" at bounding box center [677, 243] width 41 height 31
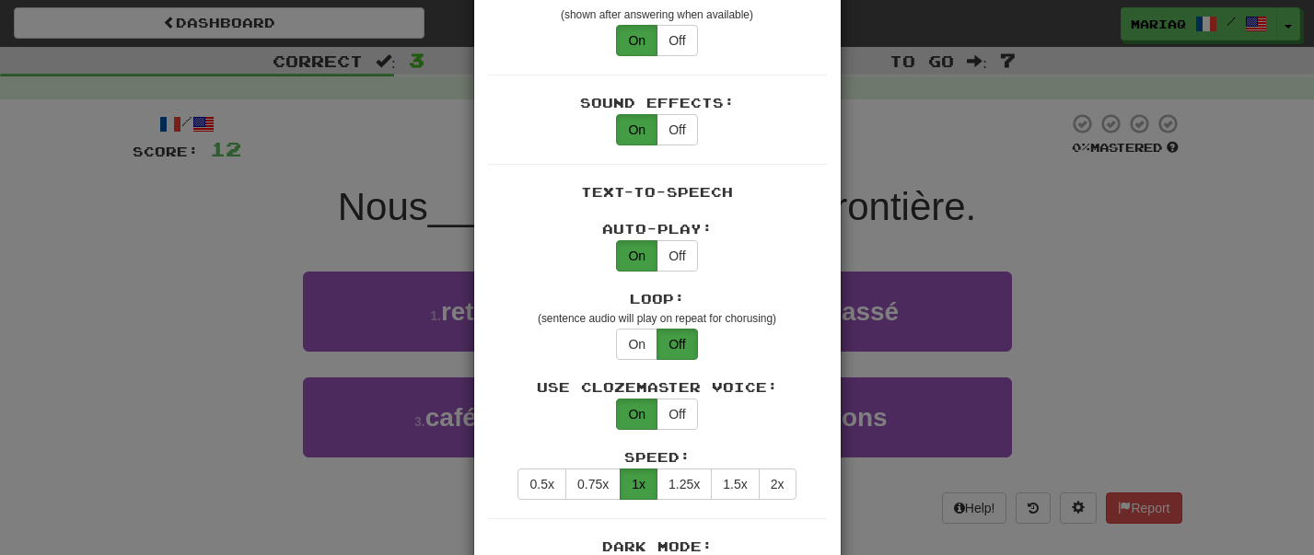
scroll to position [642, 0]
click at [684, 114] on button "Off" at bounding box center [677, 129] width 41 height 31
click at [638, 114] on button "On" at bounding box center [636, 129] width 41 height 31
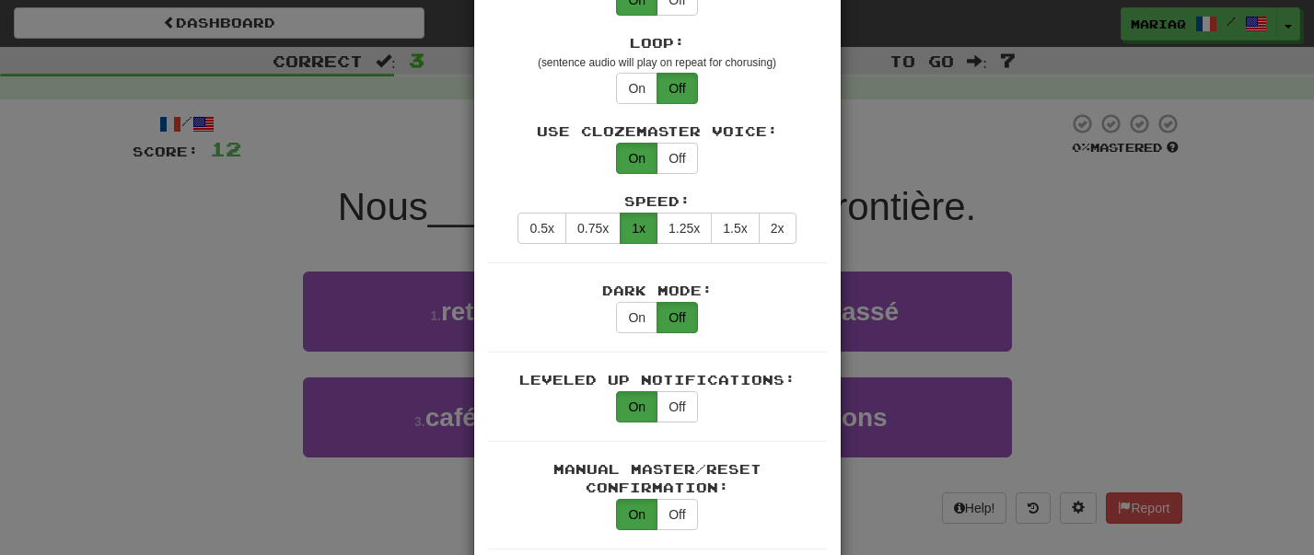
scroll to position [910, 0]
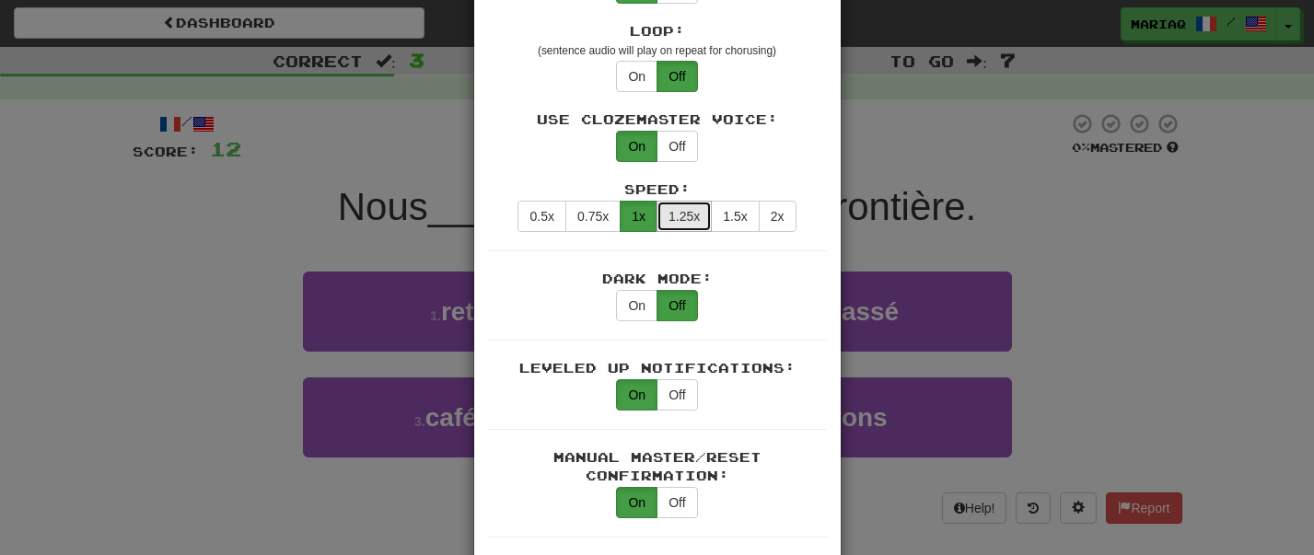
click at [686, 201] on button "1.25x" at bounding box center [684, 216] width 55 height 31
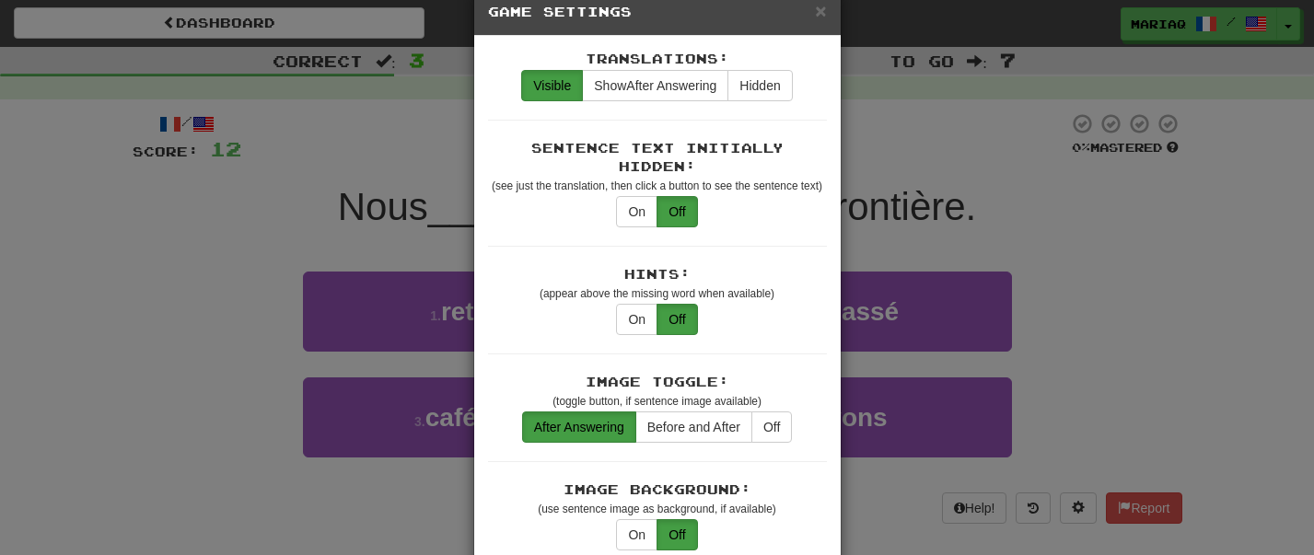
scroll to position [43, 0]
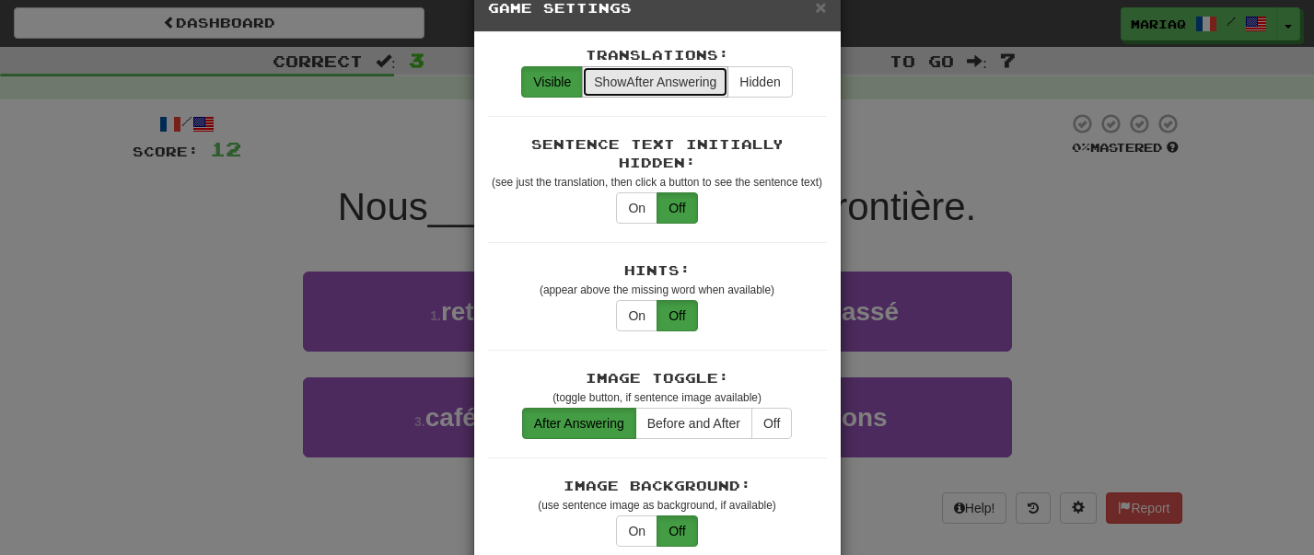
click at [694, 66] on button "Show After Answering" at bounding box center [655, 81] width 146 height 31
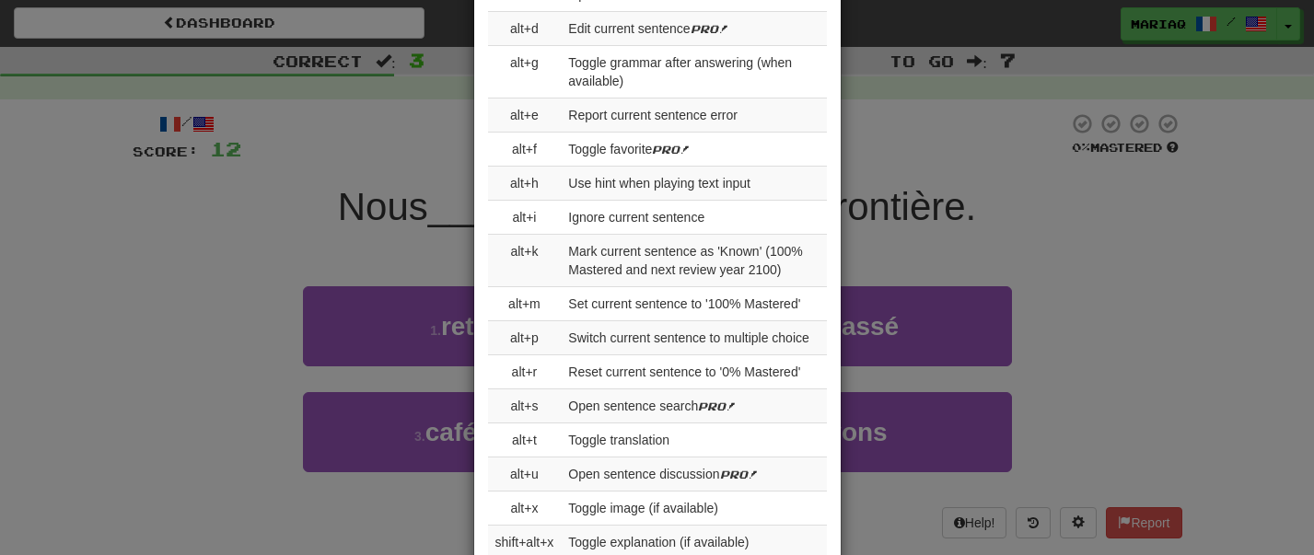
scroll to position [2160, 0]
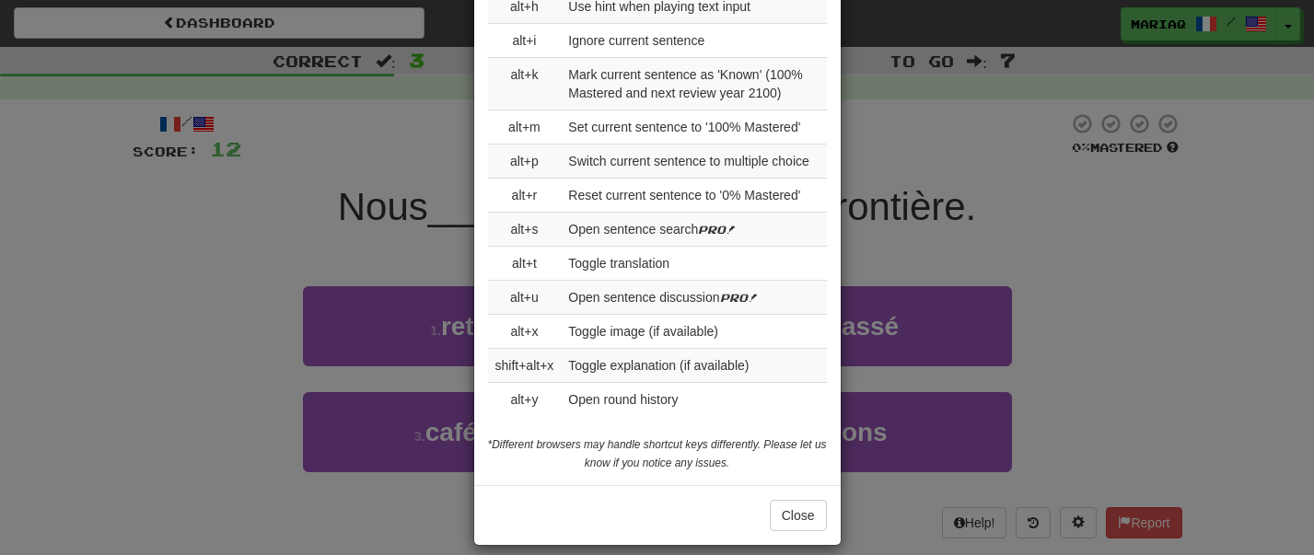
click at [796, 515] on div "Close" at bounding box center [657, 515] width 367 height 60
click at [796, 505] on button "Close" at bounding box center [798, 515] width 57 height 31
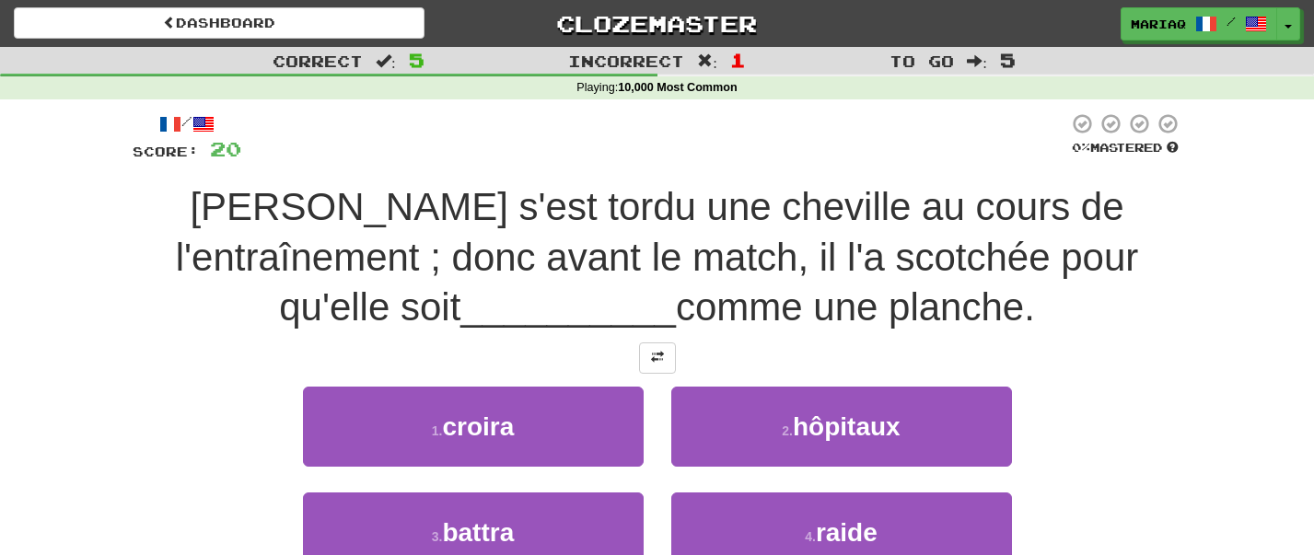
scroll to position [80, 0]
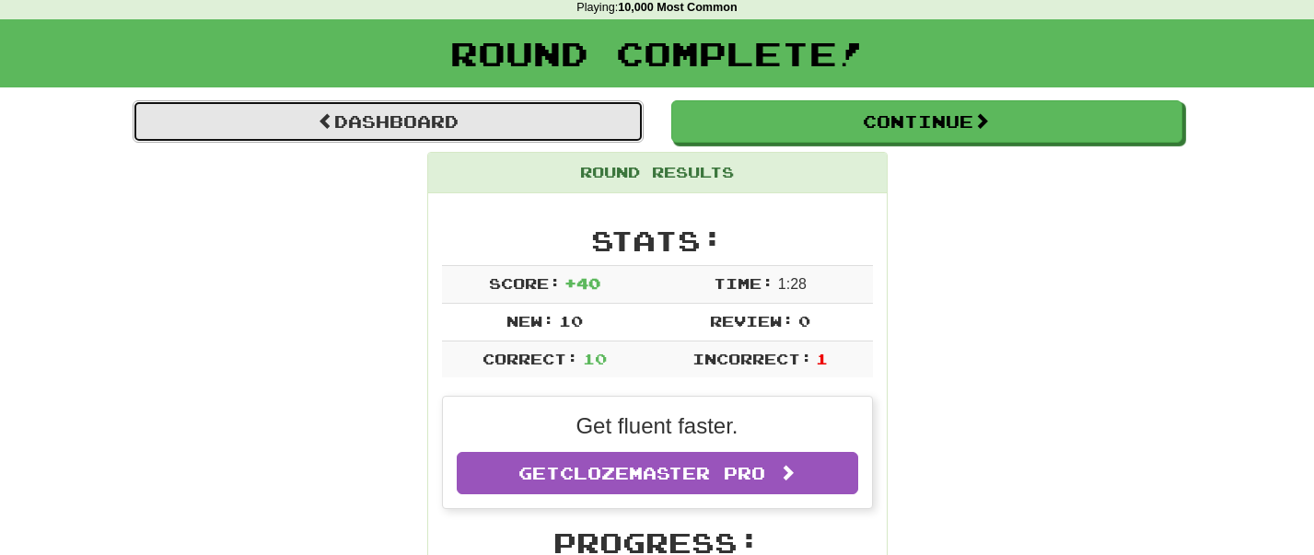
click at [584, 127] on link "Dashboard" at bounding box center [388, 121] width 511 height 42
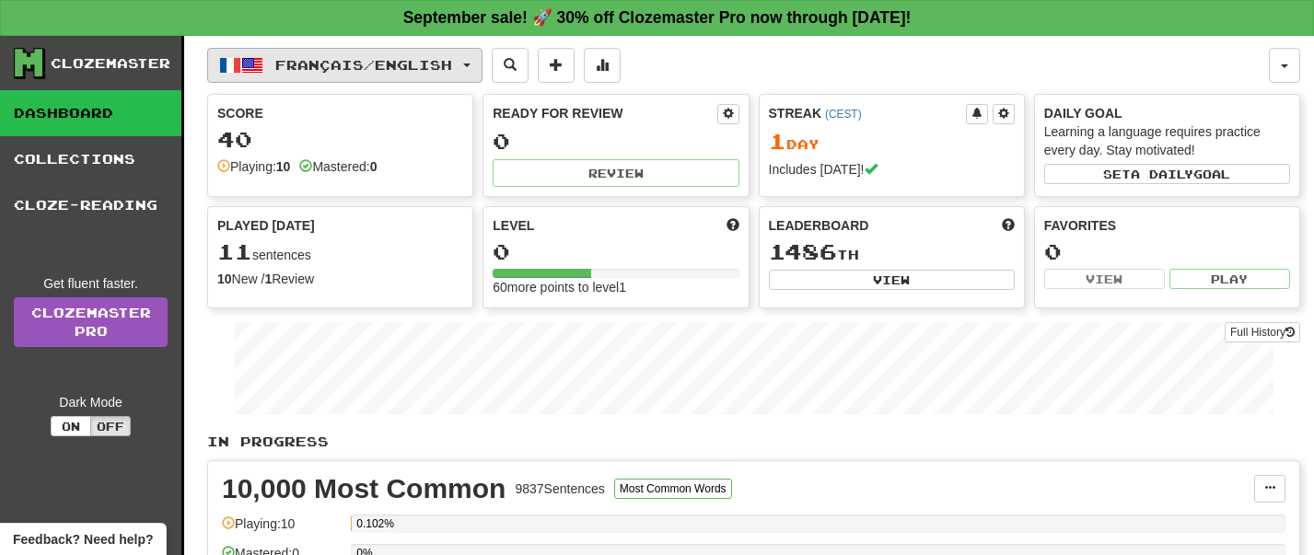
click at [449, 57] on span "Français / English" at bounding box center [363, 65] width 177 height 16
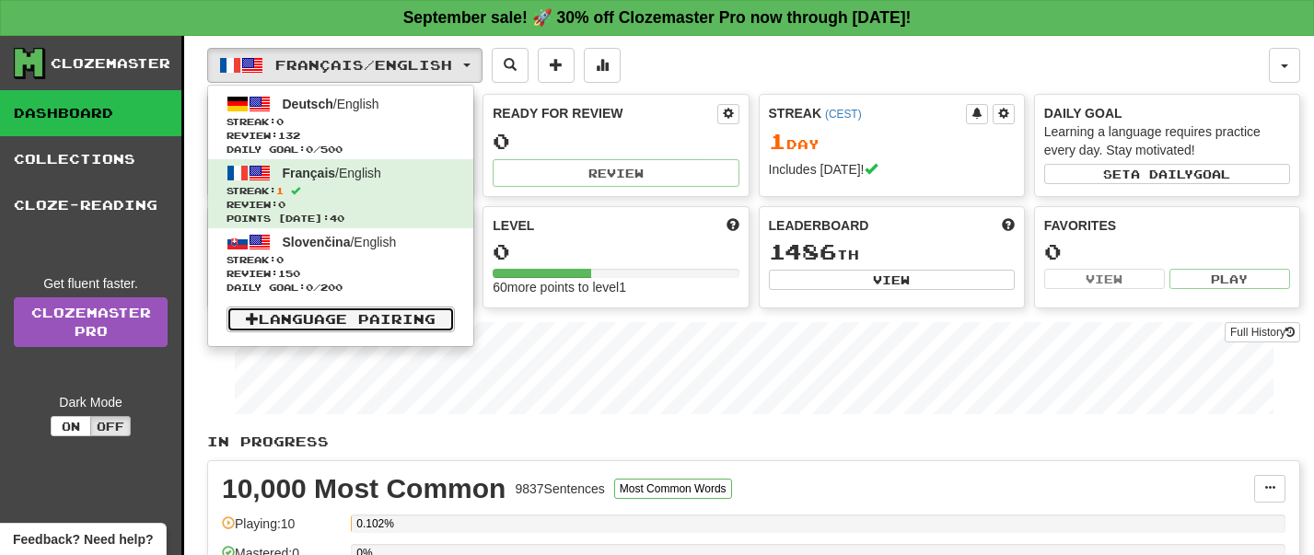
click at [384, 318] on link "Language Pairing" at bounding box center [341, 320] width 228 height 26
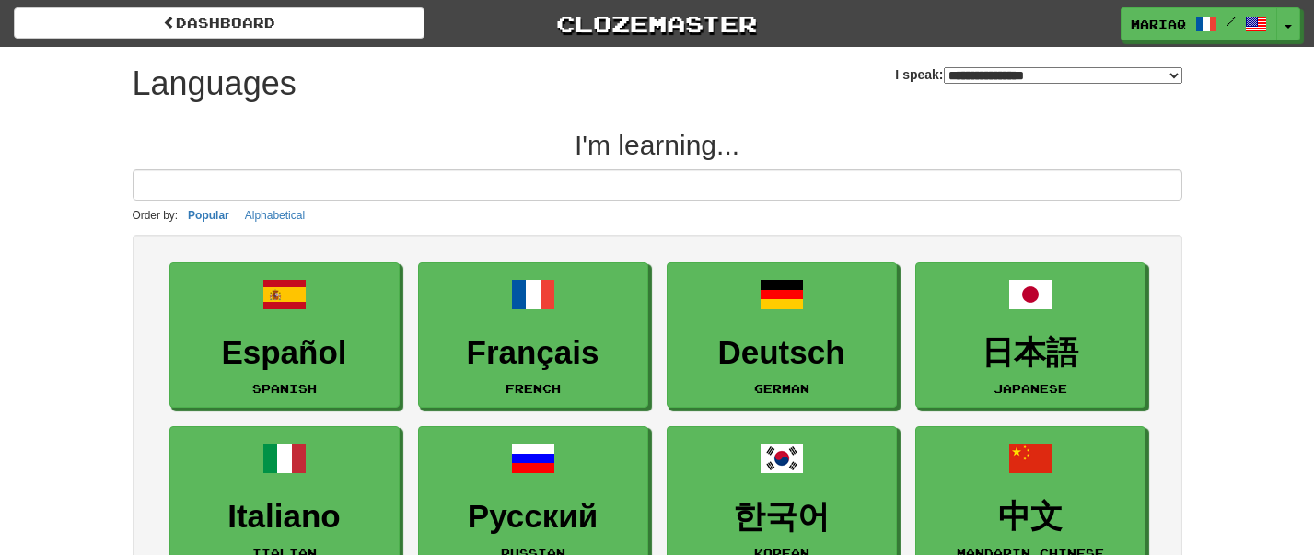
select select "*******"
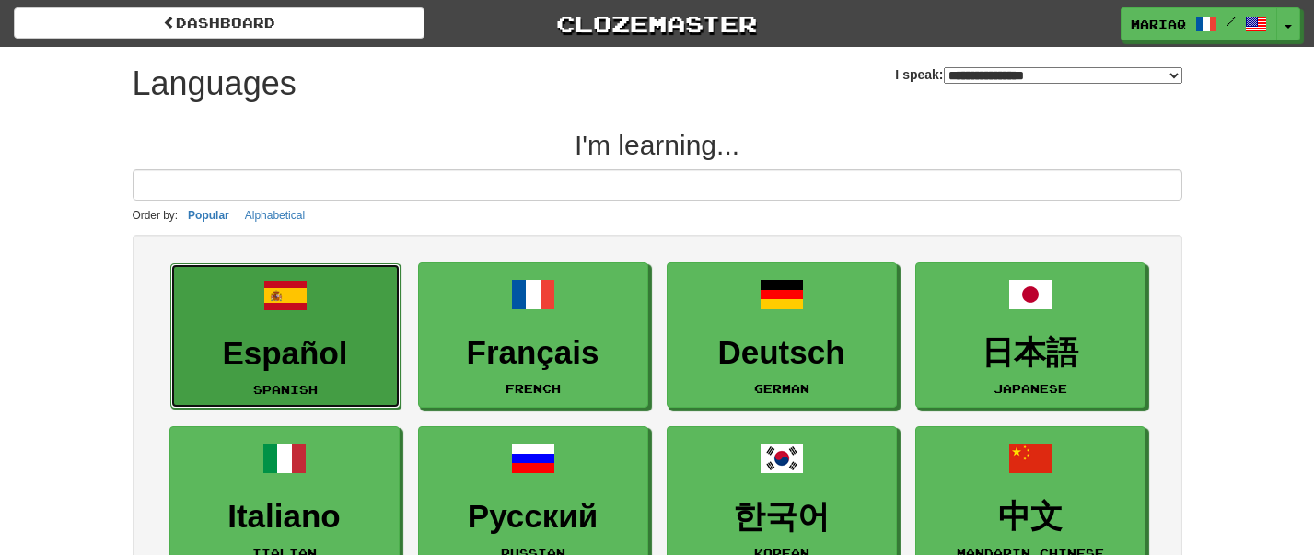
click at [362, 336] on h3 "Español" at bounding box center [285, 354] width 210 height 36
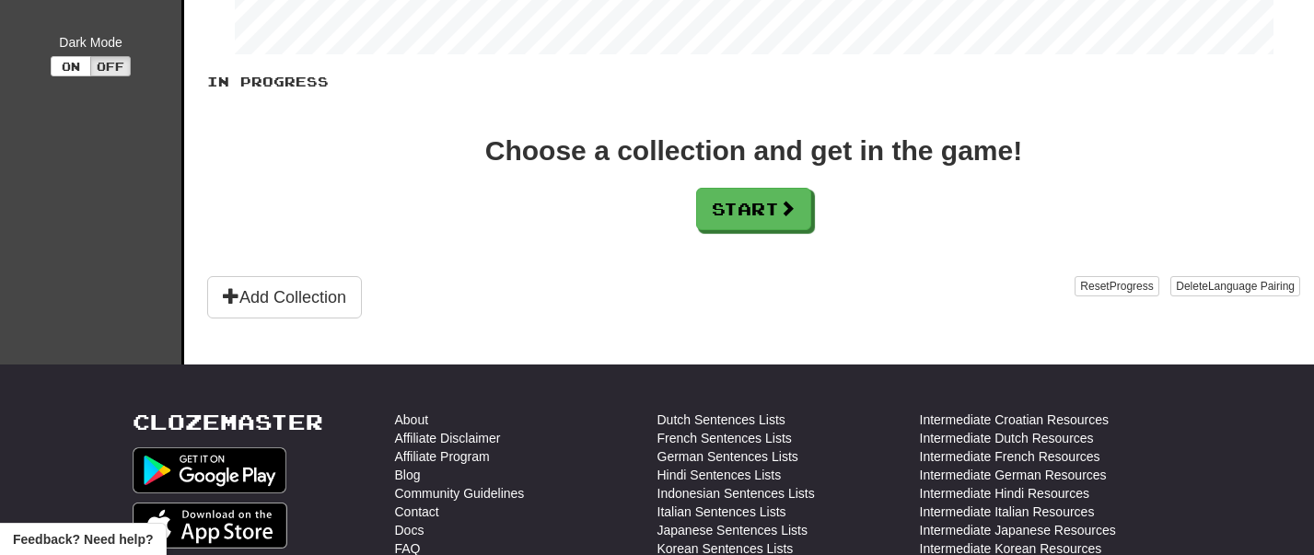
scroll to position [339, 0]
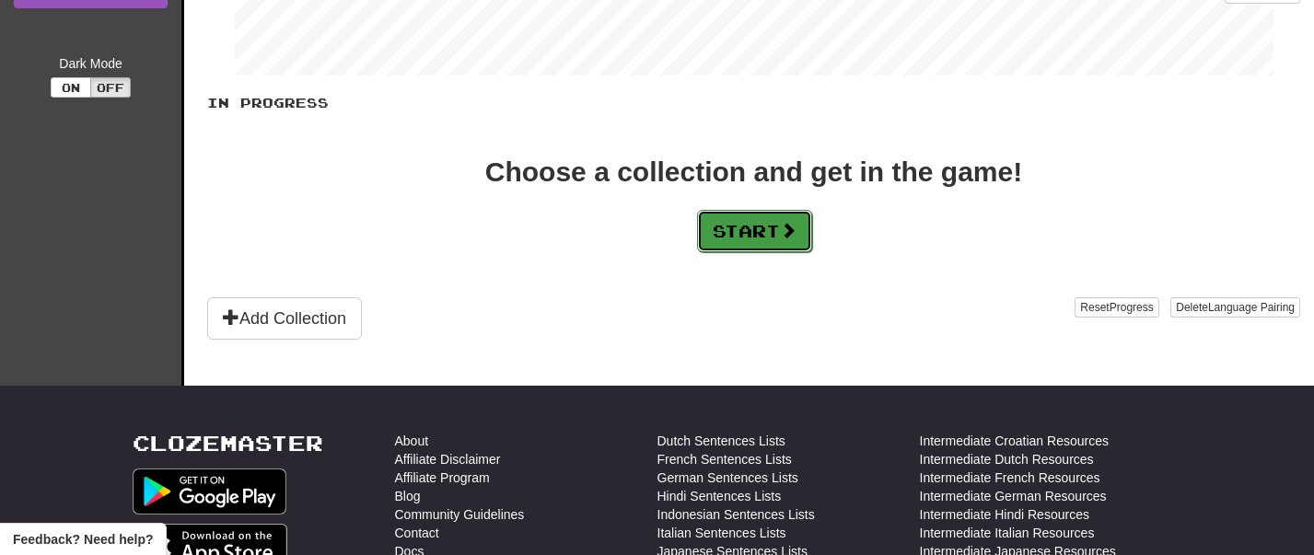
click at [751, 228] on button "Start" at bounding box center [754, 231] width 115 height 42
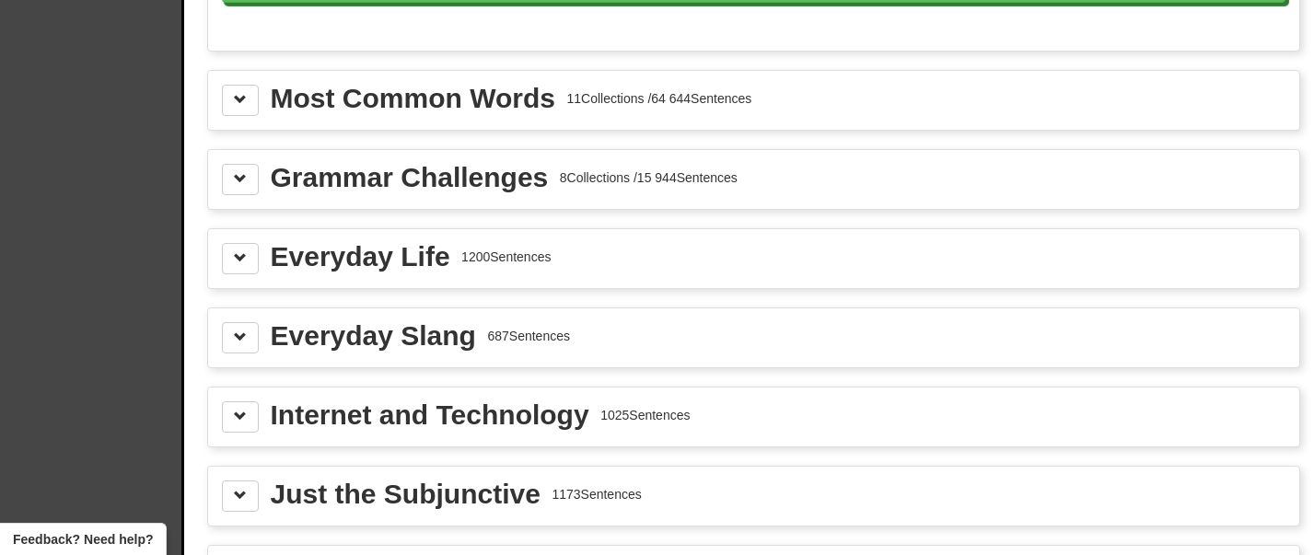
scroll to position [2081, 0]
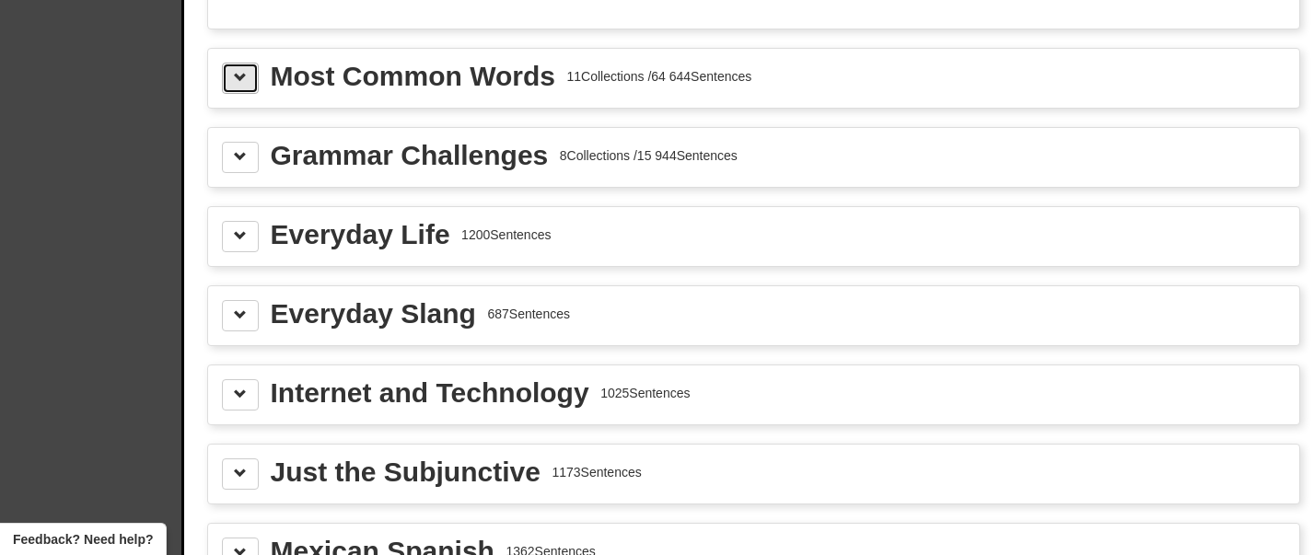
click at [235, 84] on span at bounding box center [240, 77] width 13 height 13
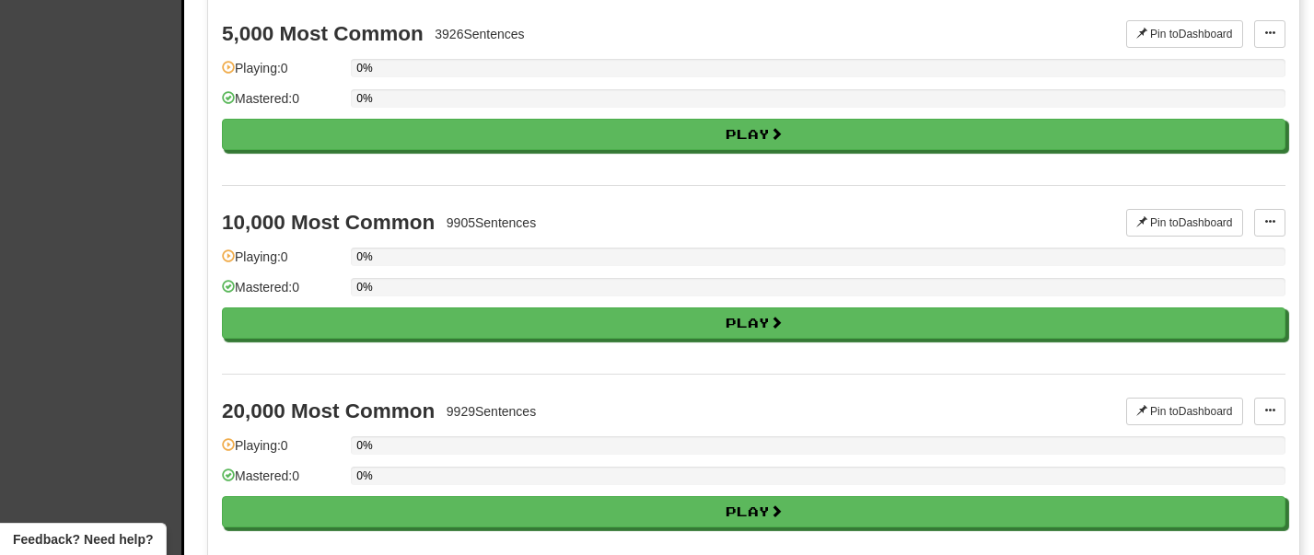
scroll to position [3348, 0]
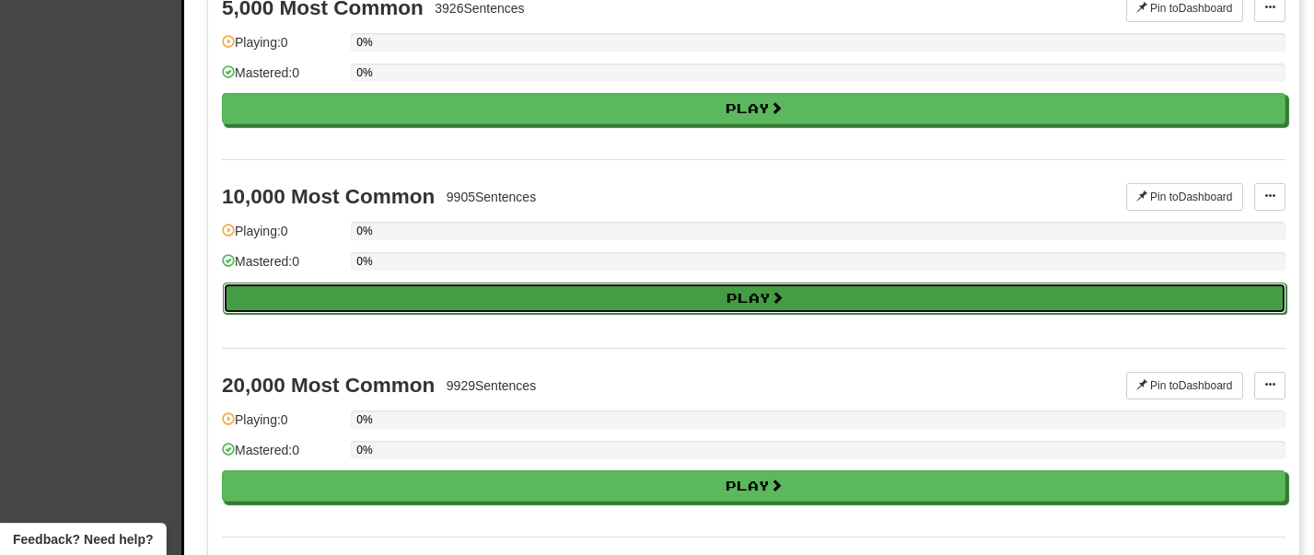
click at [413, 314] on button "Play" at bounding box center [755, 298] width 1064 height 31
select select "**"
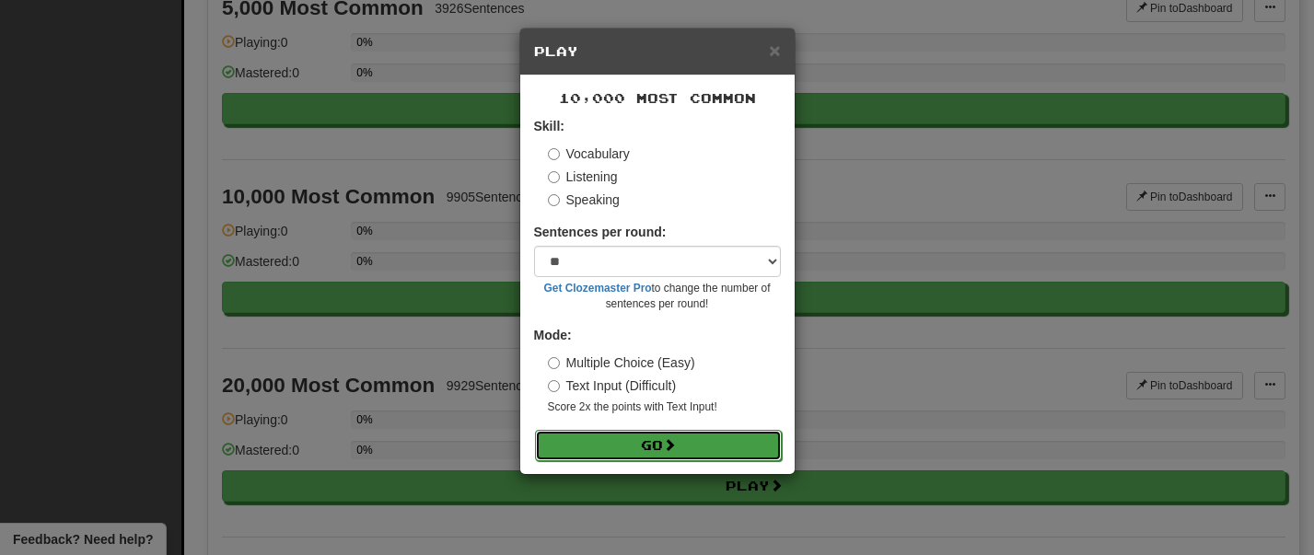
click at [641, 442] on button "Go" at bounding box center [658, 445] width 247 height 31
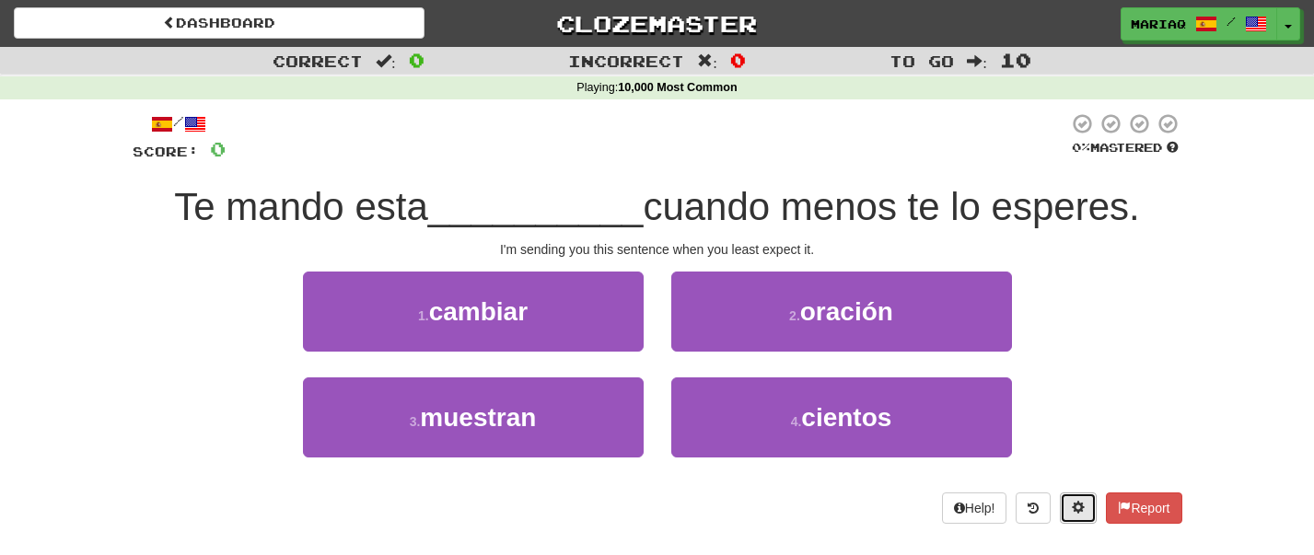
click at [1069, 521] on button at bounding box center [1078, 508] width 37 height 31
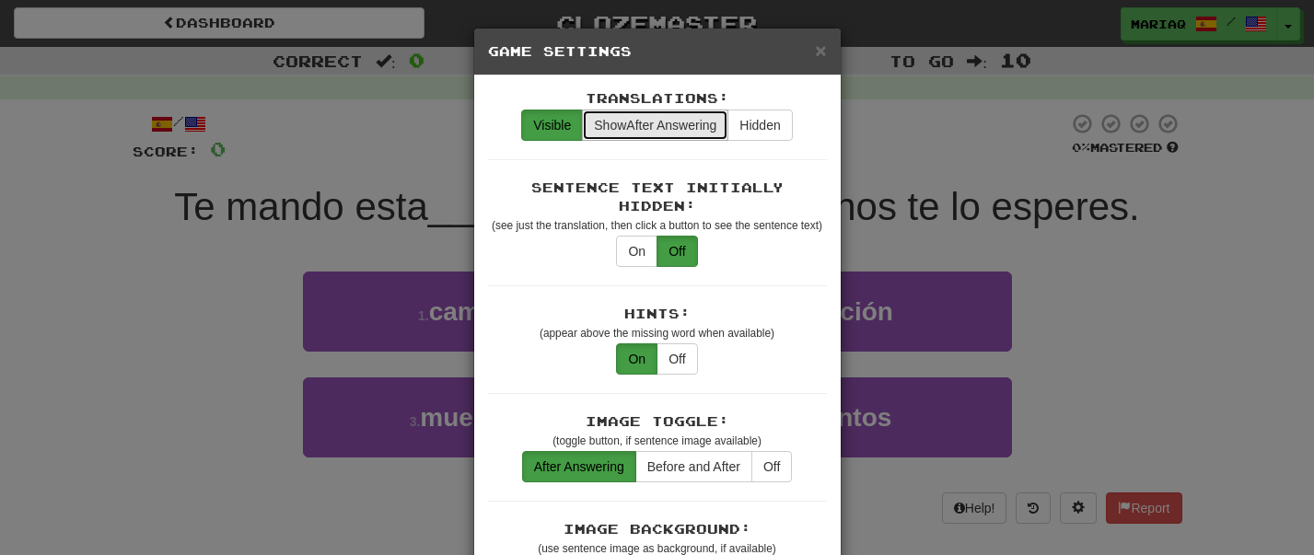
click at [664, 120] on span "Show After Answering" at bounding box center [655, 125] width 122 height 15
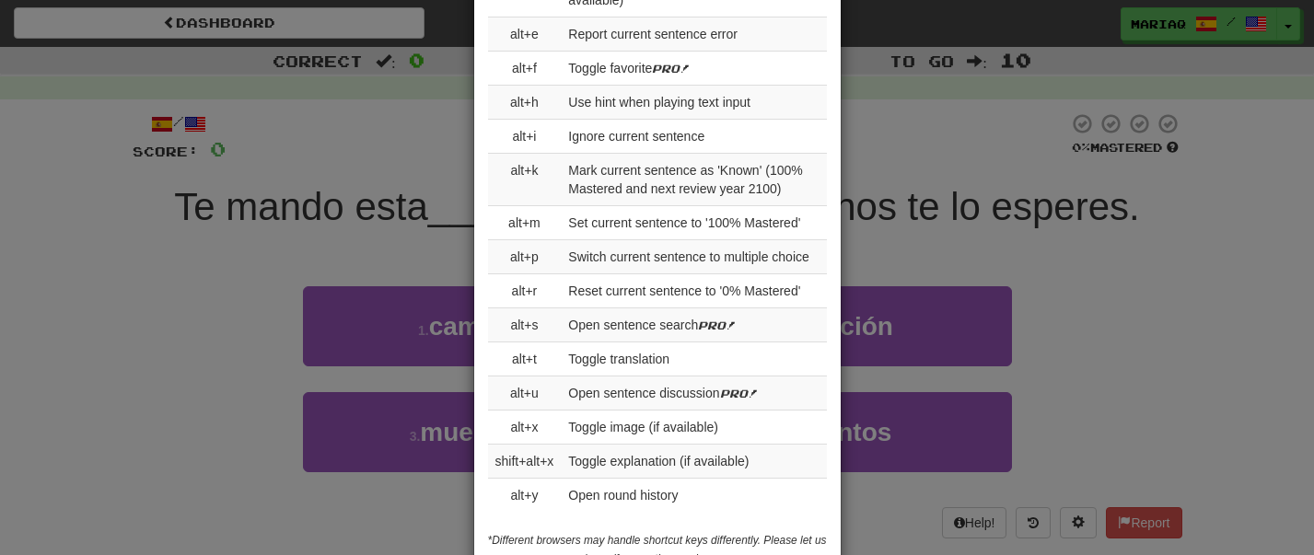
scroll to position [2160, 0]
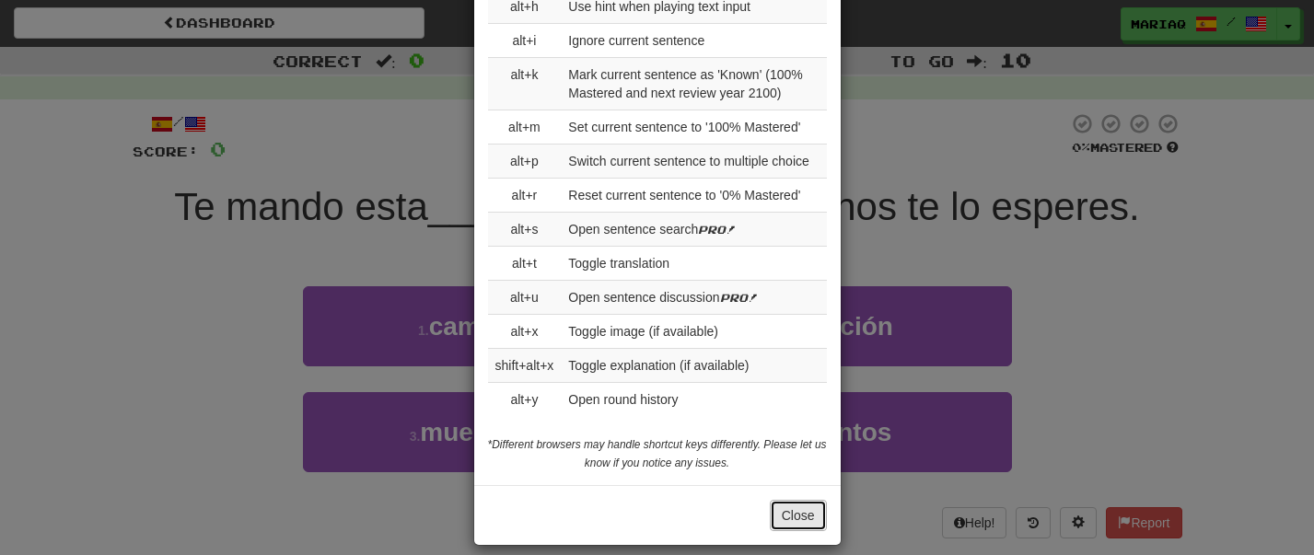
click at [796, 500] on button "Close" at bounding box center [798, 515] width 57 height 31
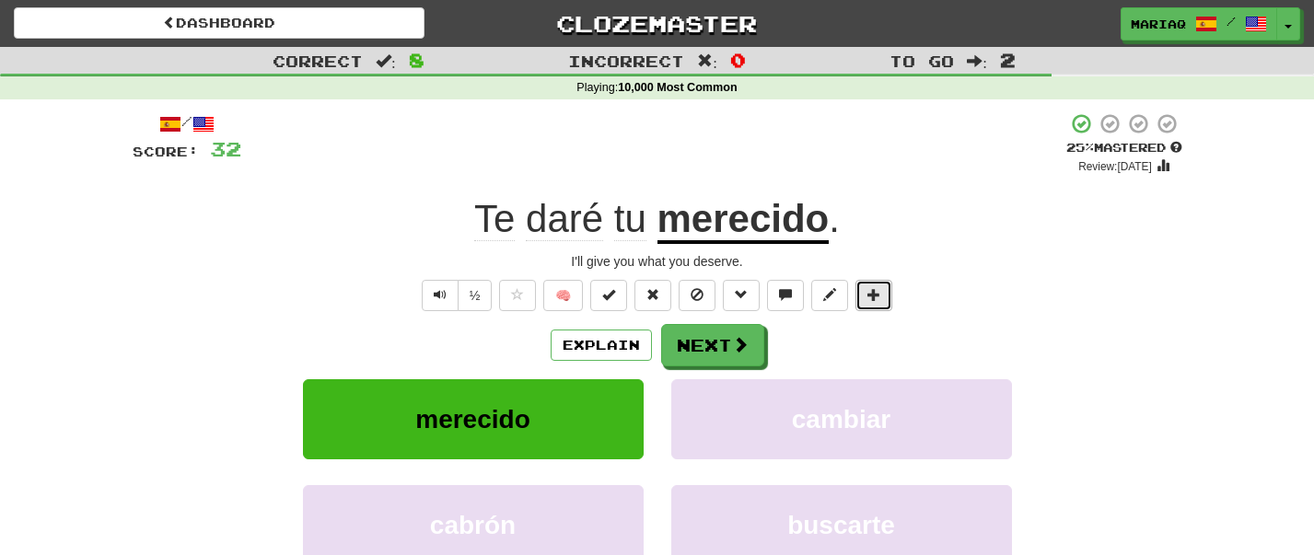
click at [877, 301] on span at bounding box center [873, 294] width 13 height 13
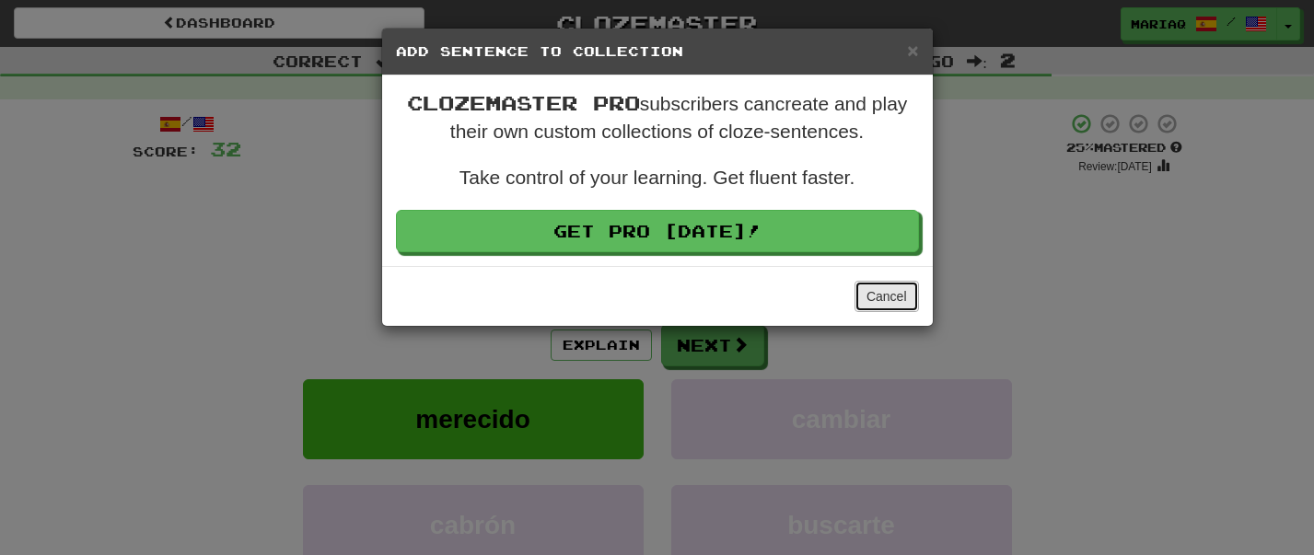
click at [897, 306] on button "Cancel" at bounding box center [887, 296] width 64 height 31
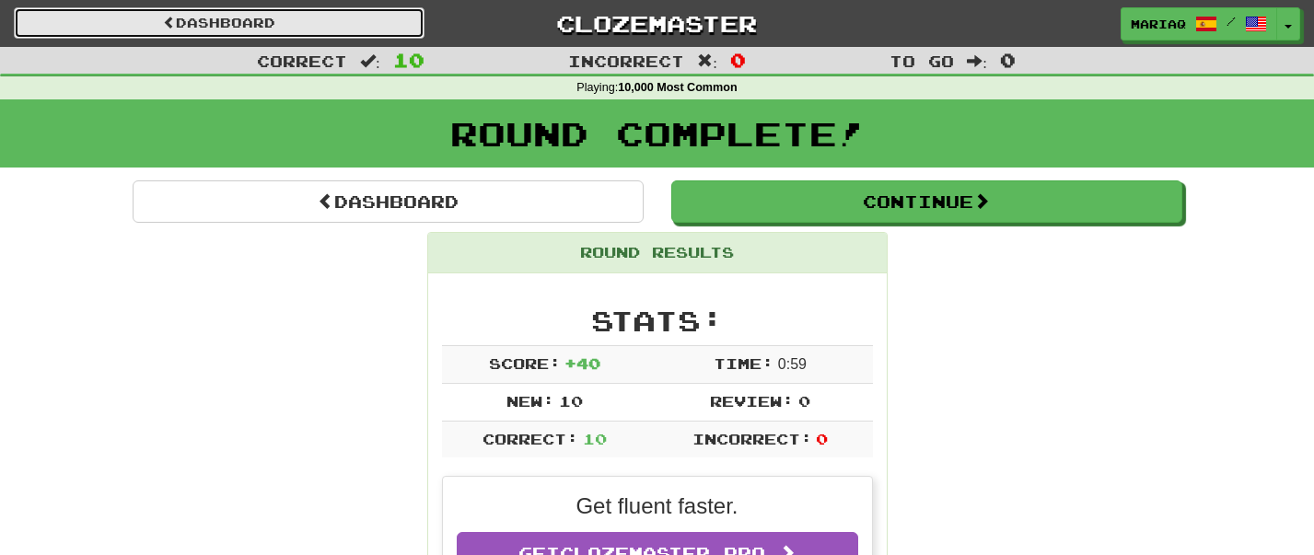
click at [227, 25] on link "Dashboard" at bounding box center [219, 22] width 411 height 31
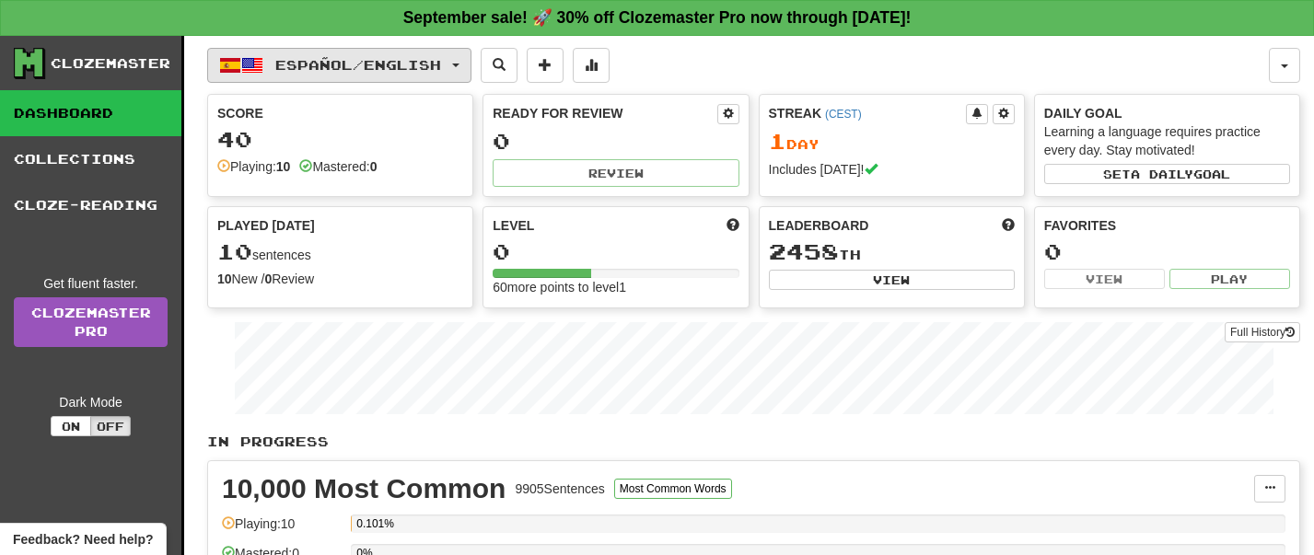
click at [470, 57] on button "Español / English" at bounding box center [339, 65] width 264 height 35
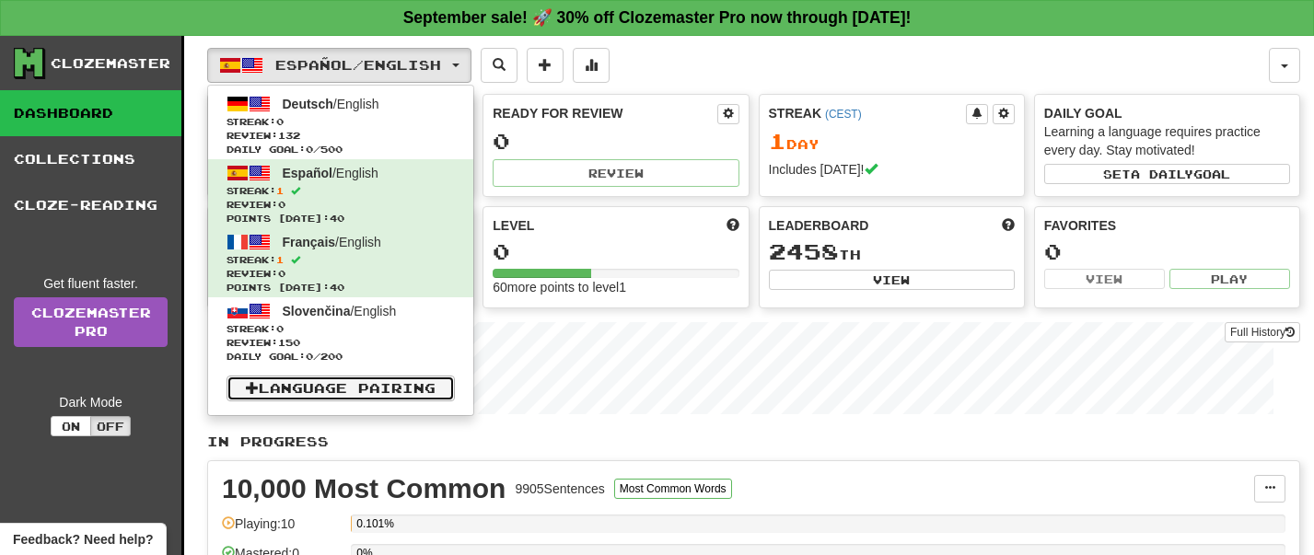
click at [387, 388] on link "Language Pairing" at bounding box center [341, 389] width 228 height 26
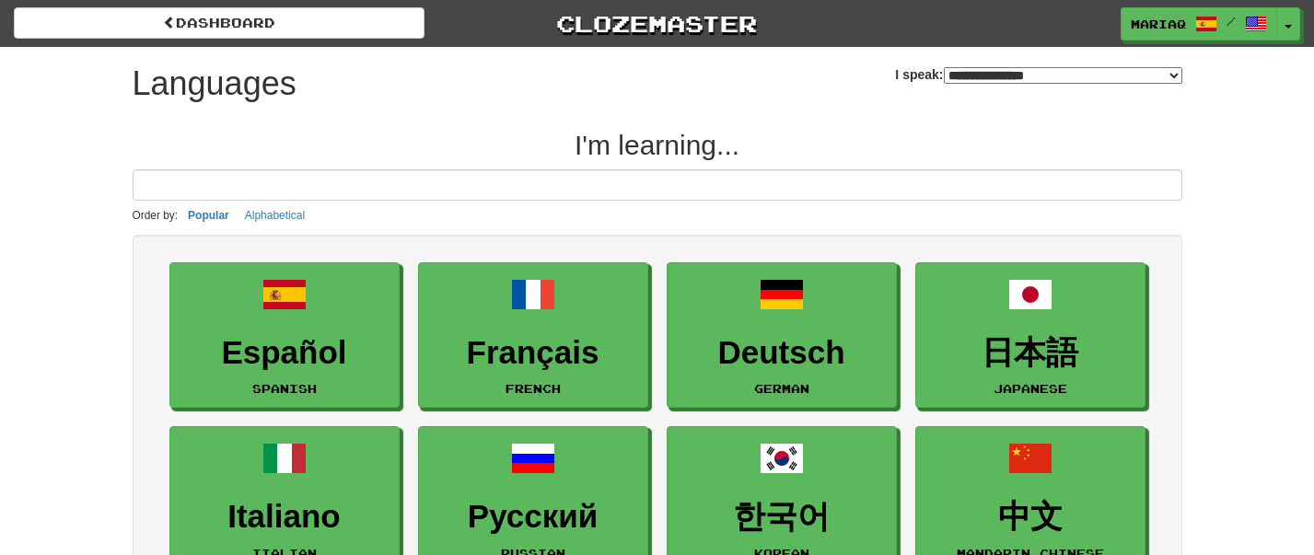
select select "*******"
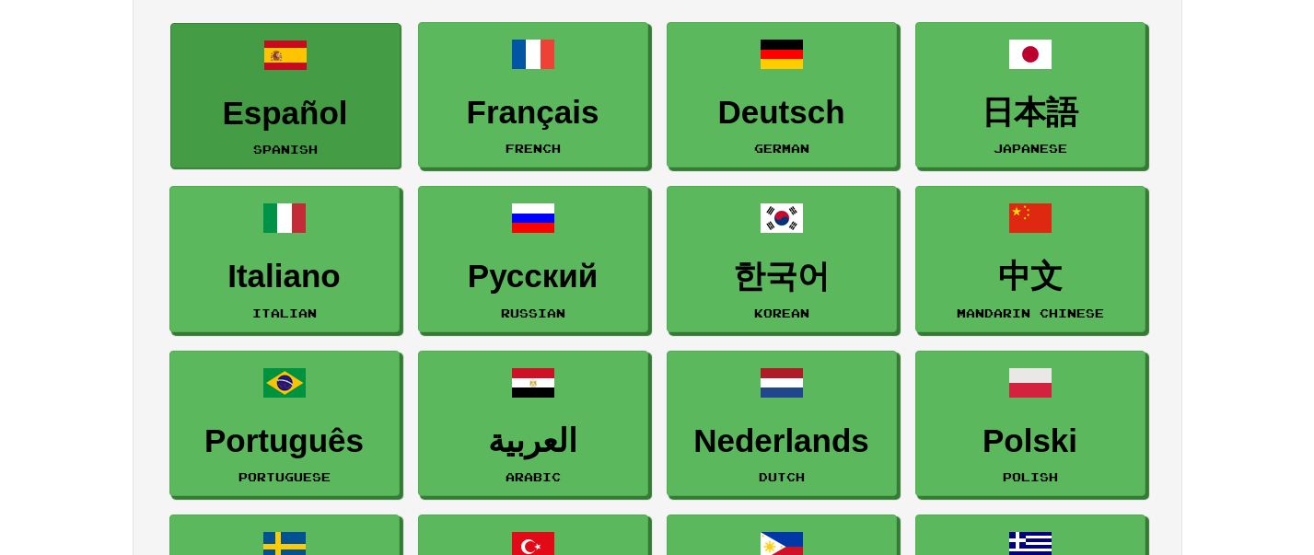
scroll to position [241, 0]
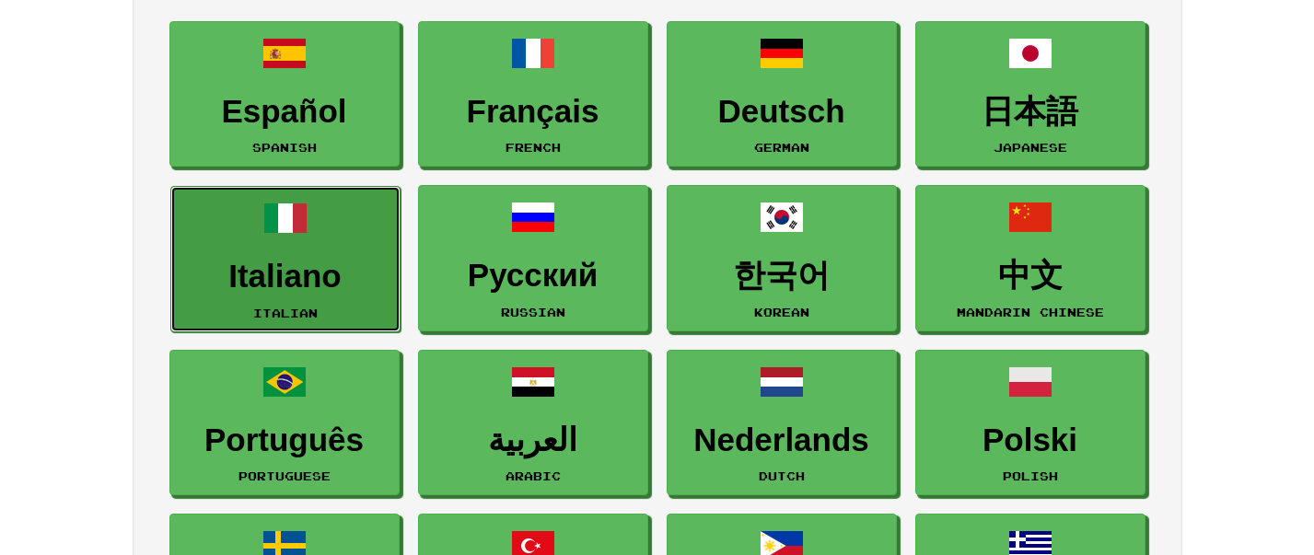
click at [309, 263] on h3 "Italiano" at bounding box center [285, 277] width 210 height 36
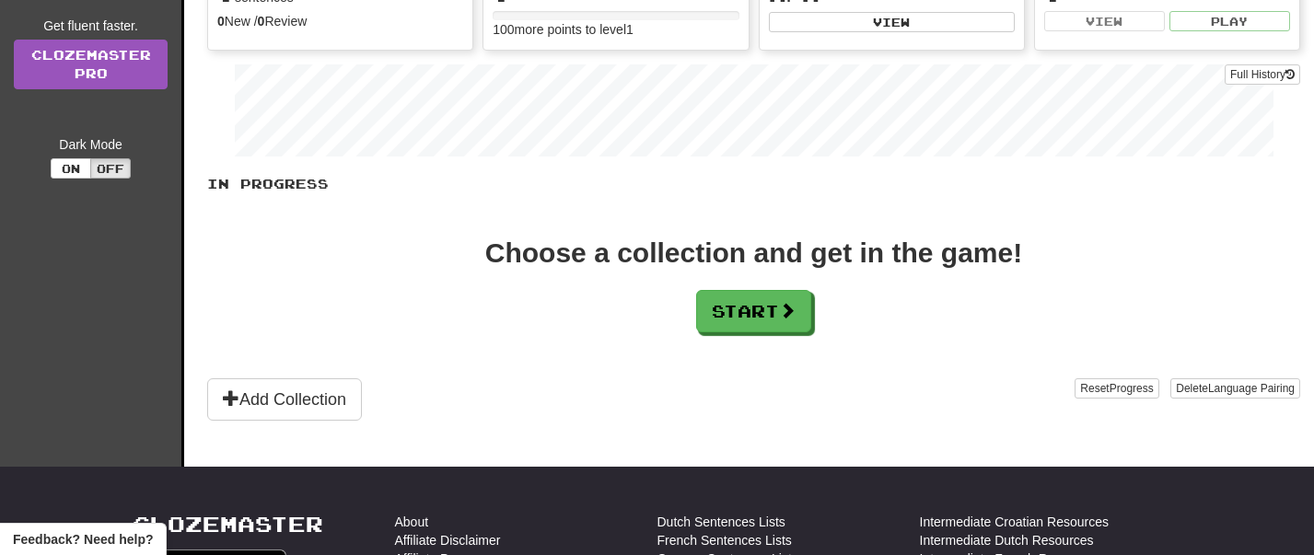
scroll to position [342, 0]
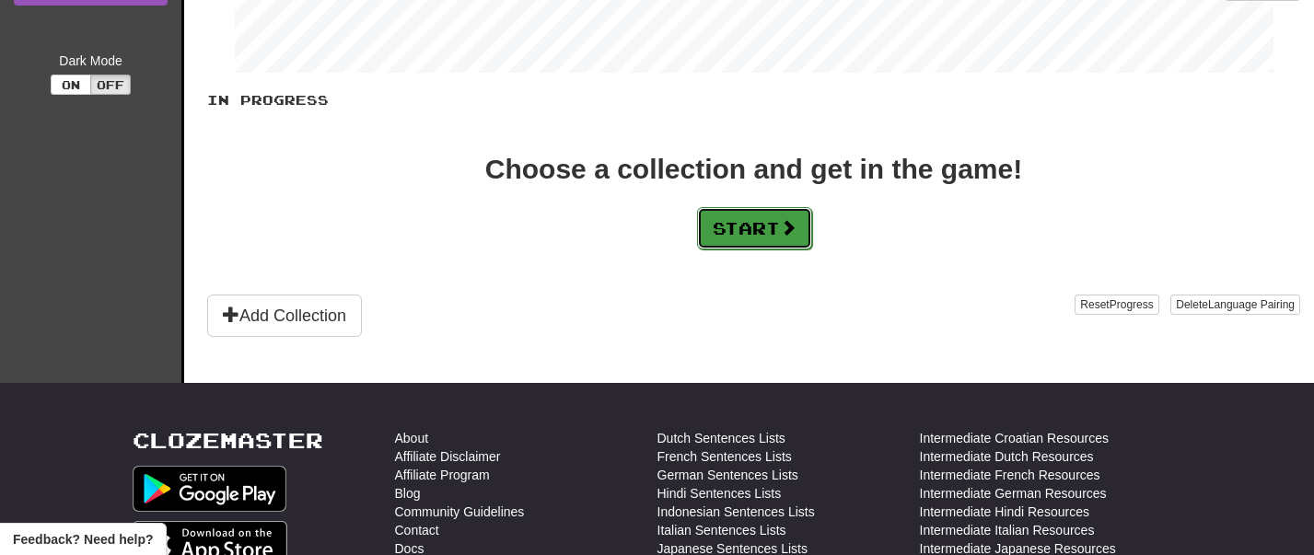
click at [742, 224] on button "Start" at bounding box center [754, 228] width 115 height 42
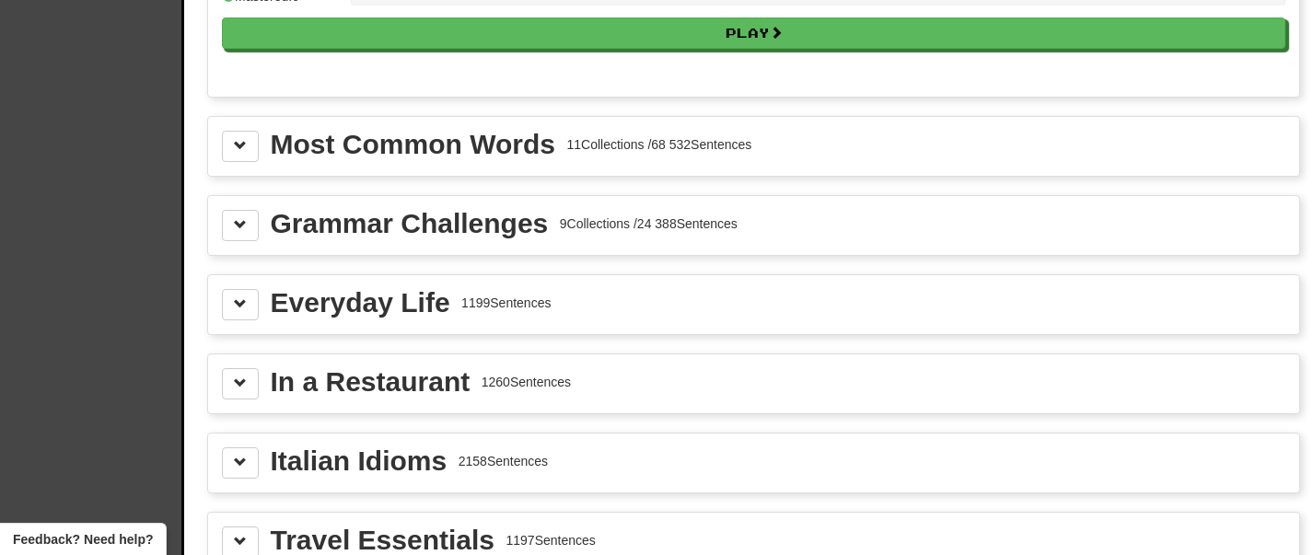
scroll to position [2007, 0]
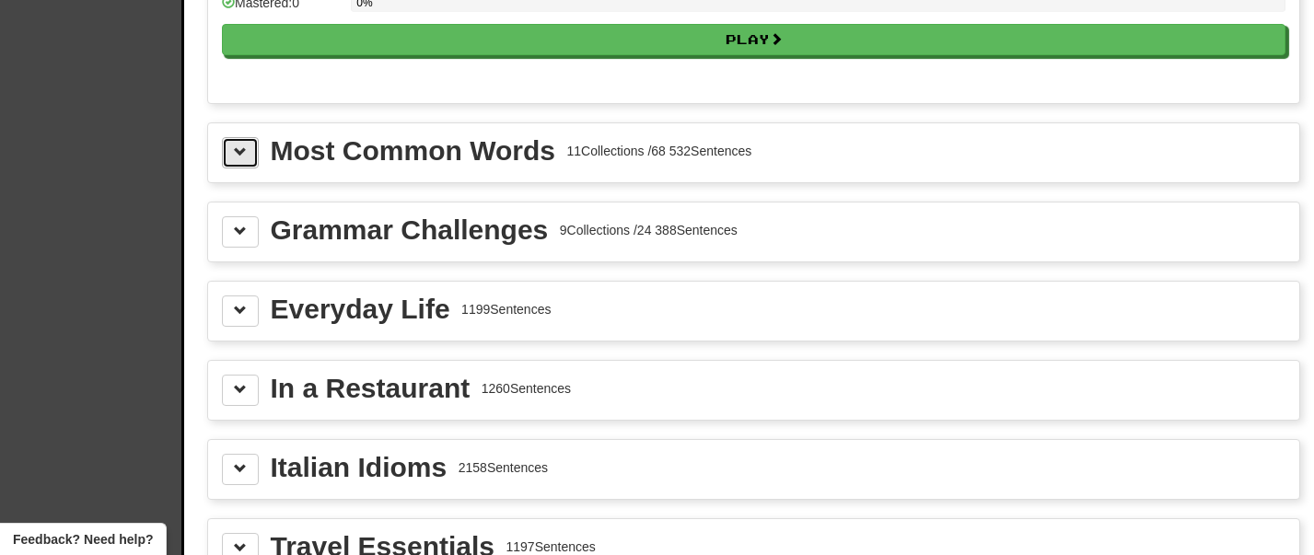
click at [245, 158] on span at bounding box center [240, 152] width 13 height 13
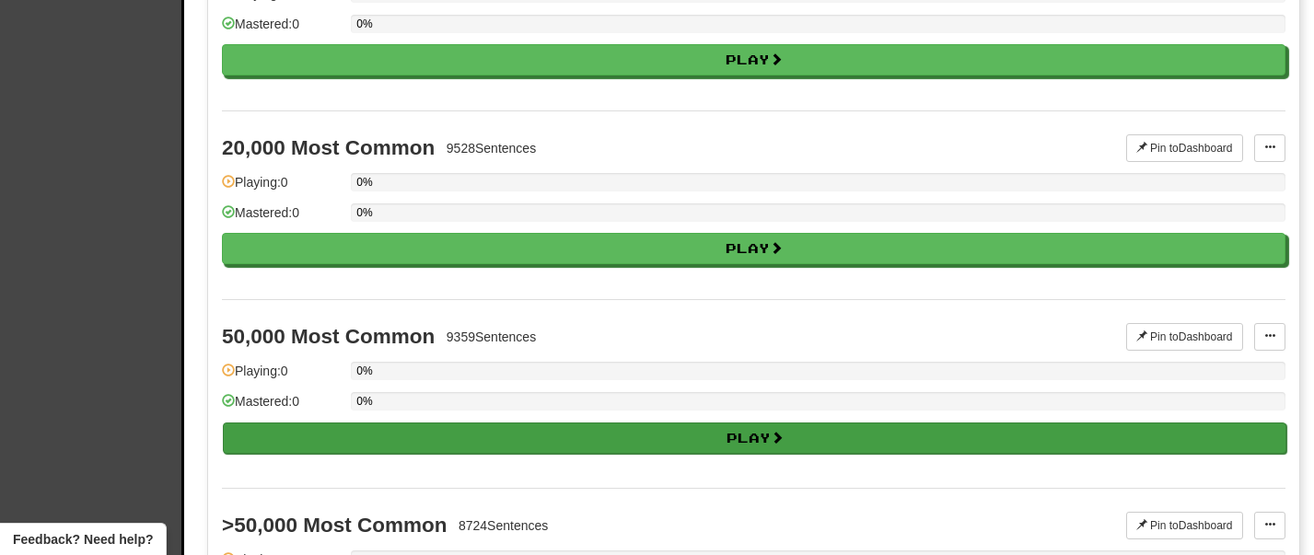
scroll to position [3577, 0]
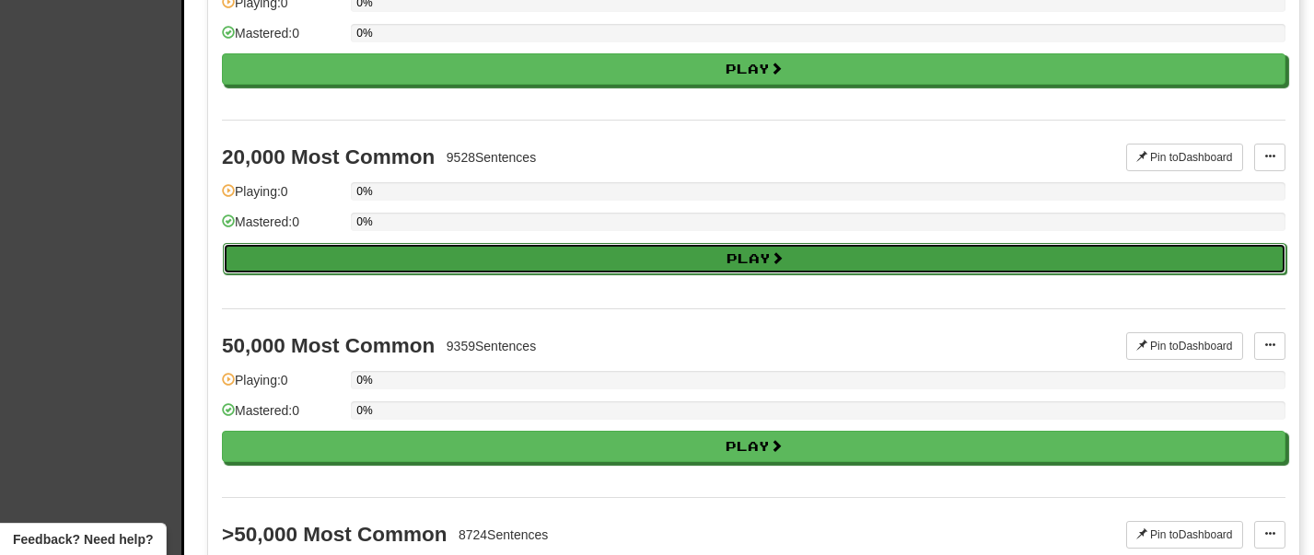
click at [417, 271] on button "Play" at bounding box center [755, 258] width 1064 height 31
select select "**"
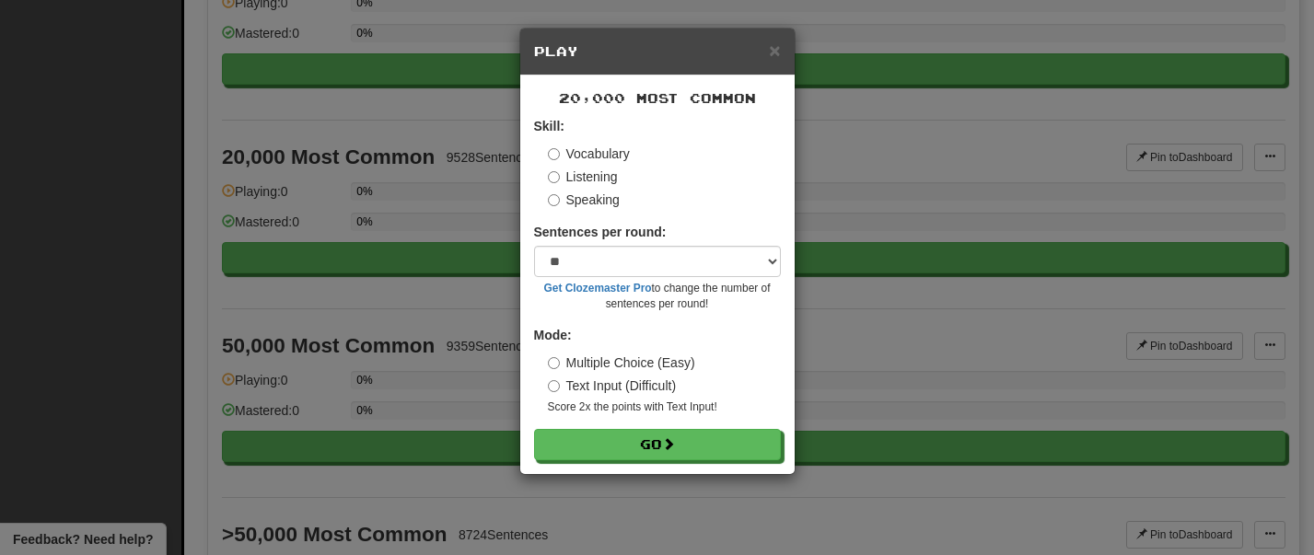
click at [636, 382] on label "Text Input (Difficult)" at bounding box center [612, 386] width 129 height 18
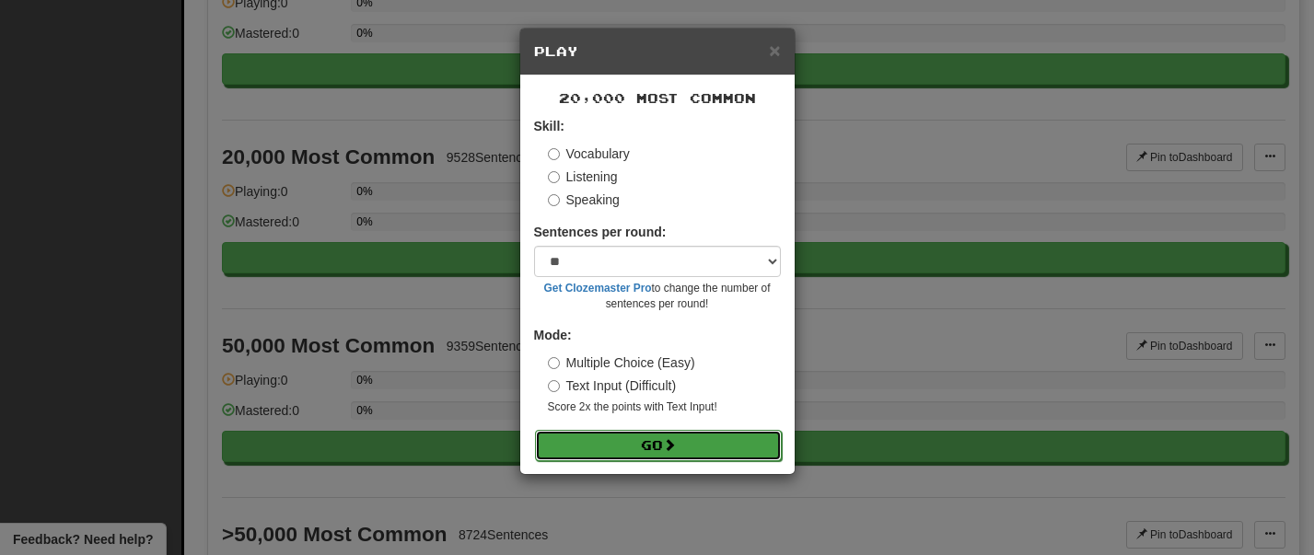
click at [634, 442] on button "Go" at bounding box center [658, 445] width 247 height 31
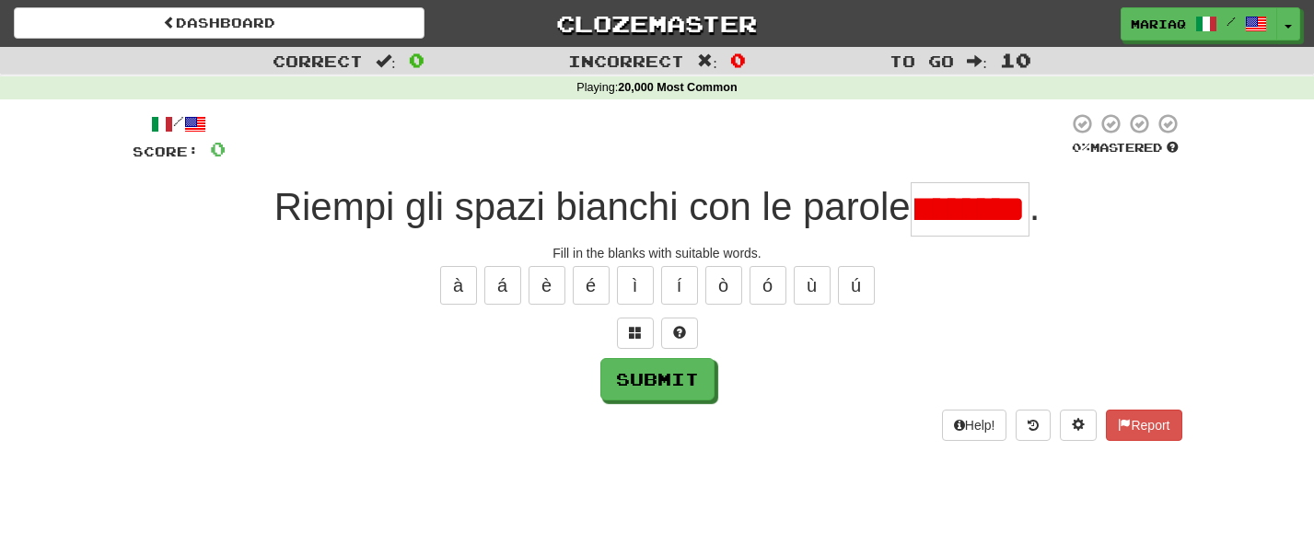
scroll to position [0, 51]
type input "******"
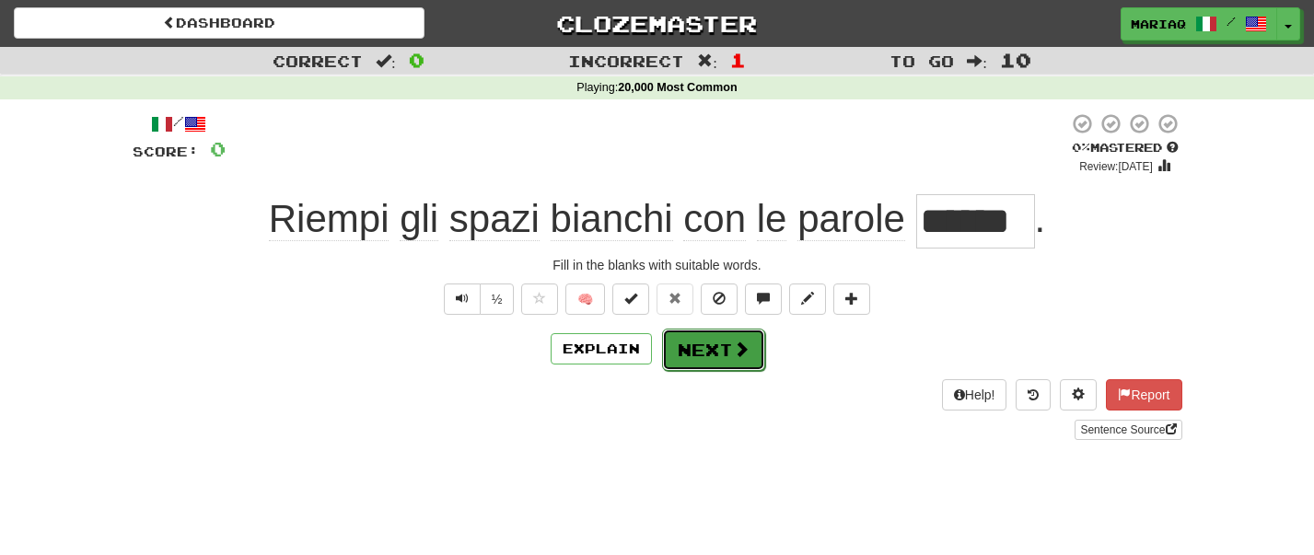
click at [738, 343] on span at bounding box center [741, 349] width 17 height 17
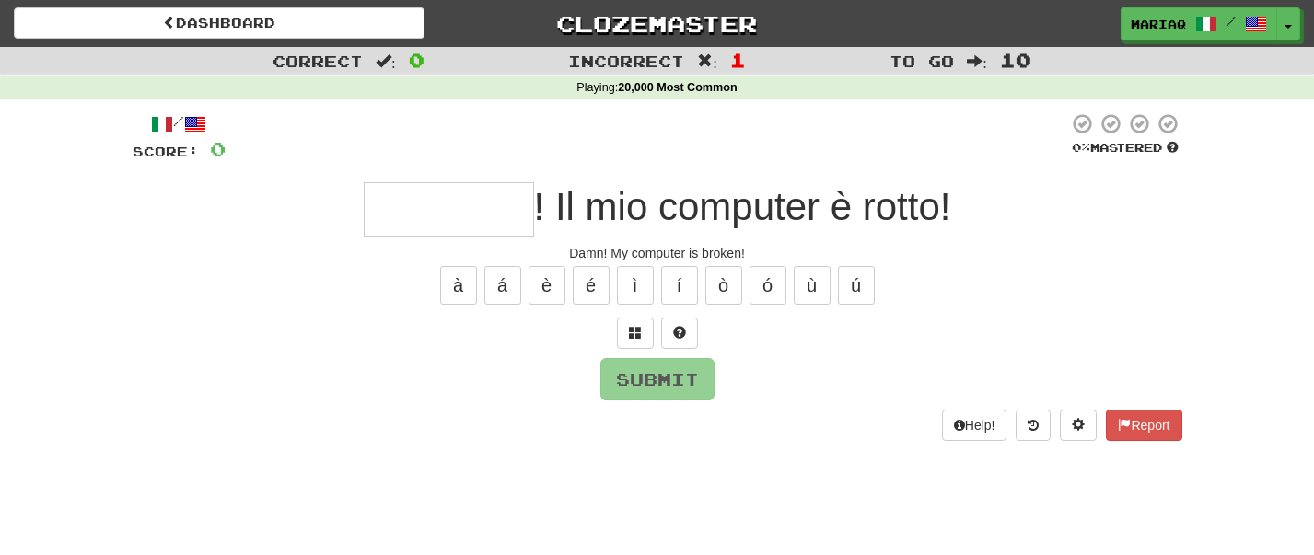
click at [429, 213] on input "text" at bounding box center [449, 209] width 170 height 54
type input "*"
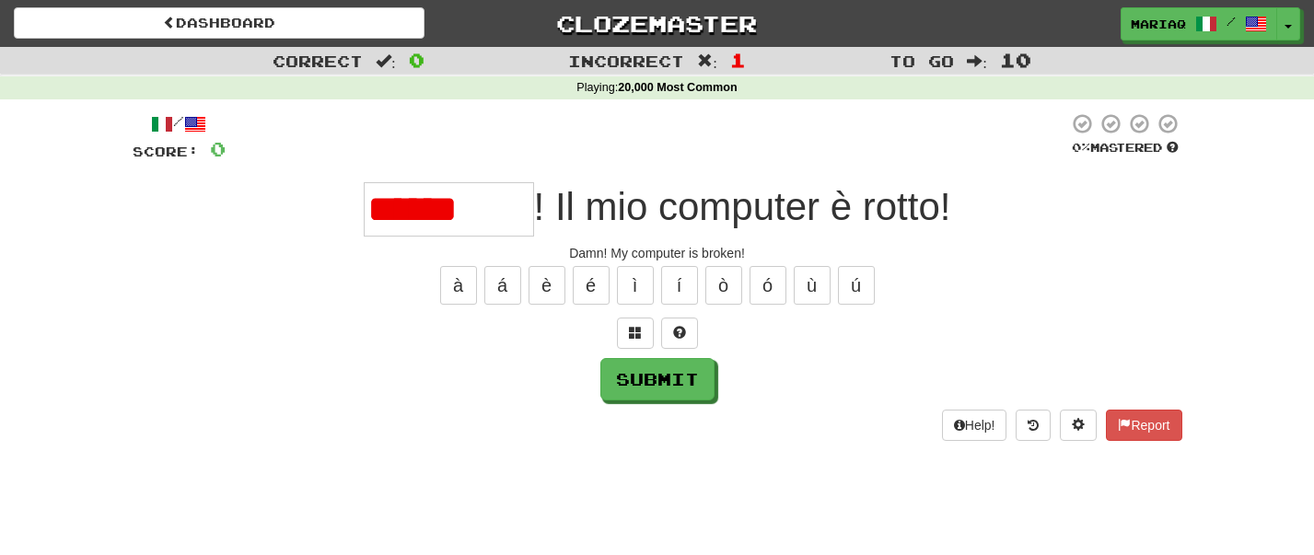
type input "*********"
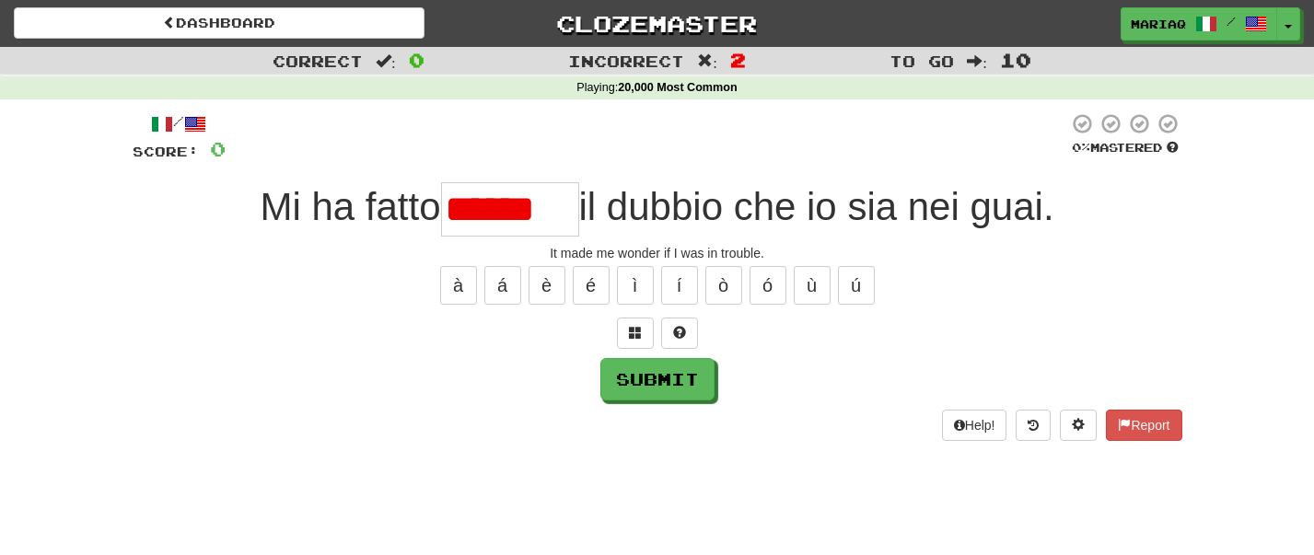
type input "*******"
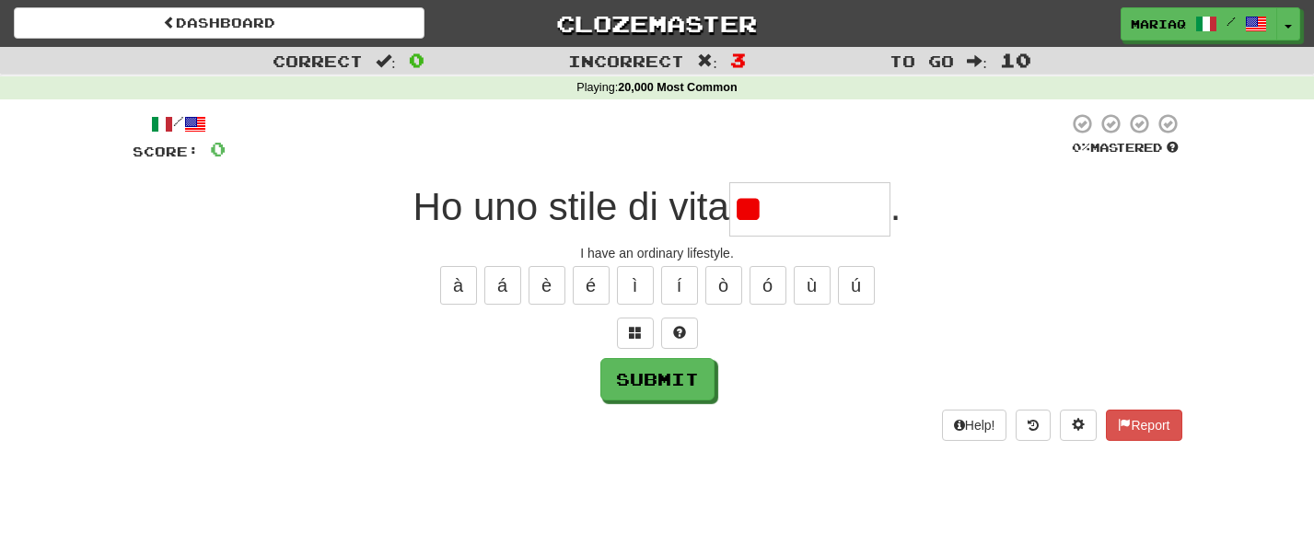
type input "*"
type input "*********"
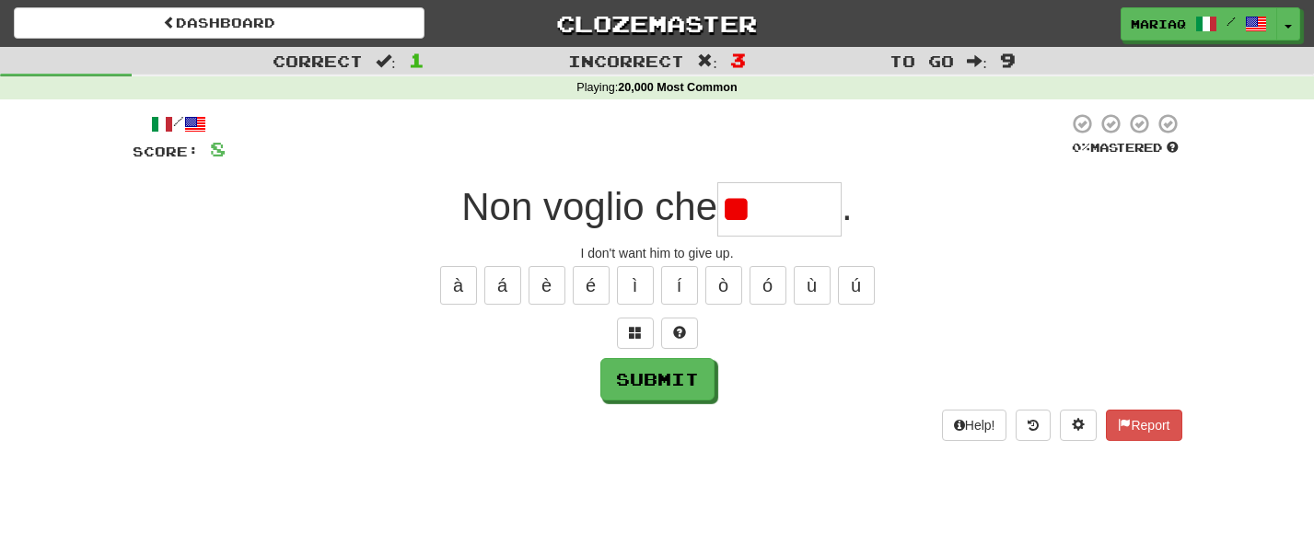
type input "*******"
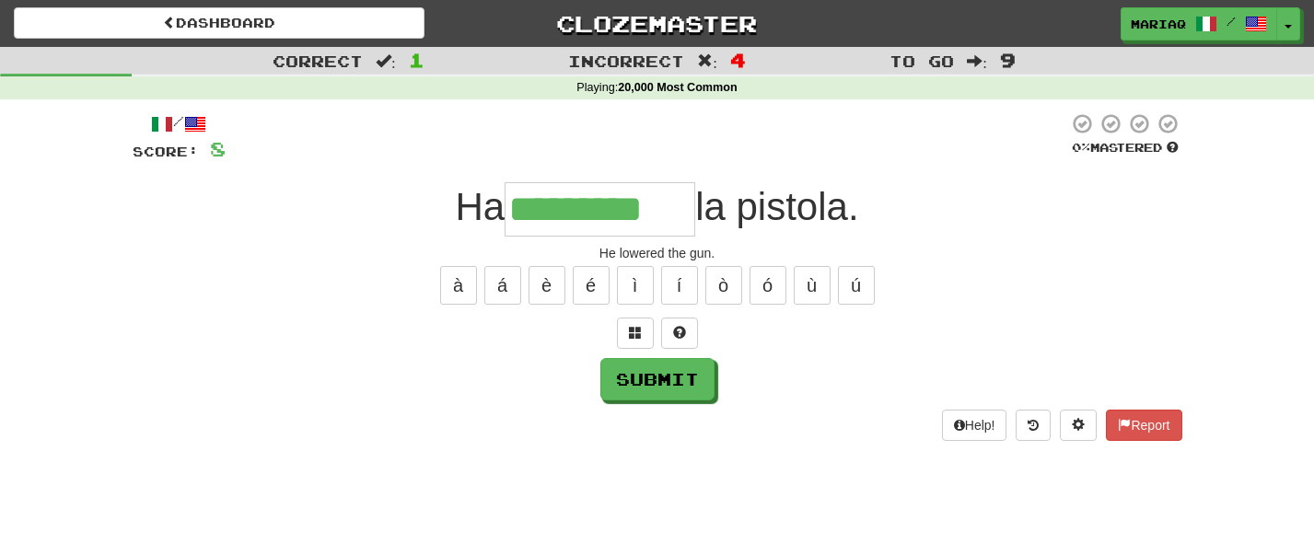
type input "*********"
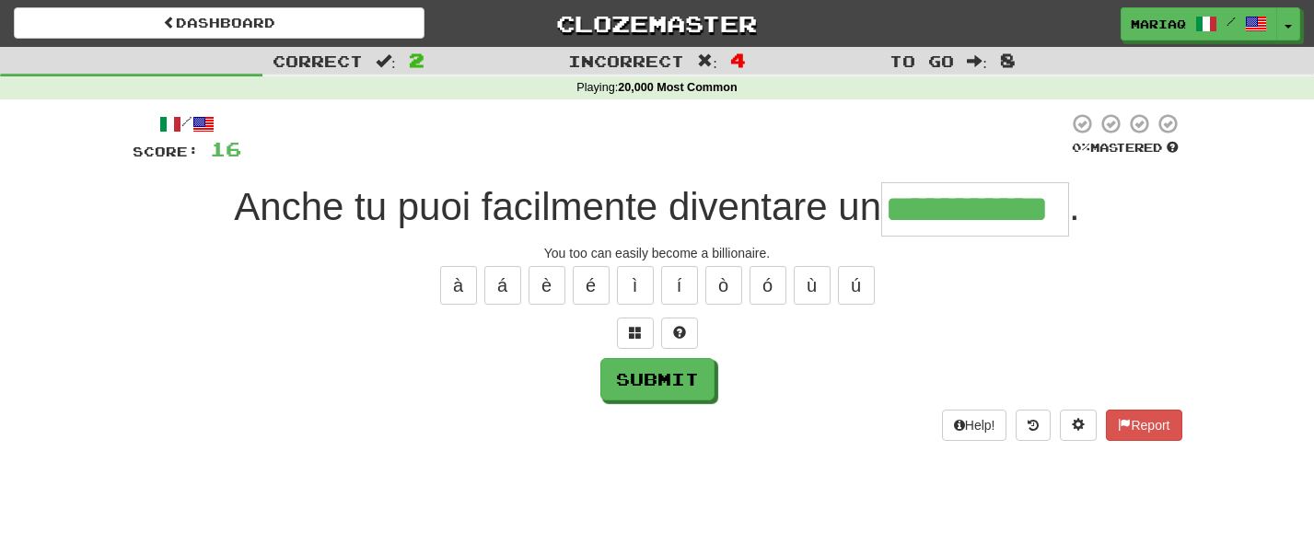
type input "**********"
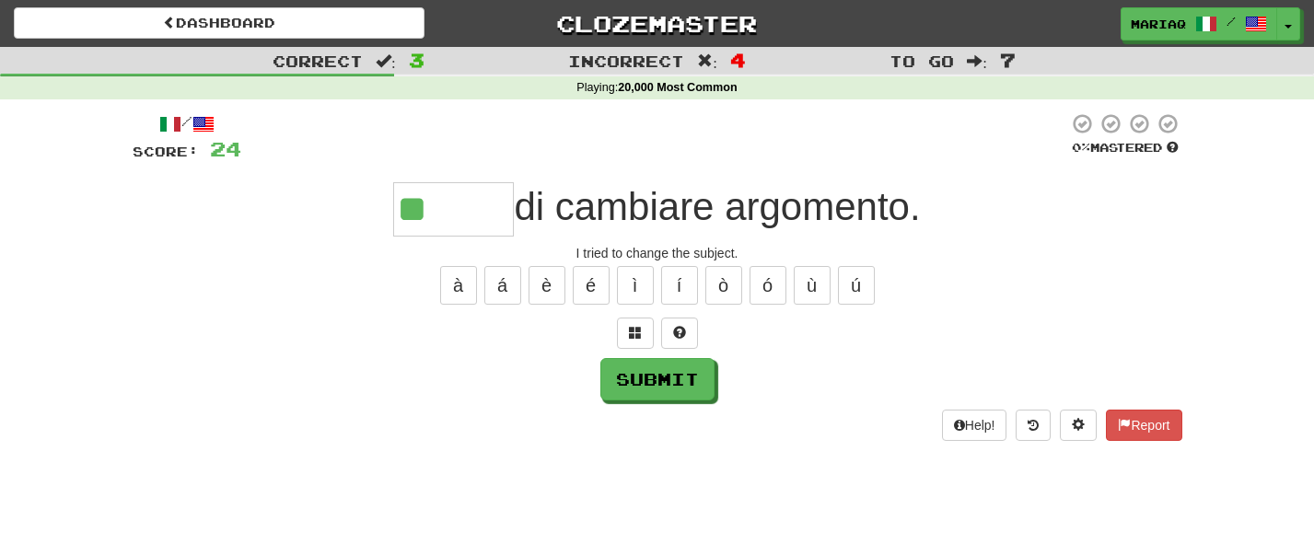
type input "*"
click at [558, 282] on button "è" at bounding box center [547, 285] width 37 height 39
click at [627, 286] on button "ì" at bounding box center [635, 285] width 37 height 39
click at [723, 285] on button "ò" at bounding box center [723, 285] width 37 height 39
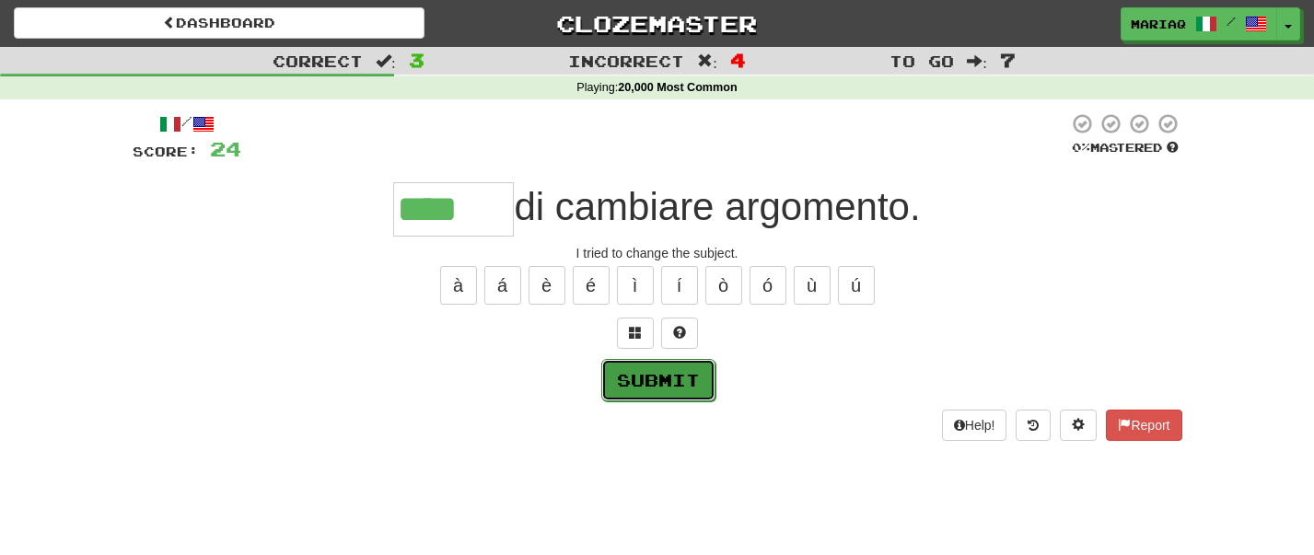
click at [667, 381] on button "Submit" at bounding box center [658, 380] width 114 height 42
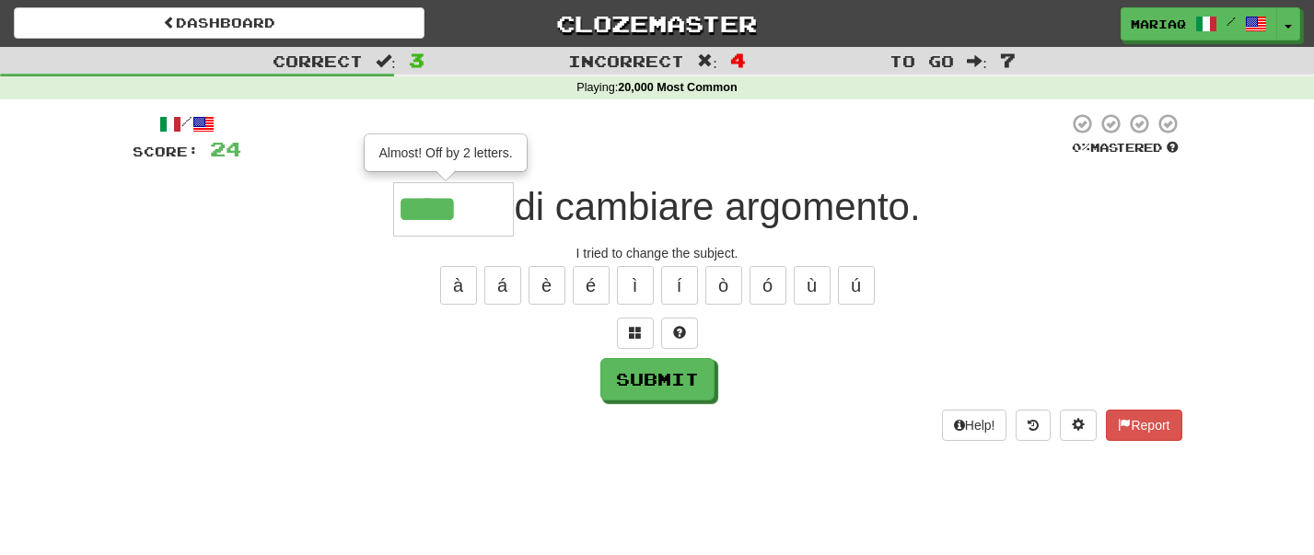
click at [476, 211] on input "****" at bounding box center [453, 209] width 121 height 54
click at [615, 376] on button "Submit" at bounding box center [658, 380] width 114 height 42
type input "******"
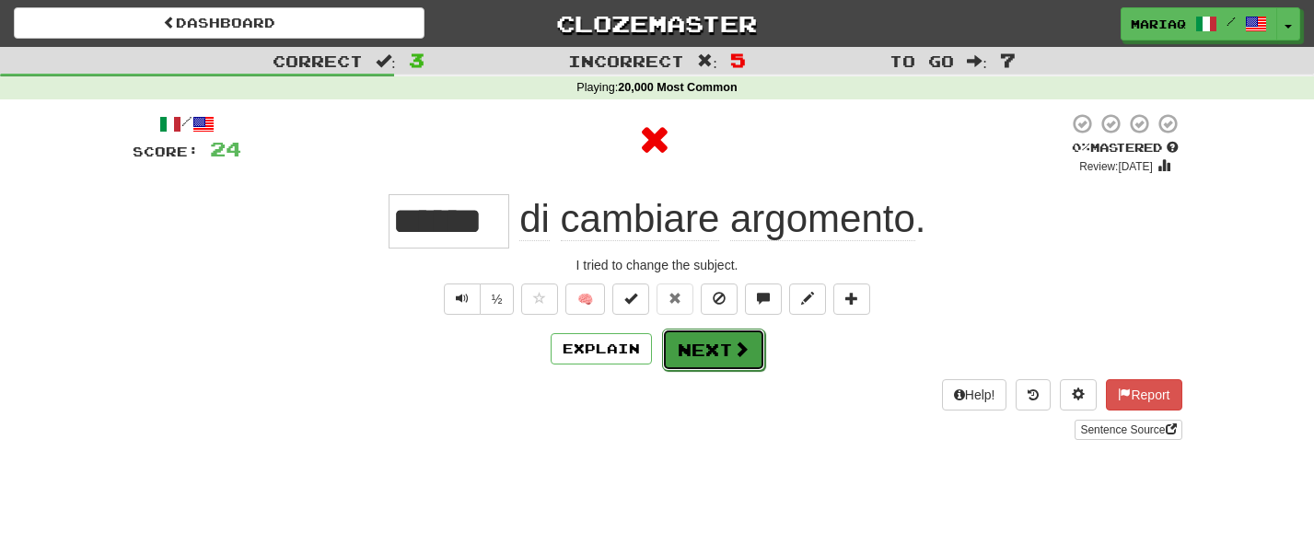
click at [697, 351] on button "Next" at bounding box center [713, 350] width 103 height 42
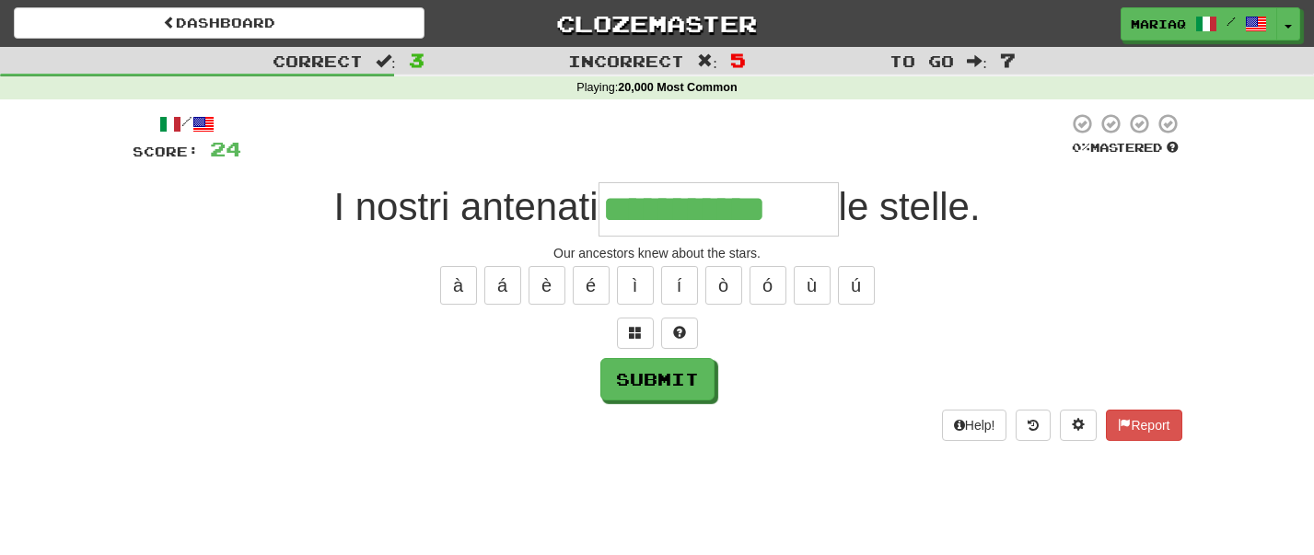
type input "**********"
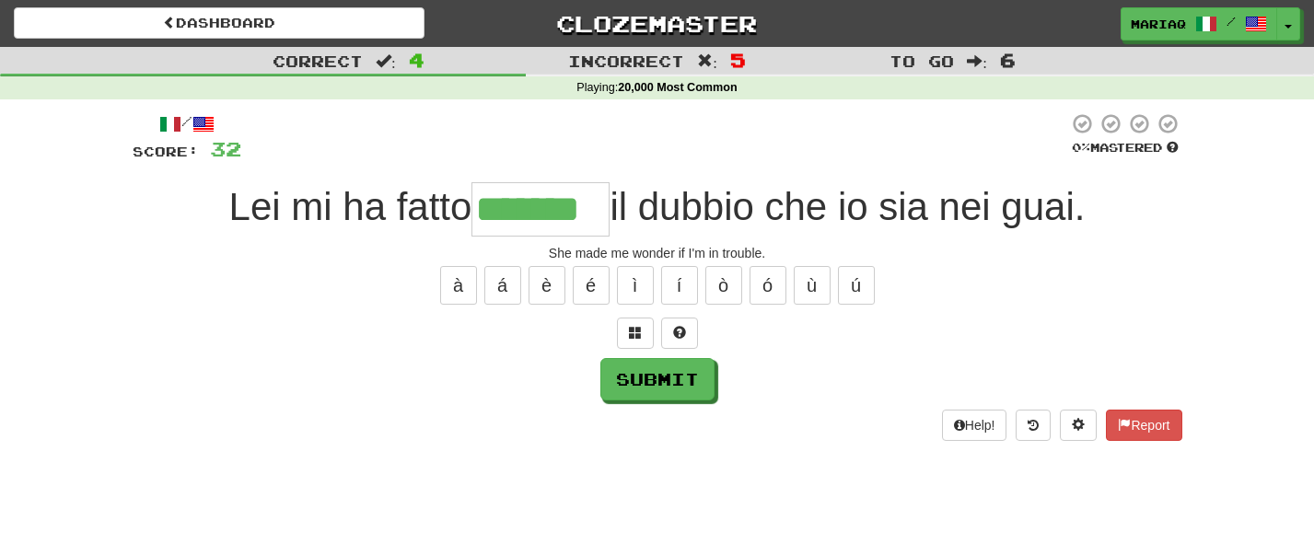
type input "*******"
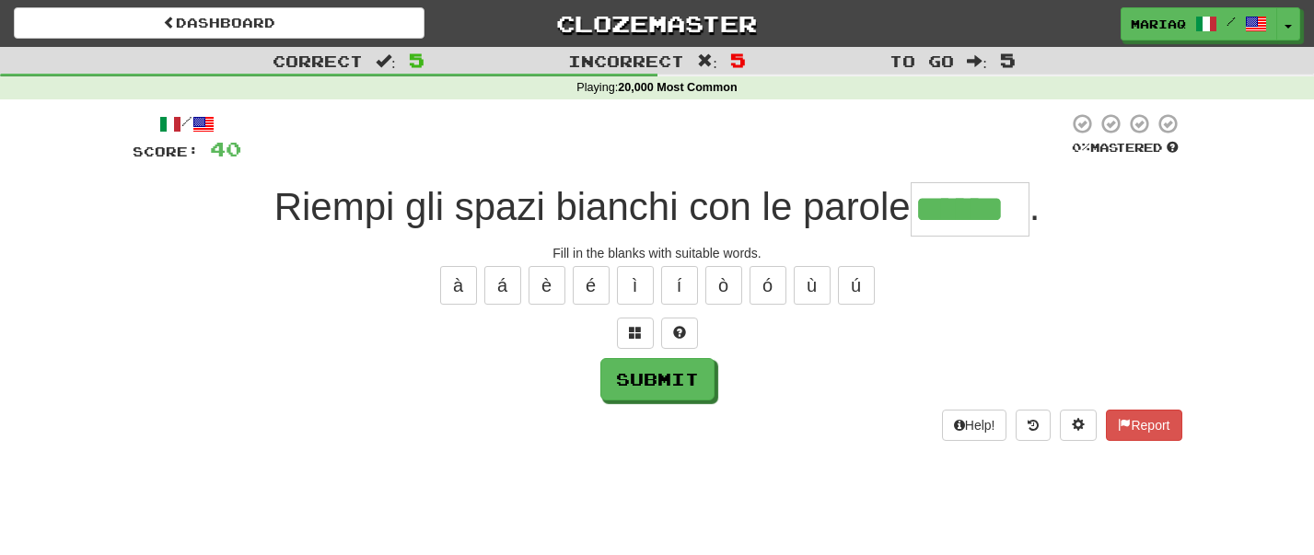
type input "******"
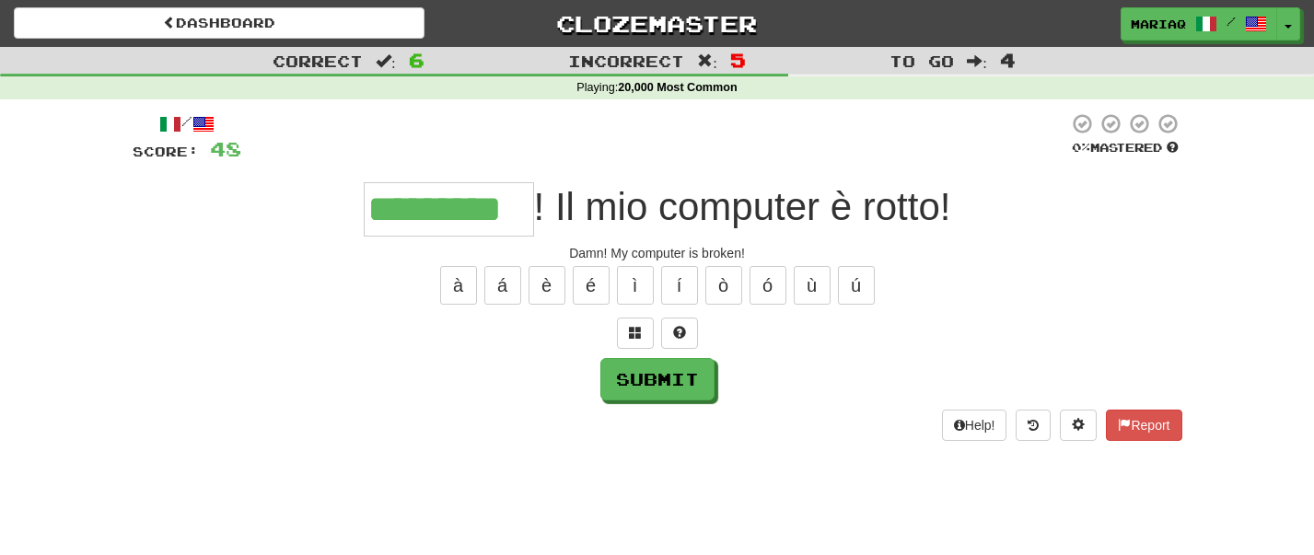
type input "*********"
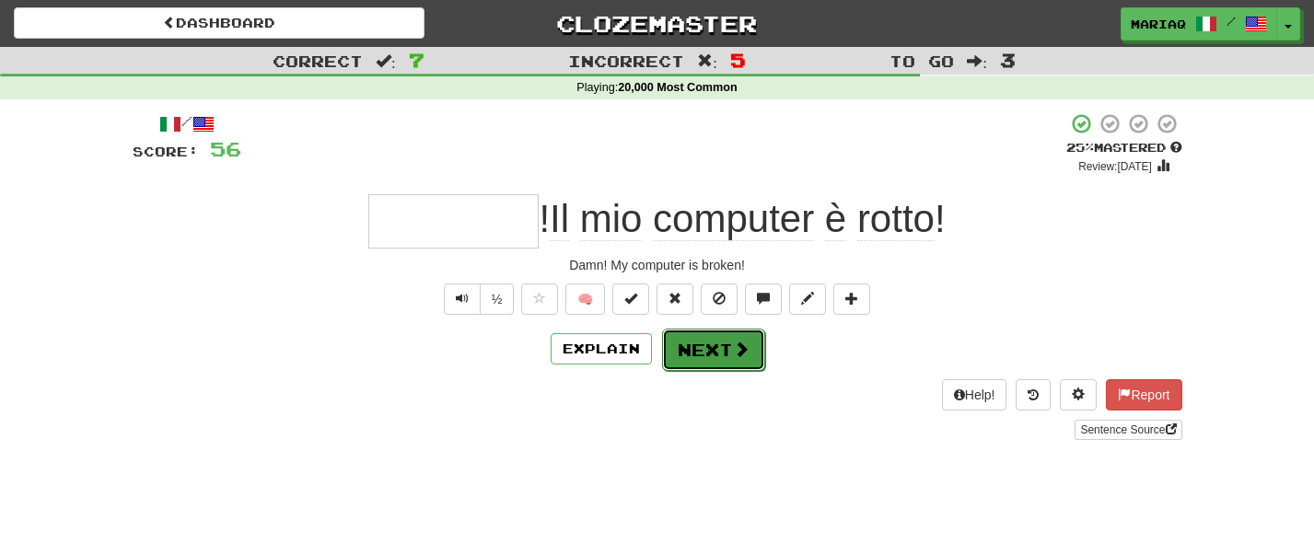
click at [709, 362] on button "Next" at bounding box center [713, 350] width 103 height 42
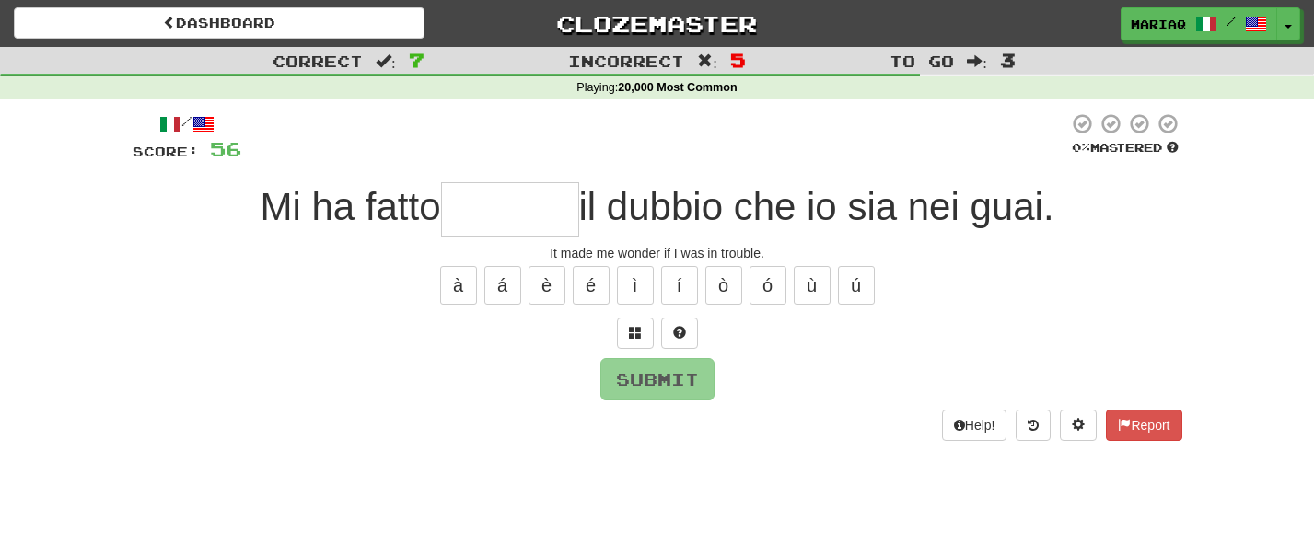
click at [487, 199] on input "text" at bounding box center [510, 209] width 138 height 54
click at [498, 217] on input "text" at bounding box center [510, 209] width 138 height 54
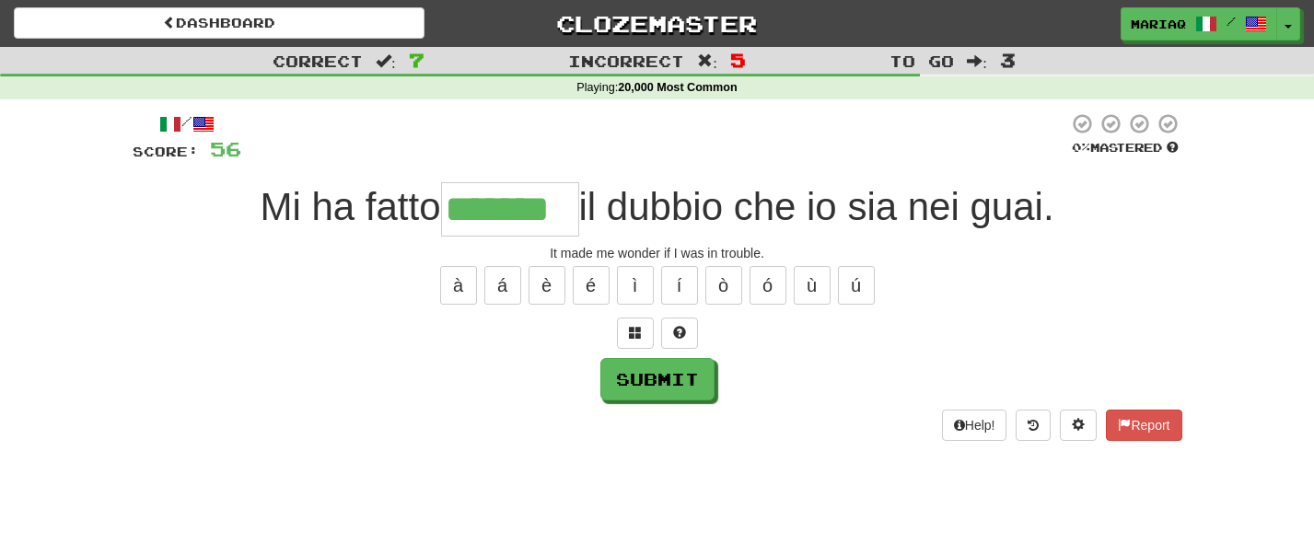
type input "*******"
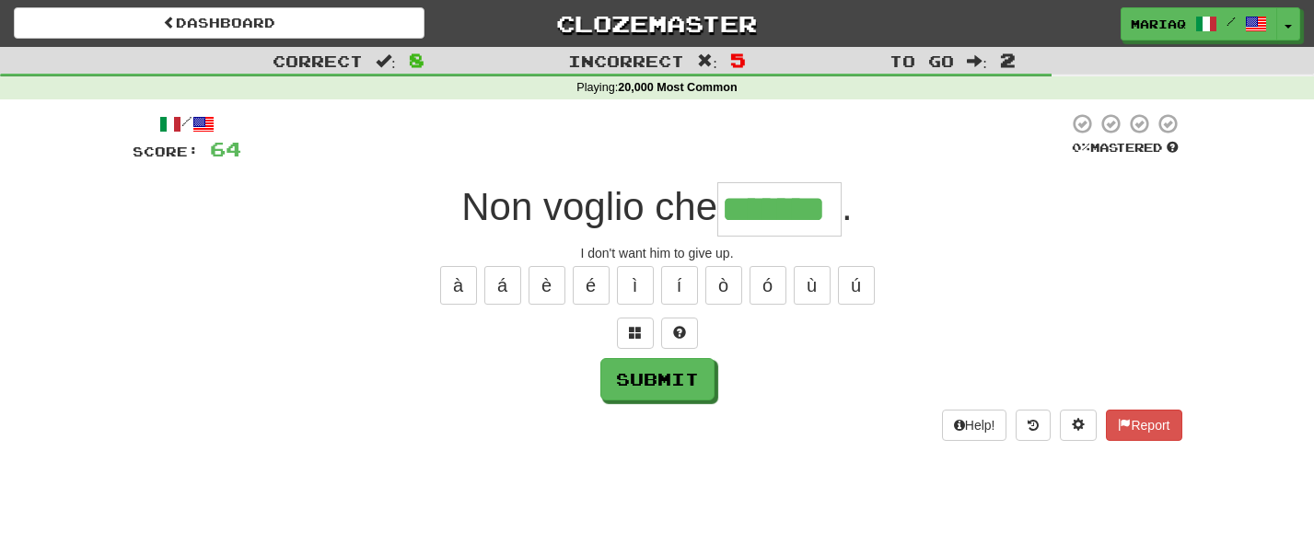
type input "*******"
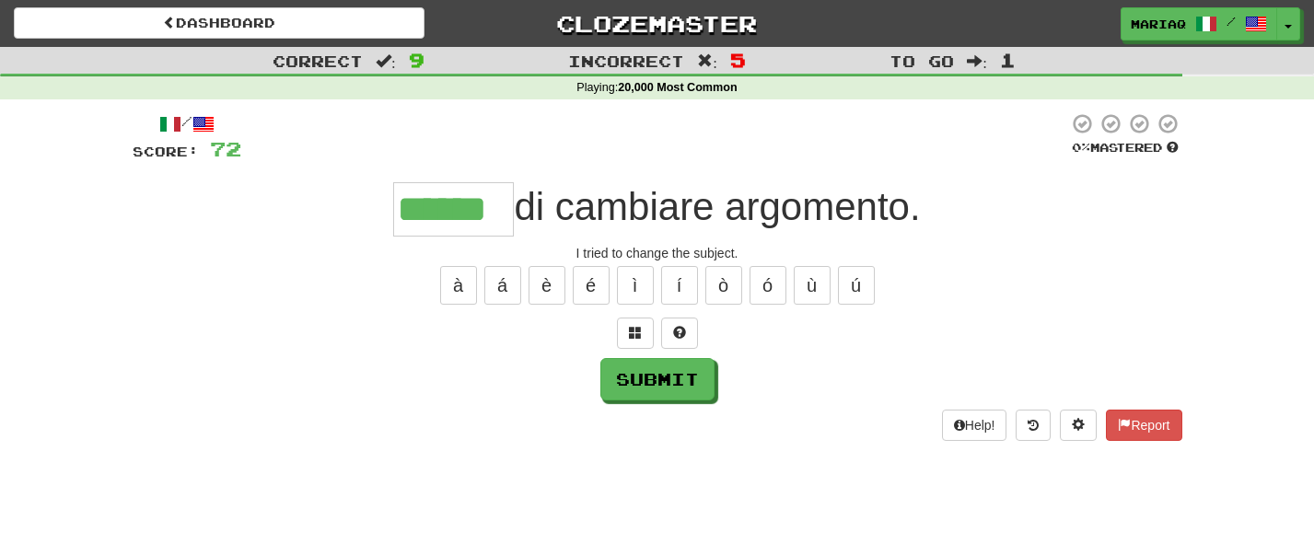
type input "******"
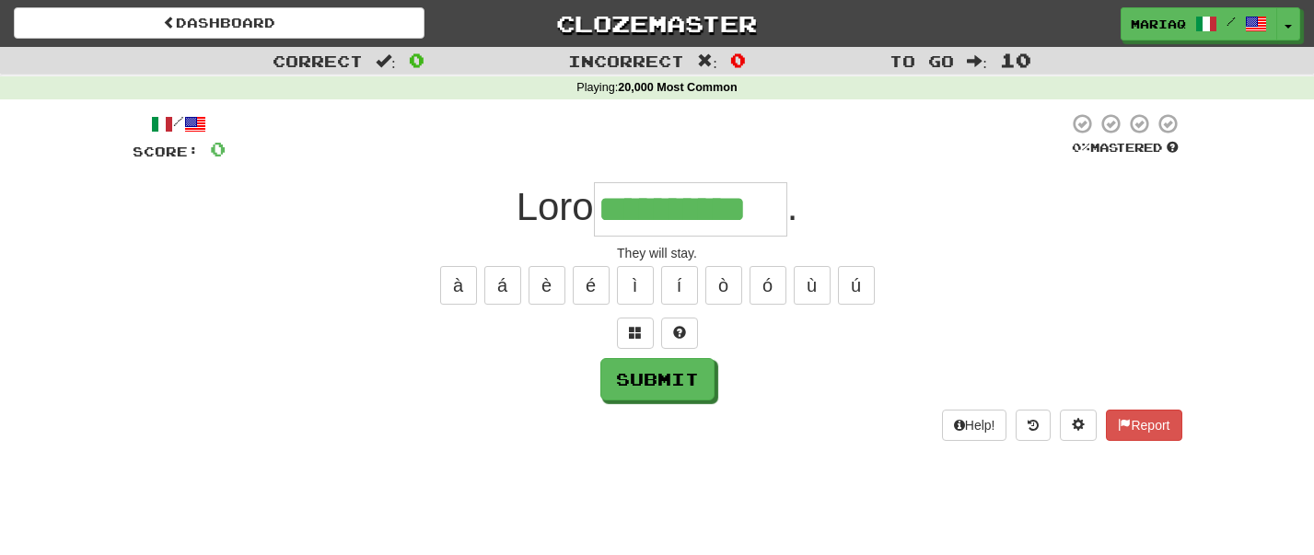
type input "**********"
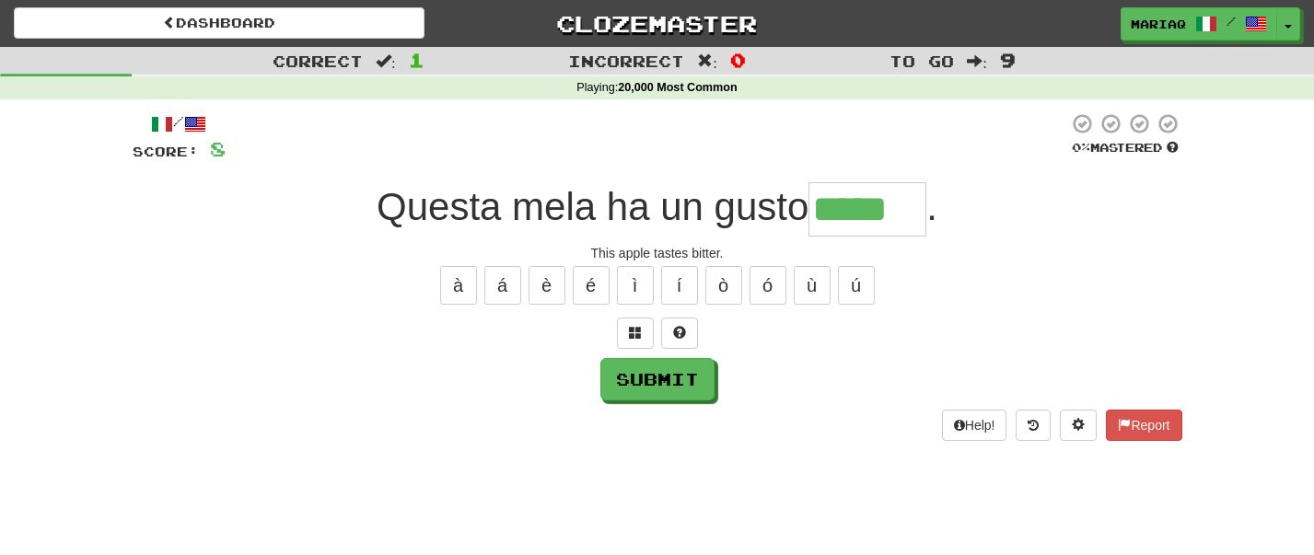
type input "*****"
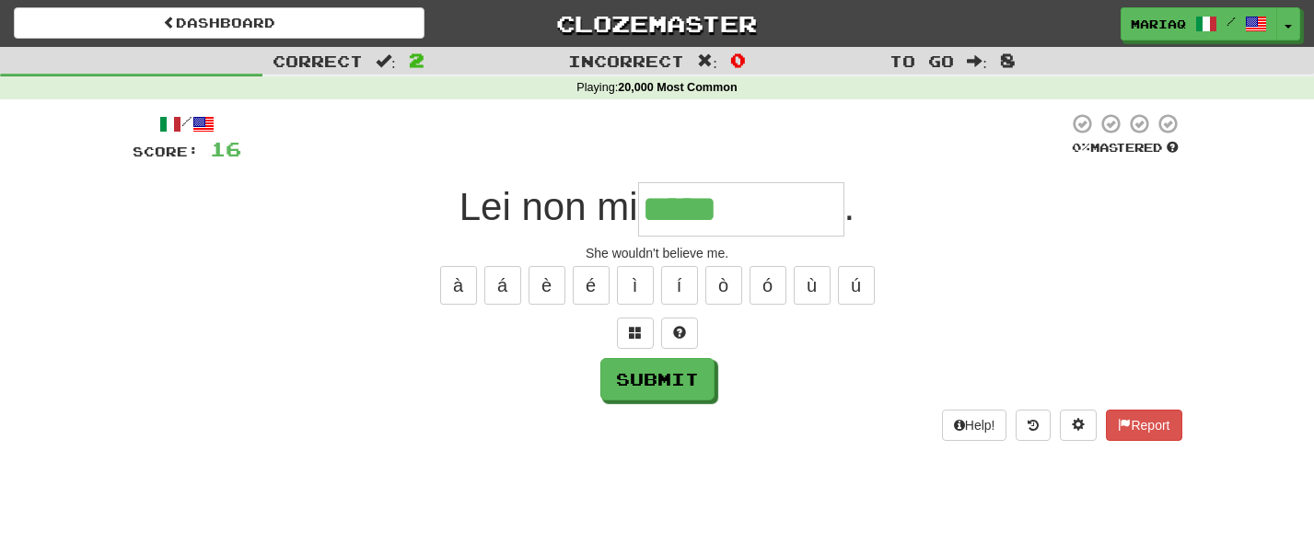
type input "**********"
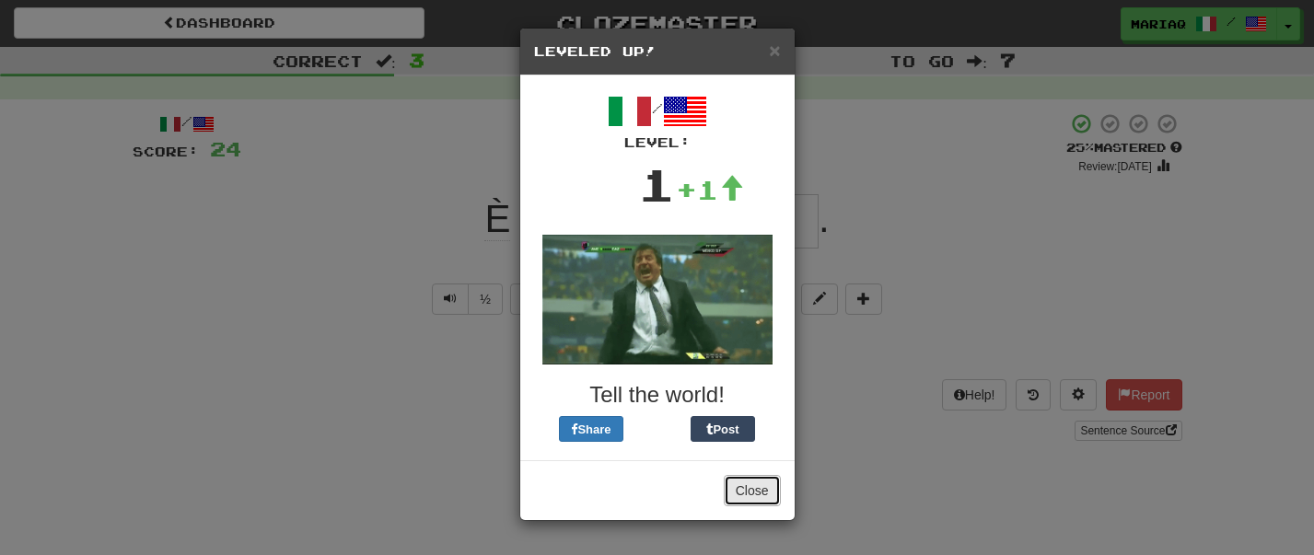
click at [751, 489] on button "Close" at bounding box center [752, 490] width 57 height 31
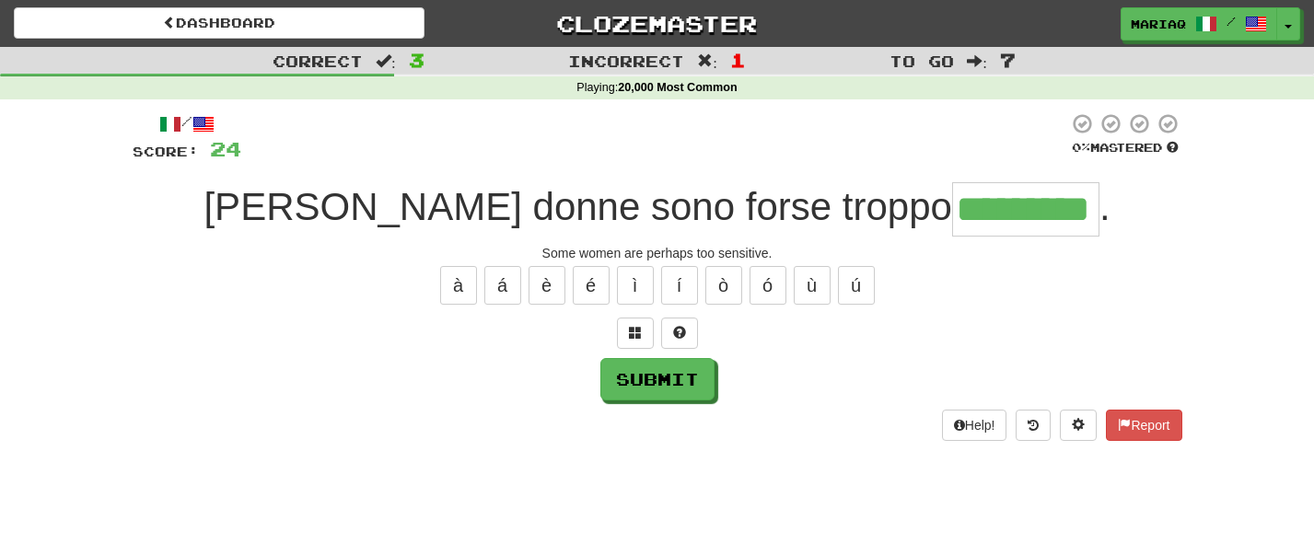
type input "*********"
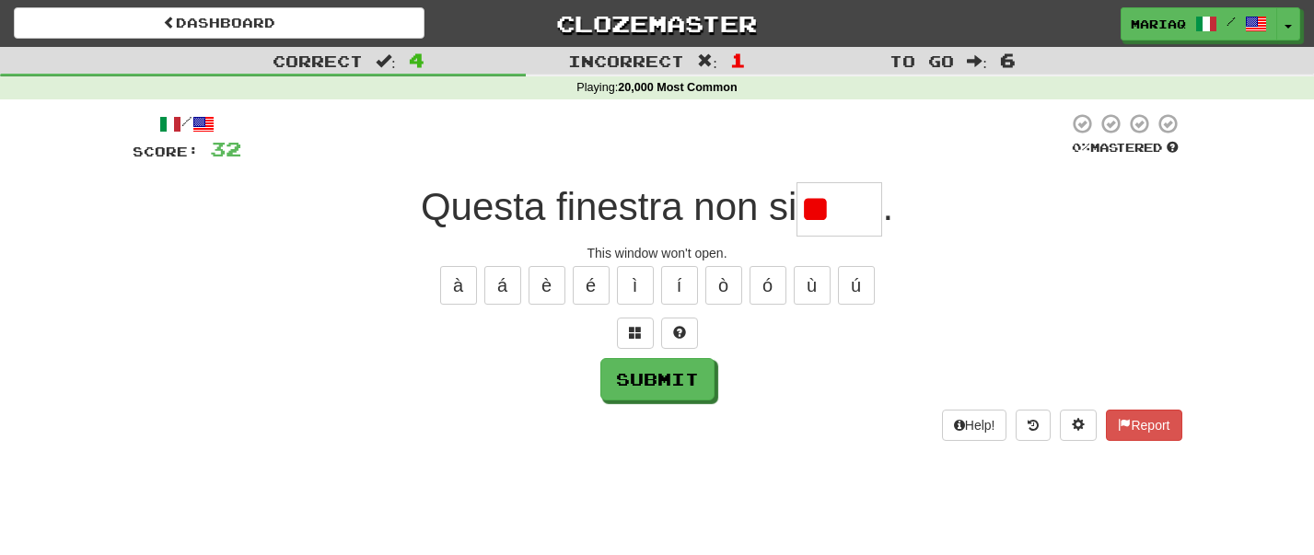
type input "*"
type input "****"
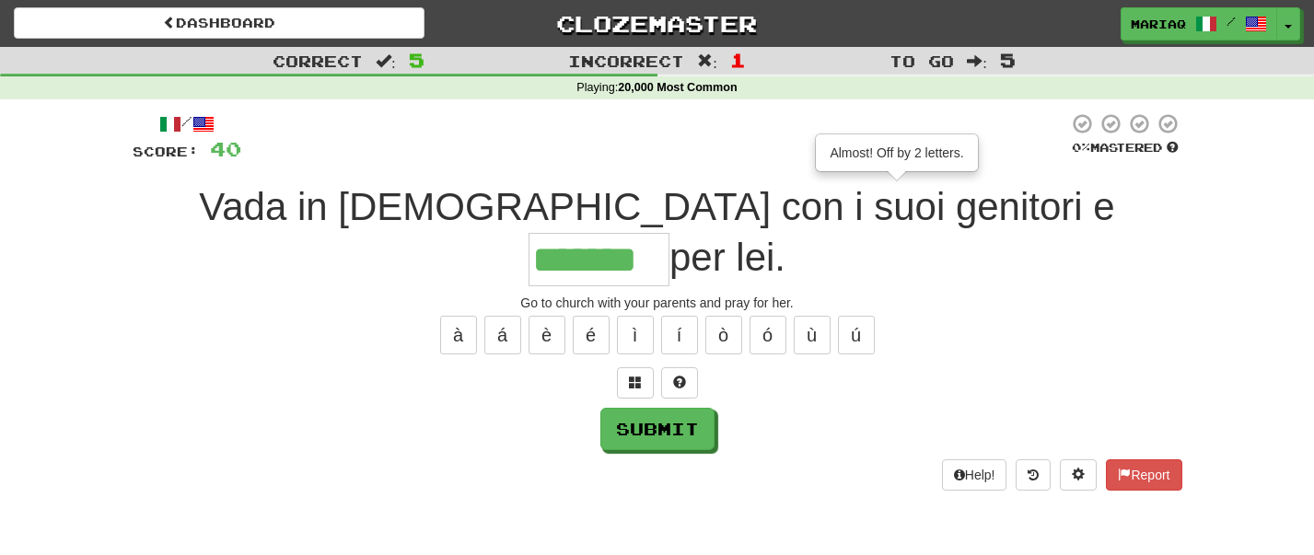
type input "*******"
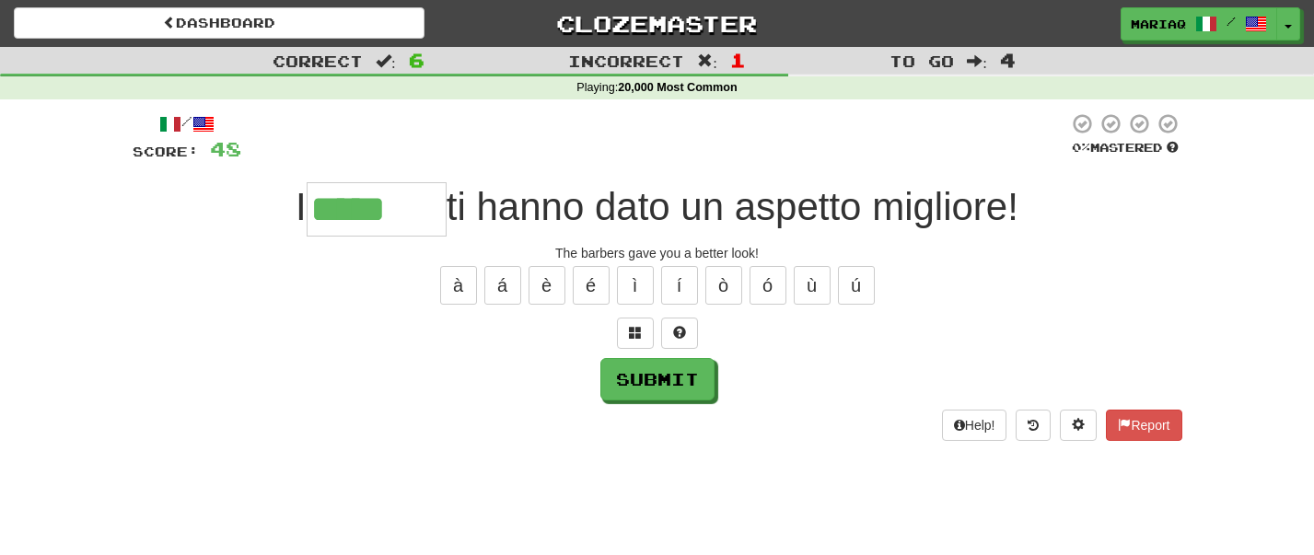
type input "********"
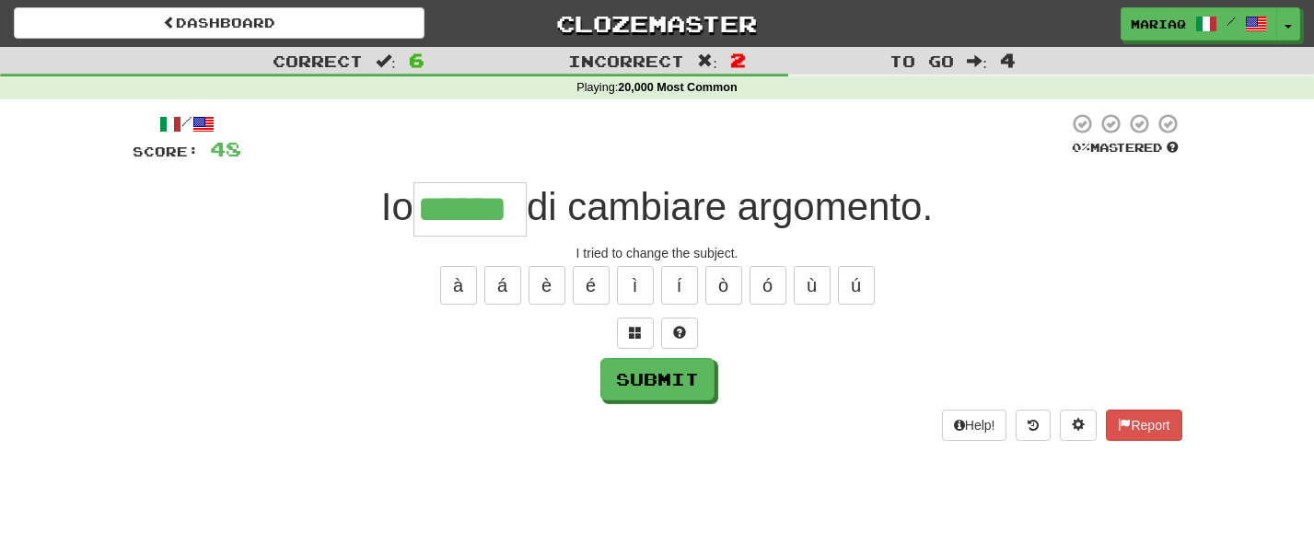
type input "******"
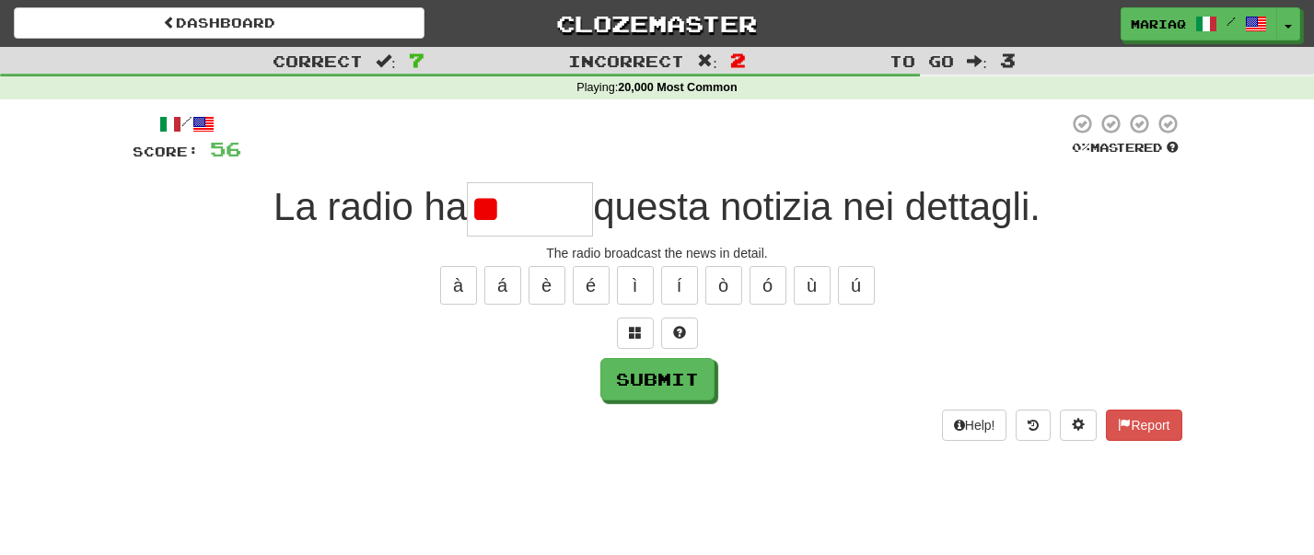
type input "*"
type input "*******"
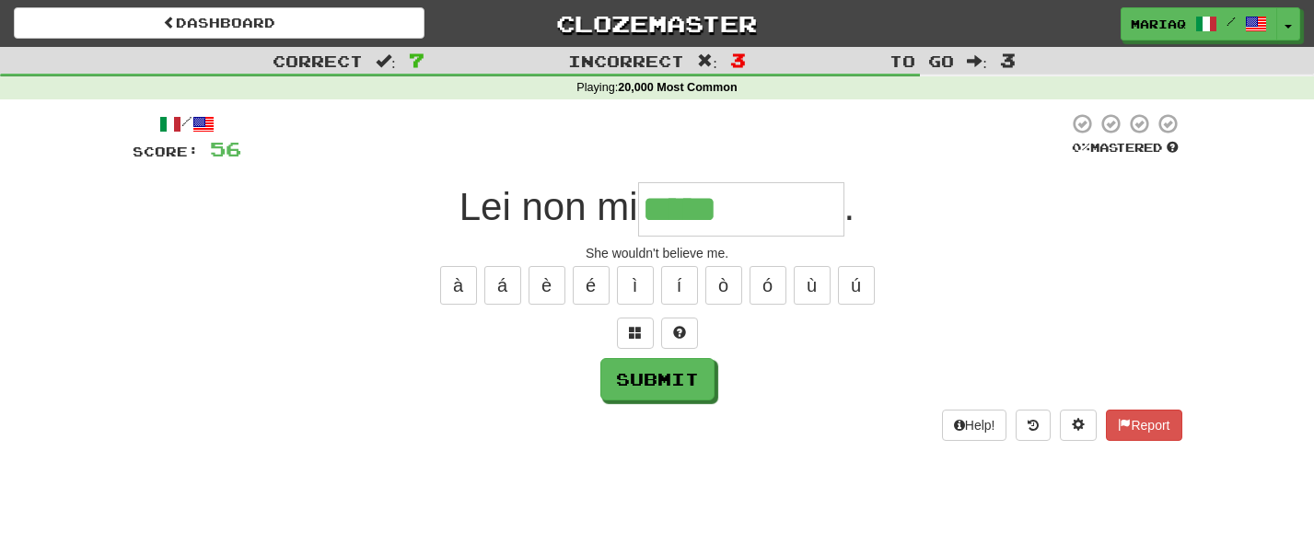
type input "**********"
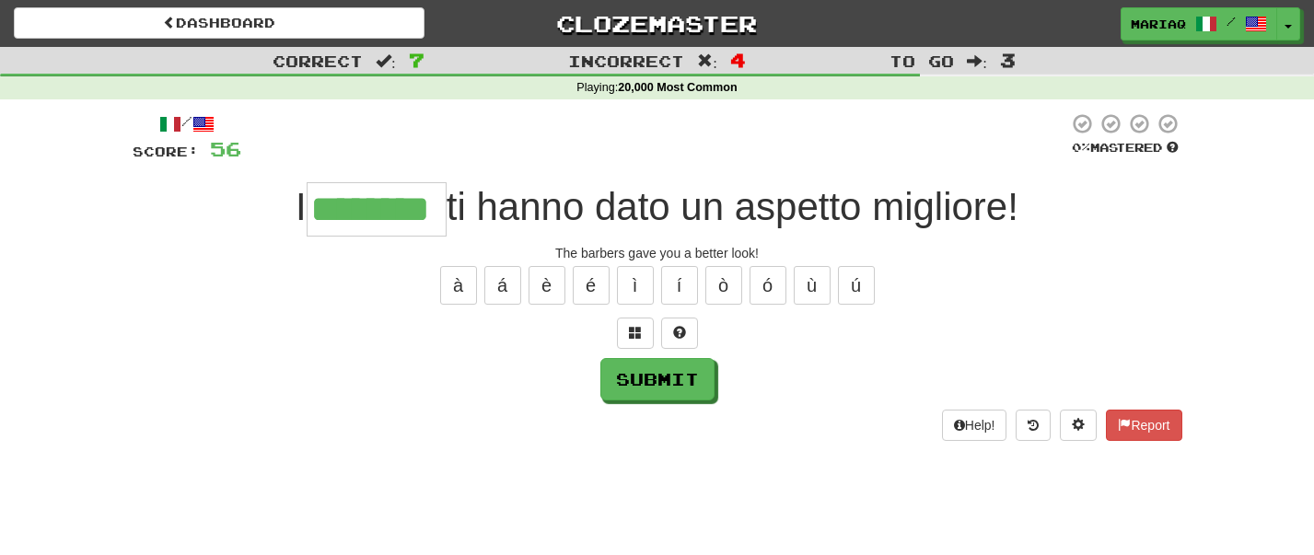
type input "********"
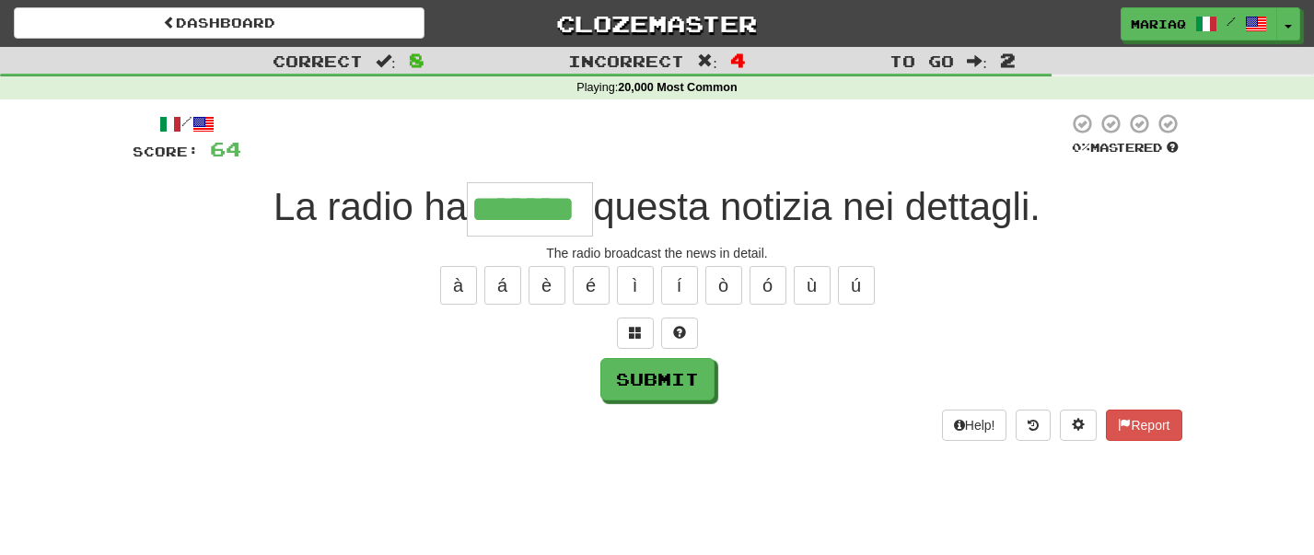
type input "*******"
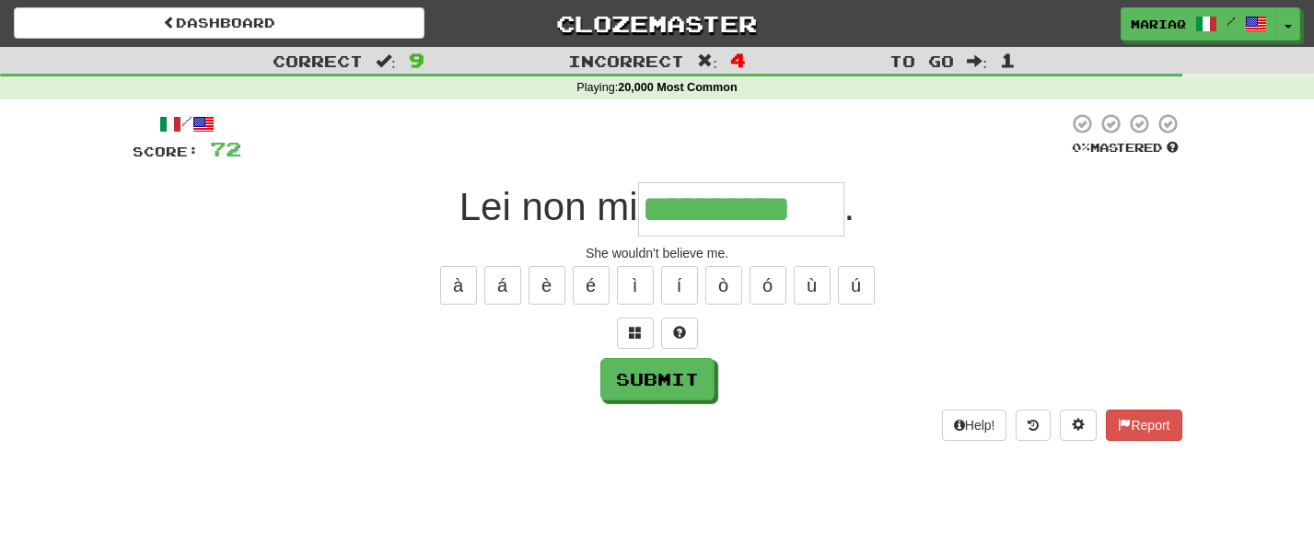
type input "**********"
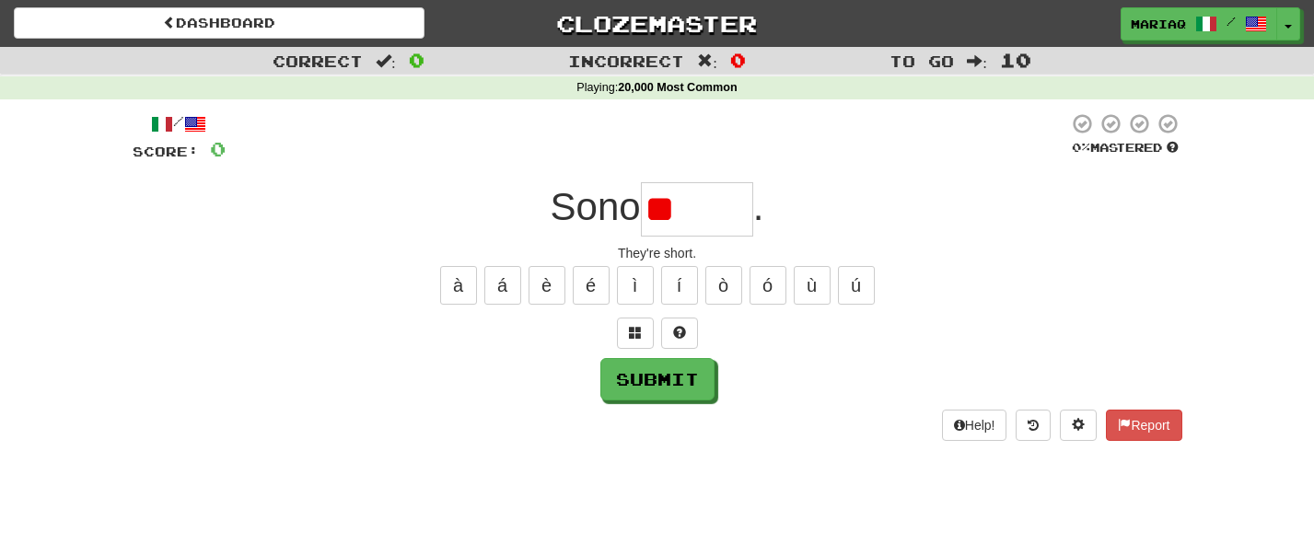
type input "*"
type input "*****"
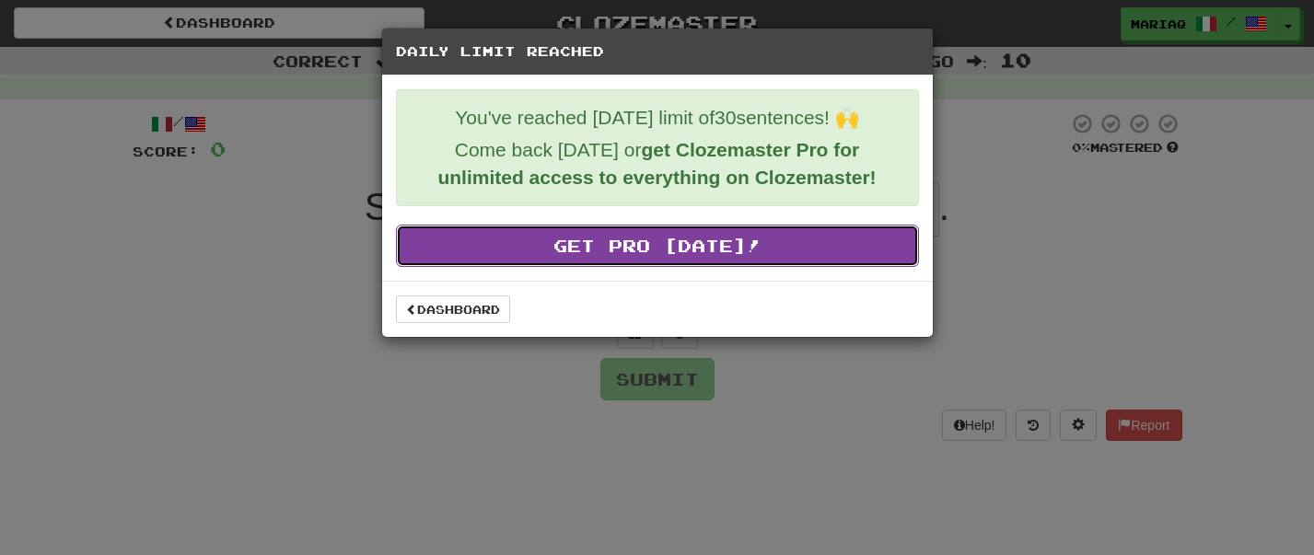
click at [538, 235] on link "Get Pro Today!" at bounding box center [657, 246] width 523 height 42
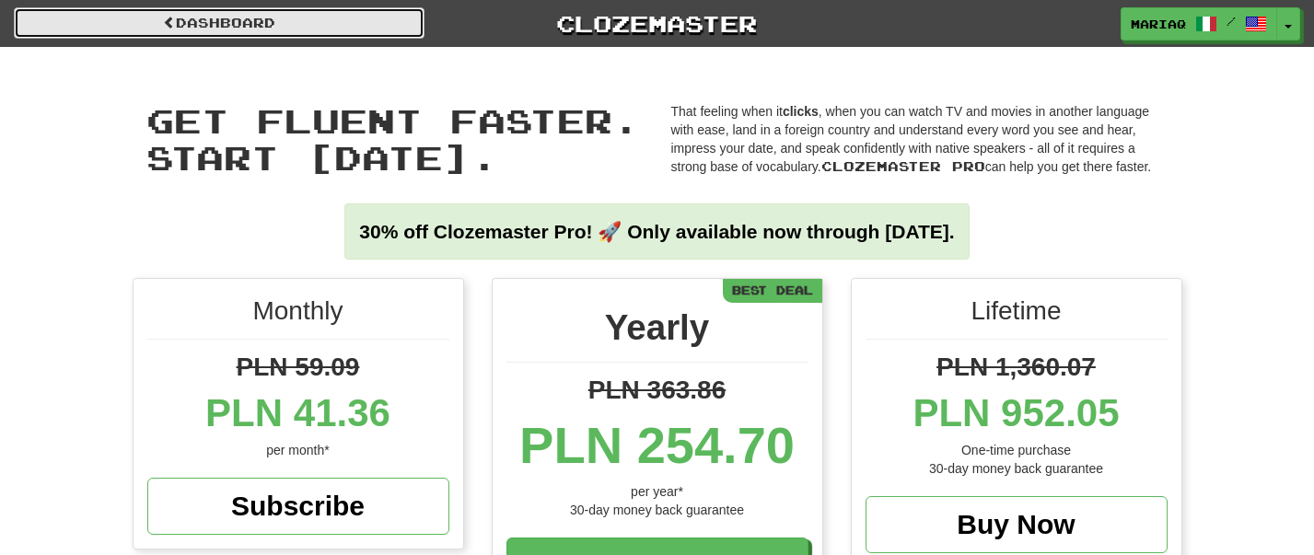
click at [244, 24] on link "Dashboard" at bounding box center [219, 22] width 411 height 31
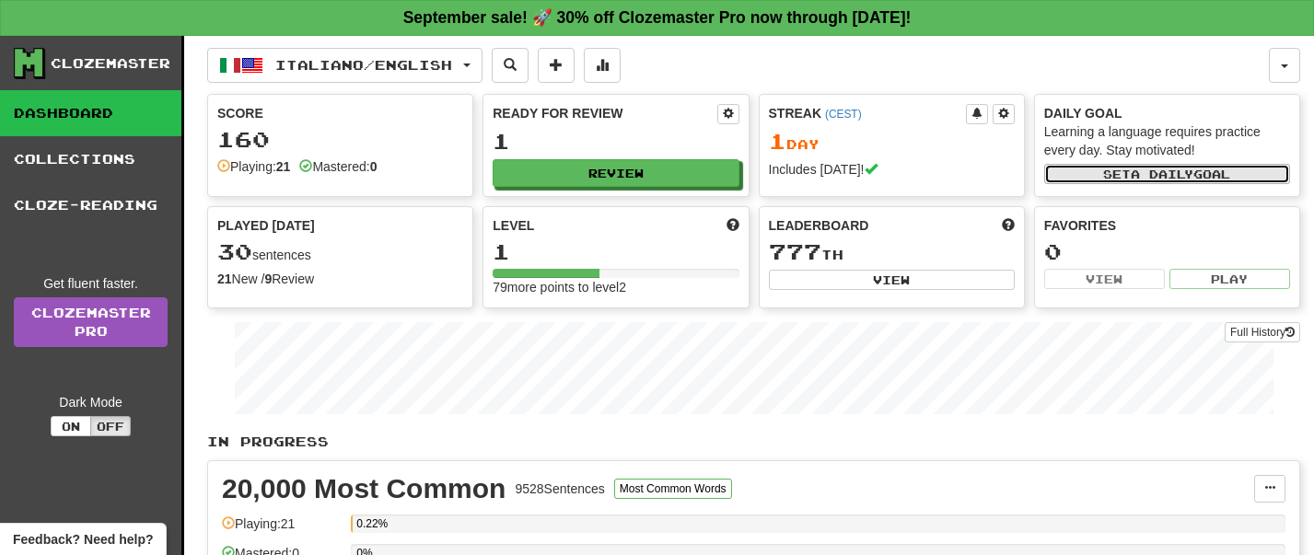
click at [1101, 172] on button "Set a daily goal" at bounding box center [1167, 174] width 246 height 20
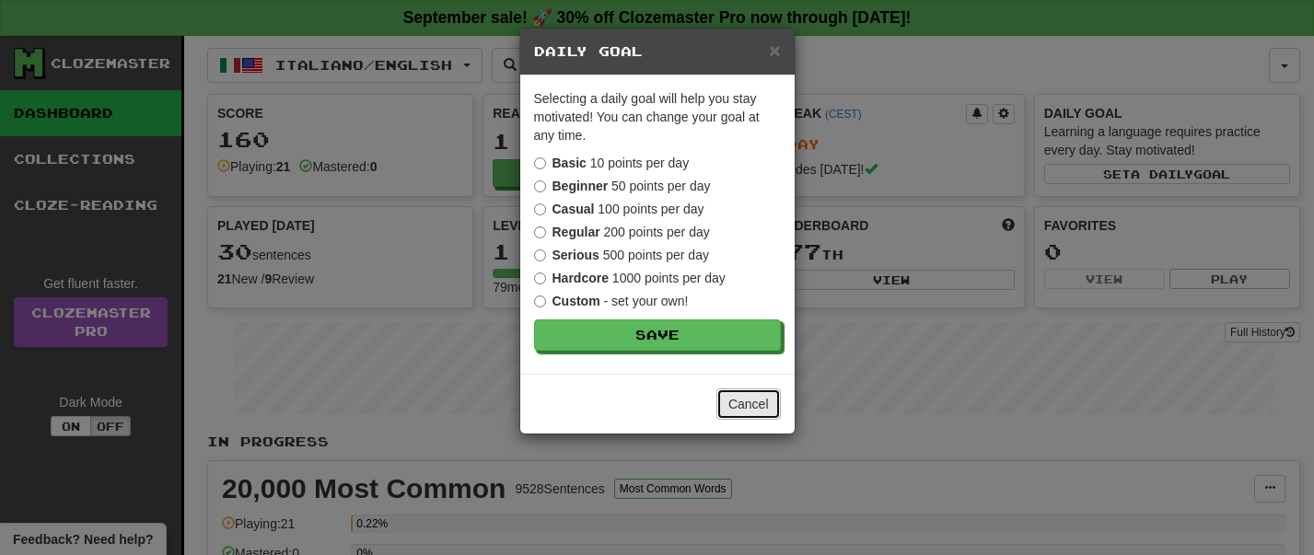
click at [763, 411] on button "Cancel" at bounding box center [748, 404] width 64 height 31
